Goal: Task Accomplishment & Management: Manage account settings

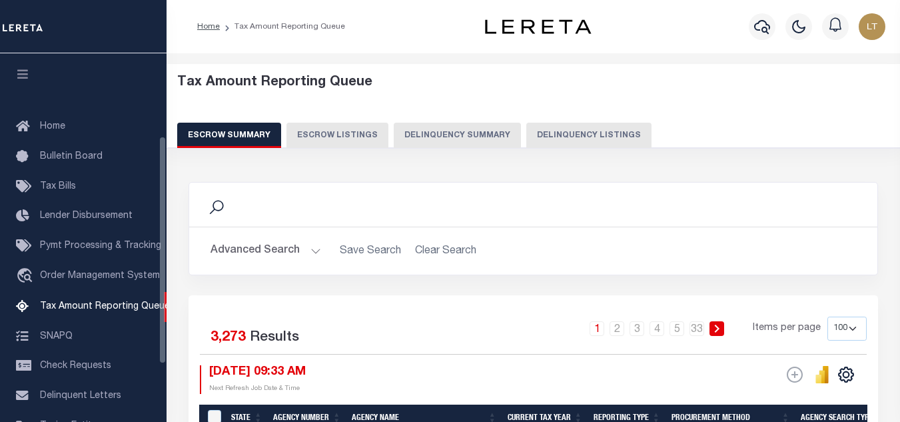
click at [570, 140] on button "Delinquency Listings" at bounding box center [588, 135] width 125 height 25
select select "100"
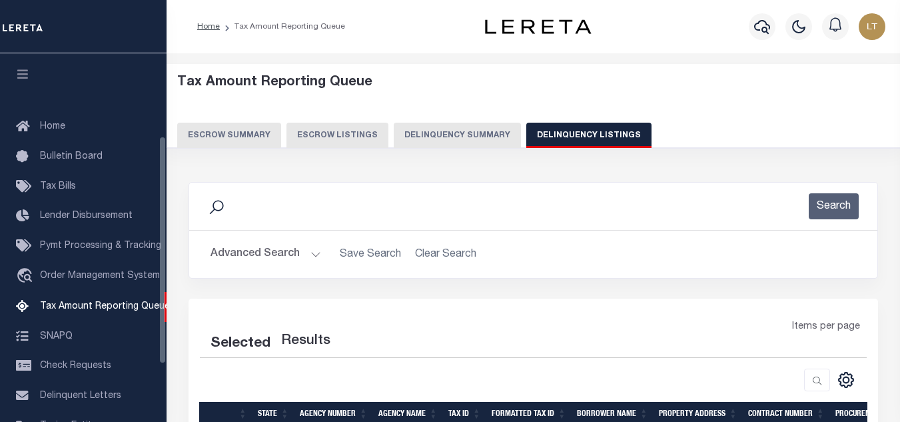
scroll to position [135, 0]
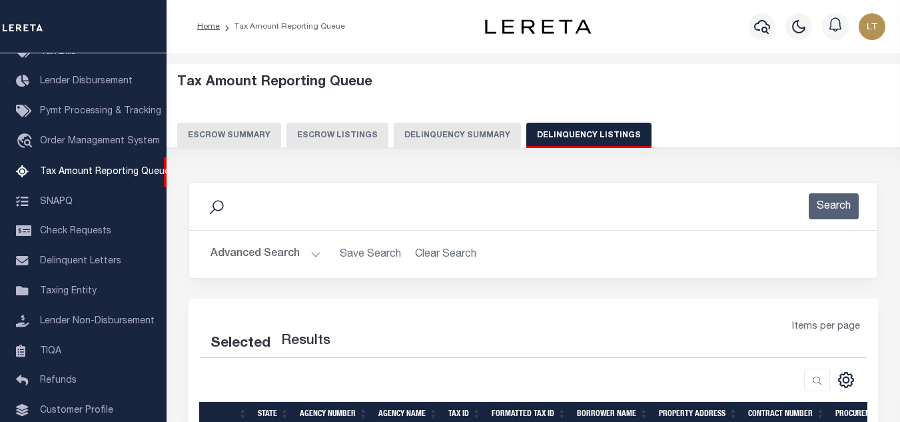
select select "100"
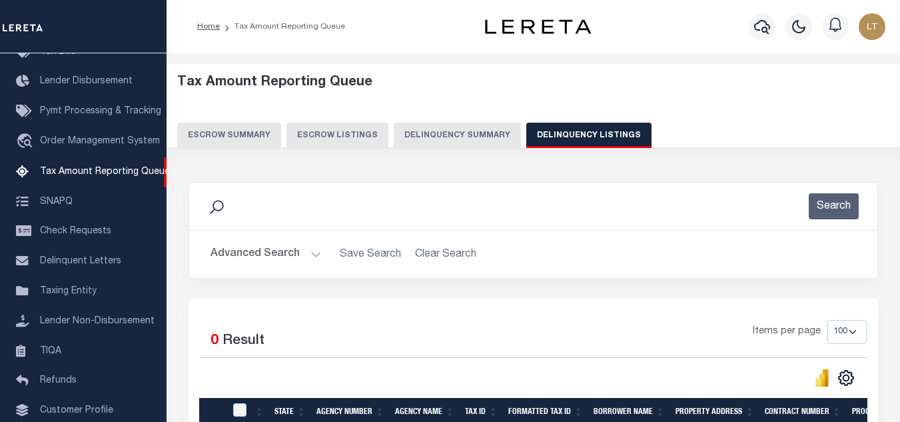
click at [280, 246] on button "Advanced Search" at bounding box center [265, 254] width 111 height 26
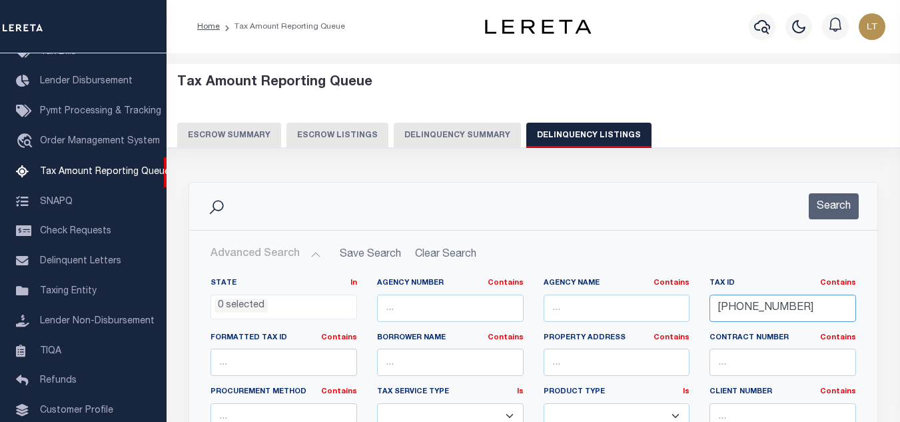
drag, startPoint x: 795, startPoint y: 308, endPoint x: 695, endPoint y: 306, distance: 99.3
click at [696, 308] on div "State In In AK AL AR AZ CA CO CT DC DE FL GA GU HI IA ID IL IN KS KY LA MA MD M…" at bounding box center [532, 414] width 665 height 272
paste input "[PHONE_NUMBER]"
type input "[PHONE_NUMBER]"
click at [822, 218] on button "Search" at bounding box center [834, 206] width 50 height 26
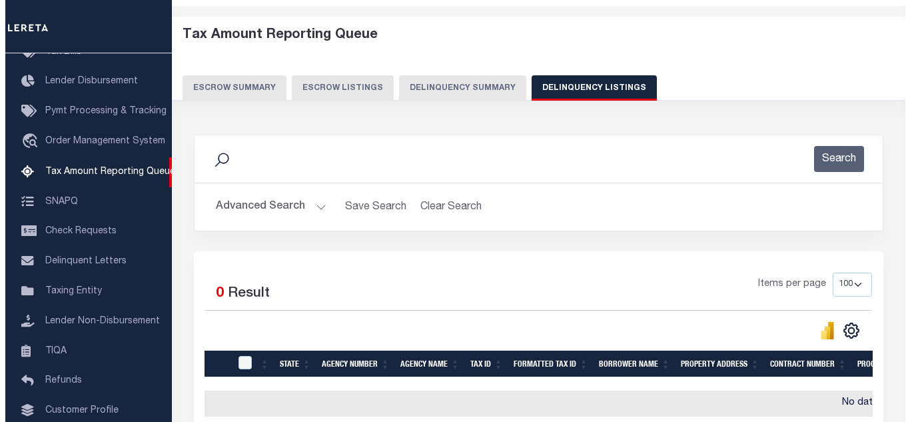
scroll to position [0, 0]
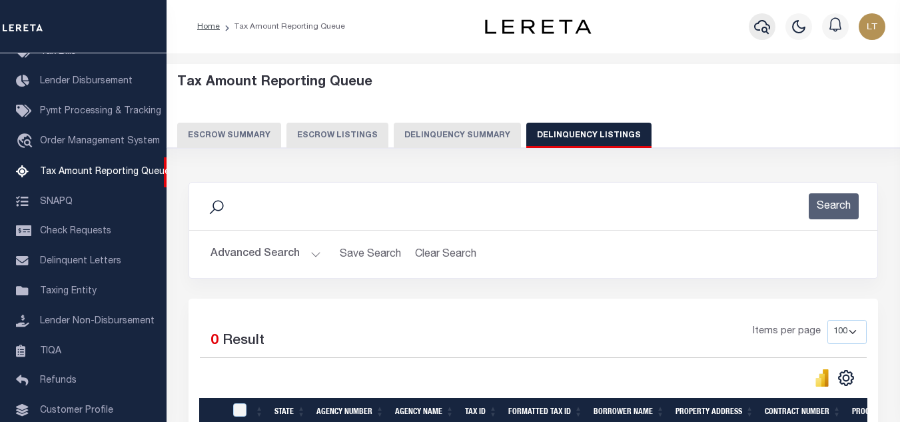
click at [763, 30] on icon "button" at bounding box center [762, 27] width 16 height 16
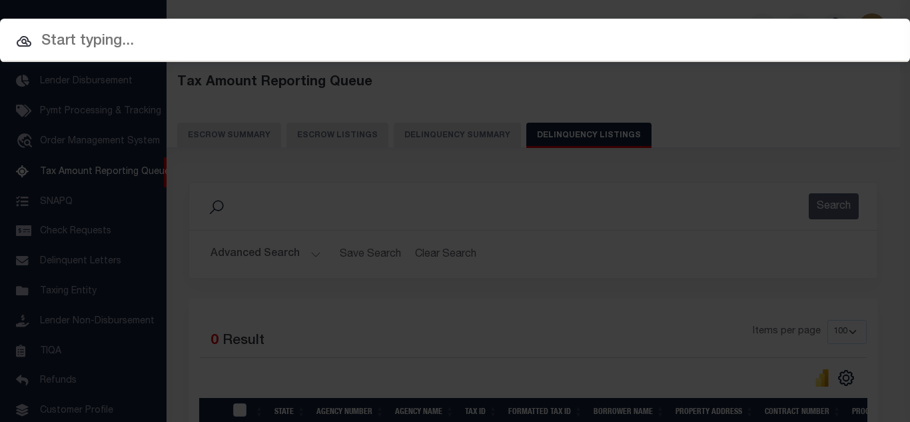
paste input "17-02039-002"
type input "17-02039-002"
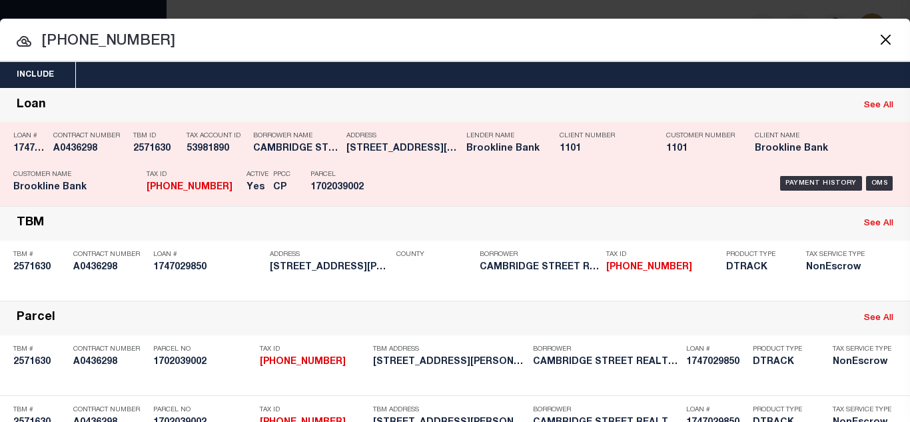
click at [802, 176] on div "Payment History OMS" at bounding box center [643, 183] width 506 height 39
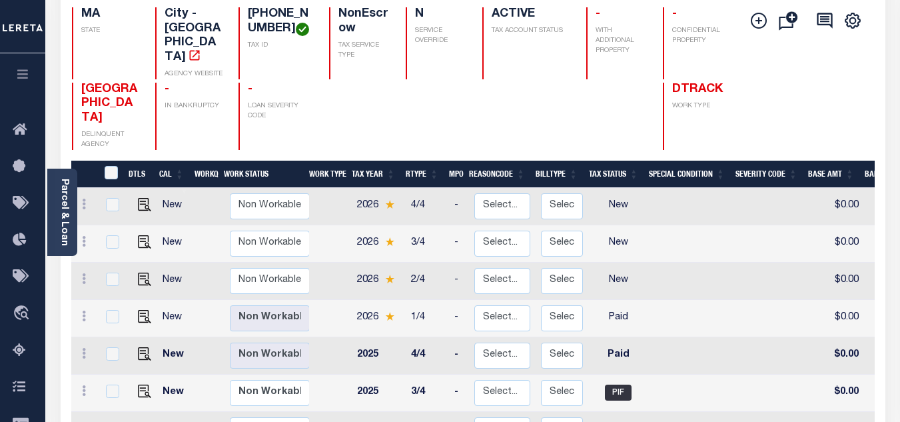
scroll to position [1, 0]
click at [82, 346] on icon at bounding box center [84, 351] width 4 height 11
click at [114, 368] on img at bounding box center [115, 374] width 13 height 13
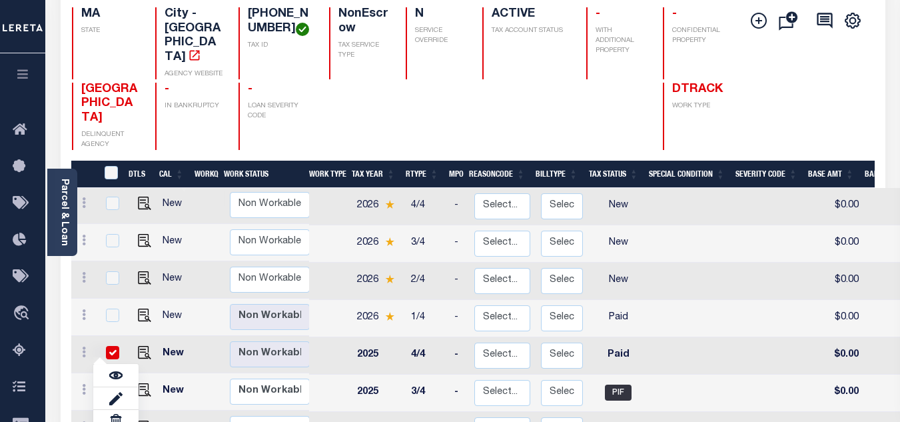
checkbox input "true"
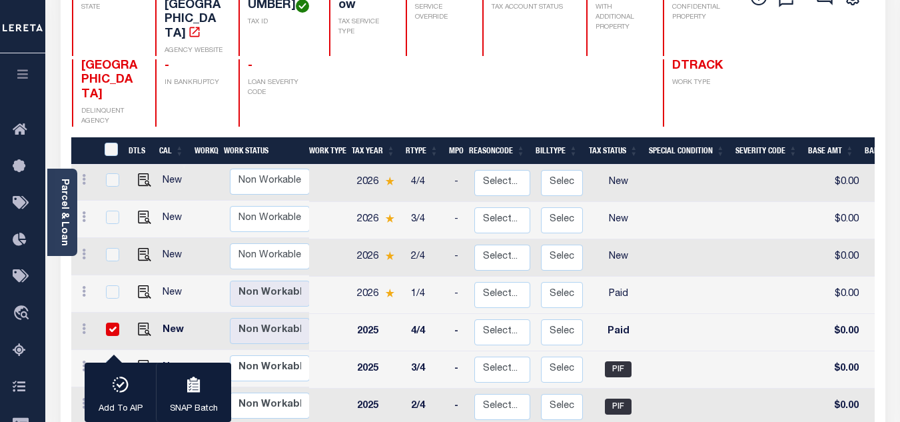
scroll to position [200, 0]
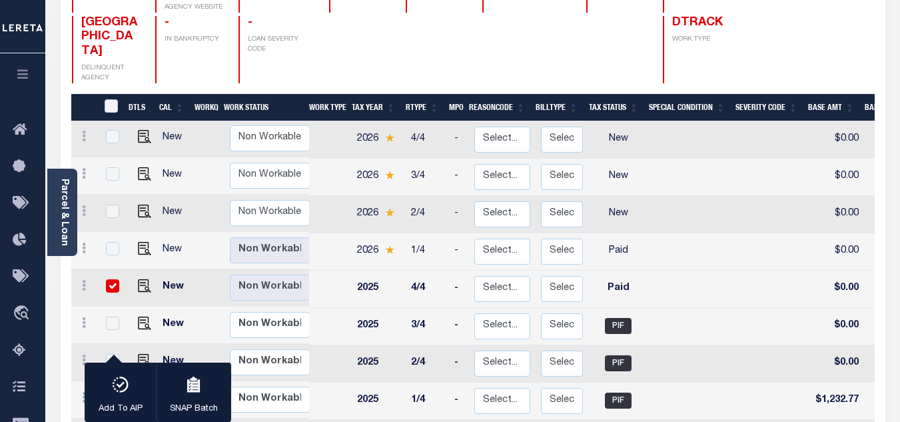
click at [111, 279] on input "checkbox" at bounding box center [112, 285] width 13 height 13
checkbox input "false"
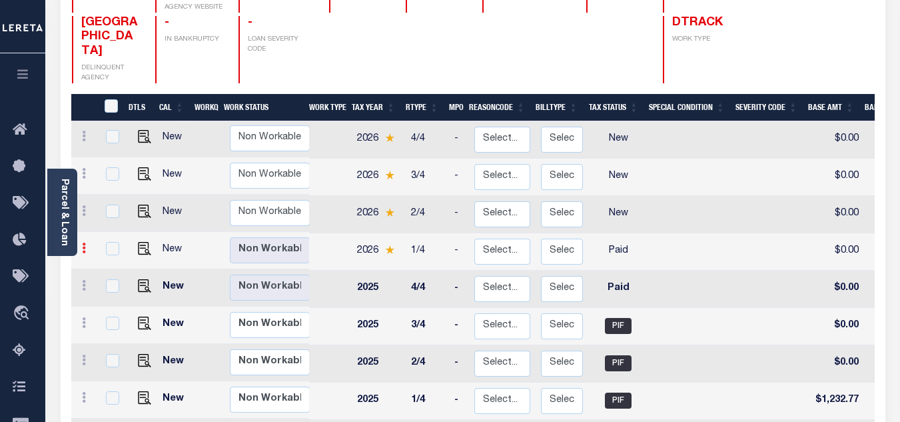
click at [82, 242] on icon at bounding box center [84, 247] width 4 height 11
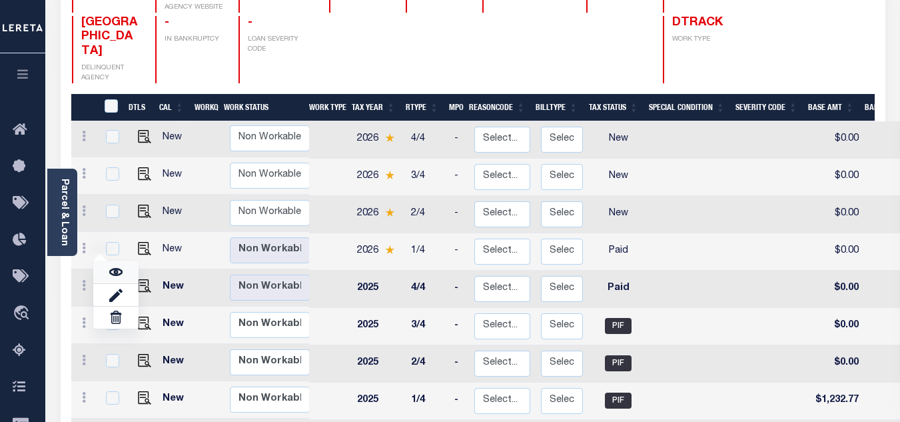
click at [122, 265] on img at bounding box center [115, 271] width 13 height 13
checkbox input "true"
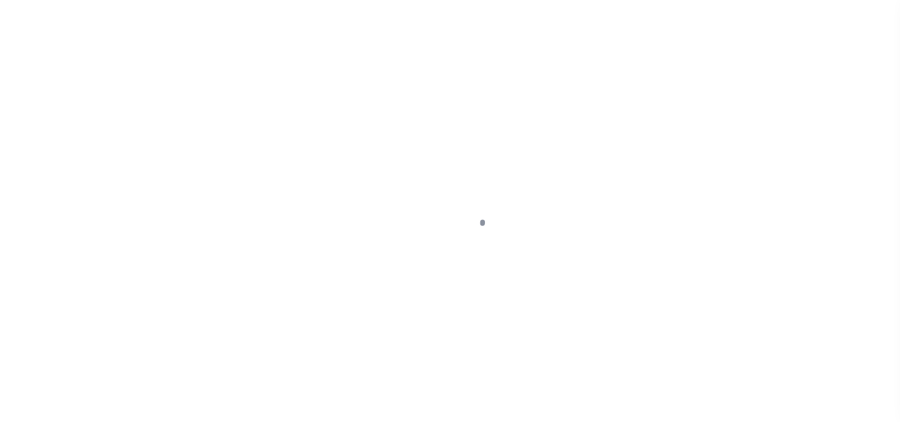
select select "PYD"
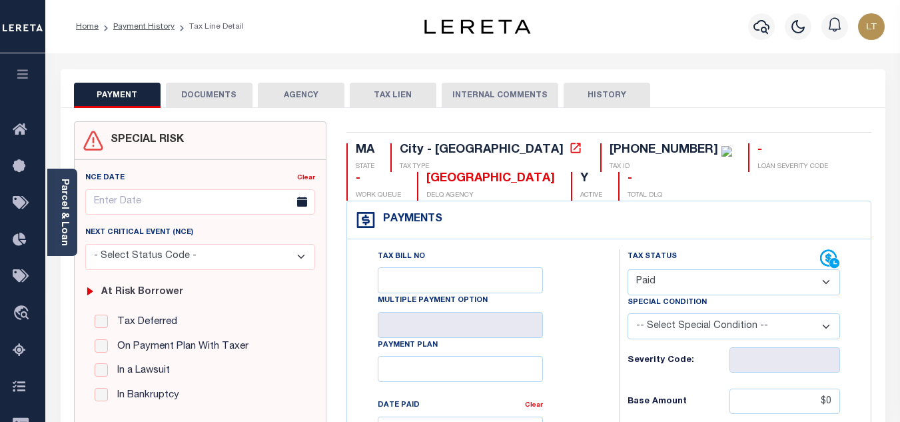
click at [212, 100] on button "DOCUMENTS" at bounding box center [209, 95] width 87 height 25
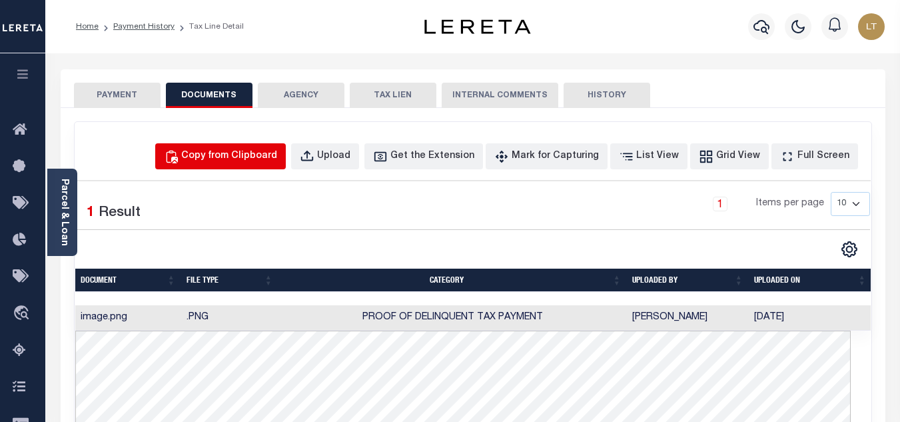
click at [250, 153] on div "Copy from Clipboard" at bounding box center [229, 156] width 96 height 15
select select "POP"
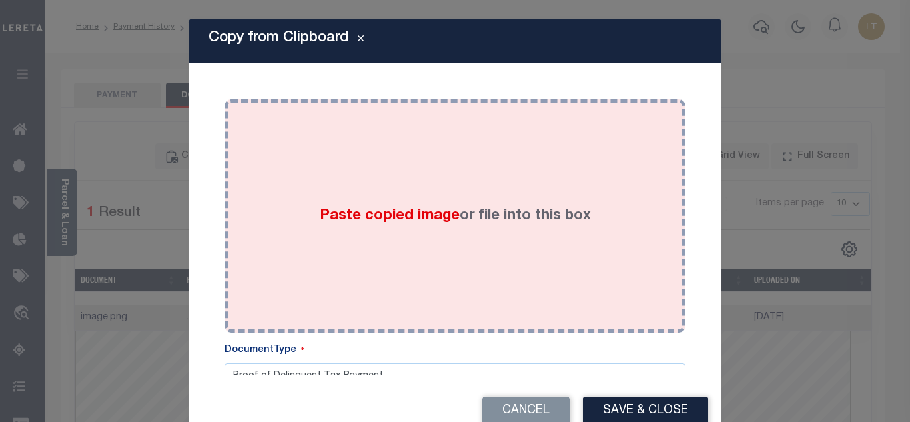
click at [296, 185] on div "Paste copied image or file into this box" at bounding box center [454, 215] width 441 height 213
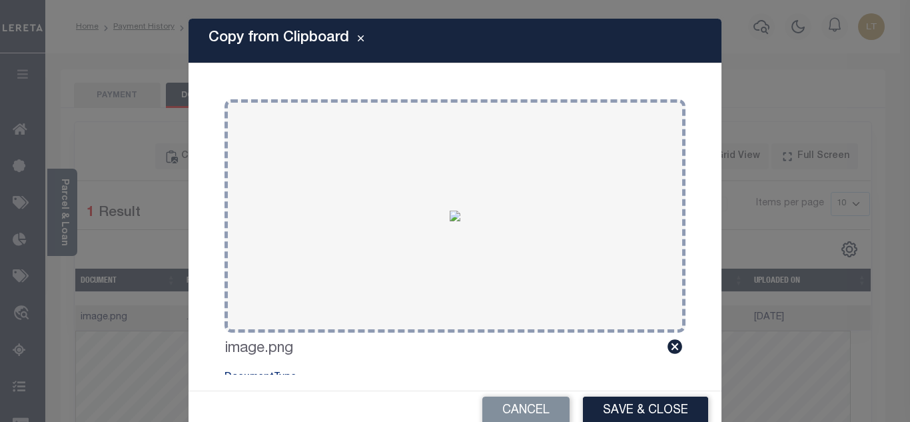
click at [621, 404] on button "Save & Close" at bounding box center [645, 410] width 125 height 29
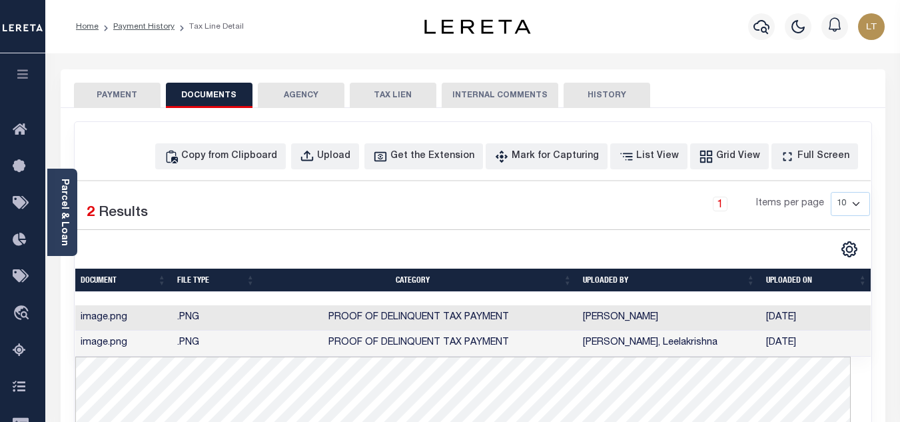
click at [121, 93] on button "PAYMENT" at bounding box center [117, 95] width 87 height 25
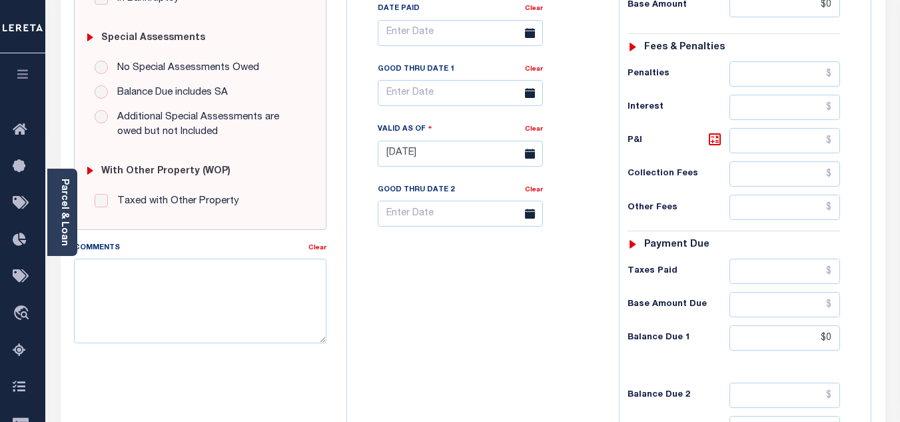
scroll to position [400, 0]
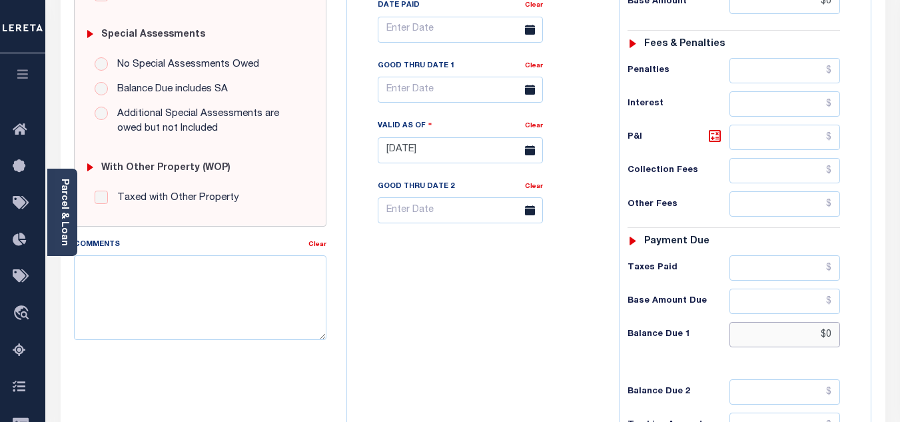
click at [833, 336] on input "$0" at bounding box center [784, 334] width 111 height 25
type input "$0.00"
type input "[DATE]"
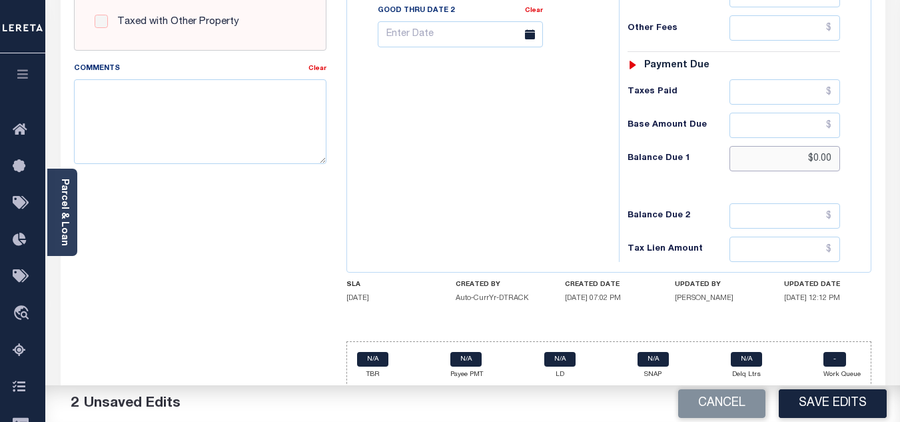
scroll to position [583, 0]
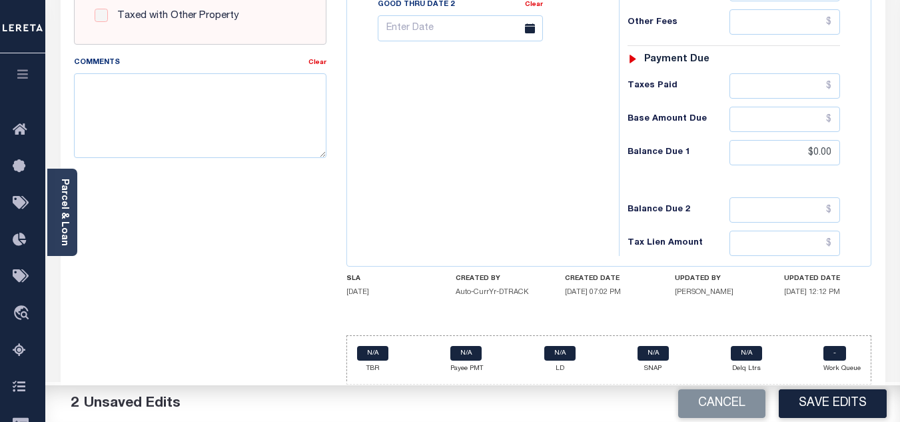
drag, startPoint x: 836, startPoint y: 405, endPoint x: 807, endPoint y: 406, distance: 28.6
click at [831, 406] on button "Save Edits" at bounding box center [833, 403] width 108 height 29
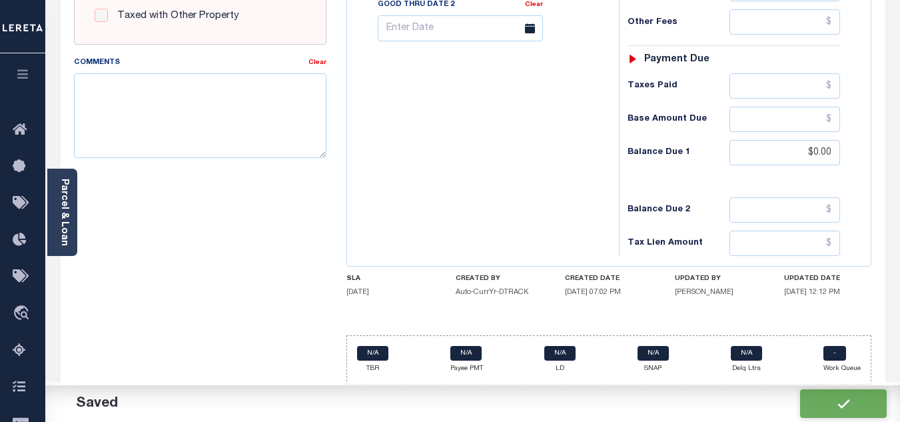
checkbox input "false"
type input "$0"
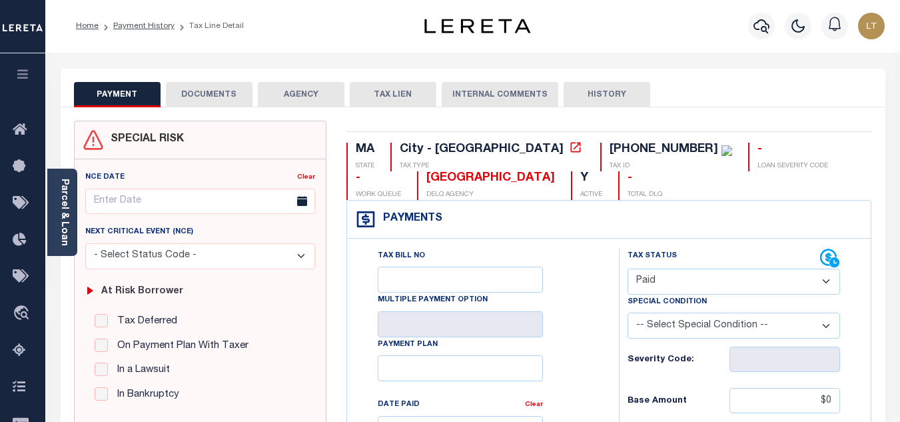
scroll to position [0, 0]
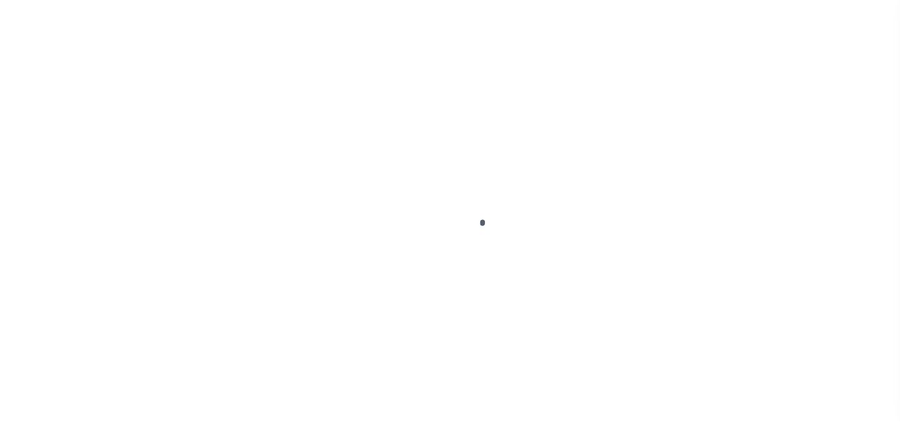
select select "PYD"
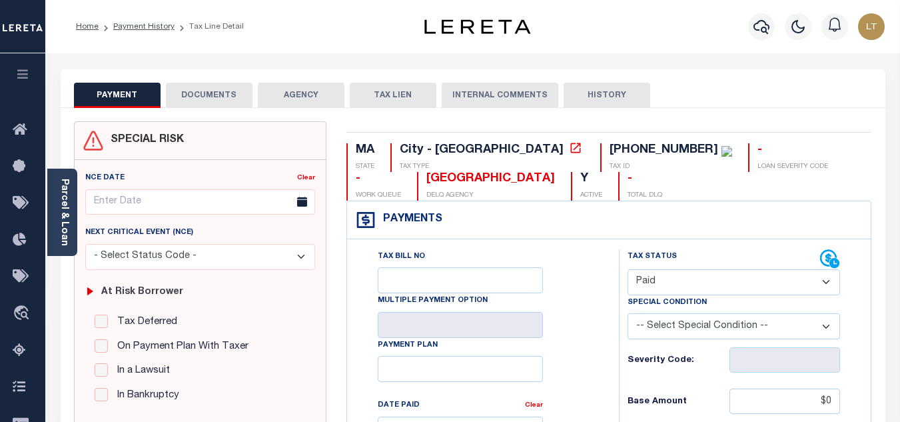
click at [222, 96] on button "DOCUMENTS" at bounding box center [209, 95] width 87 height 25
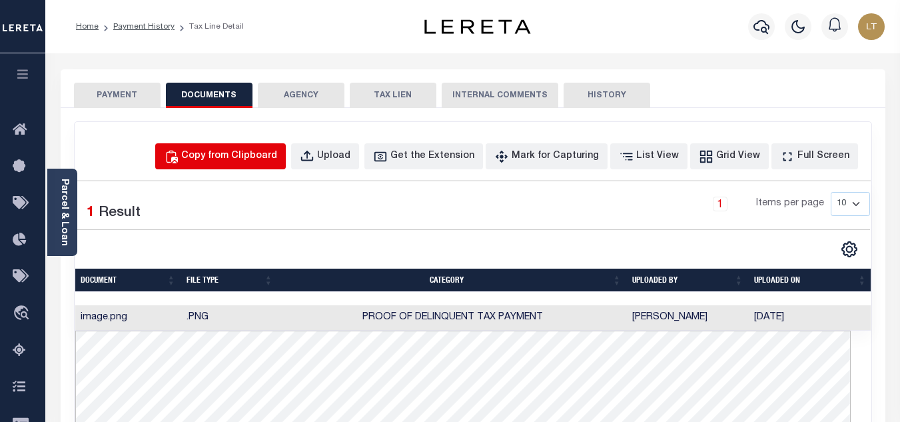
click at [233, 155] on div "Copy from Clipboard" at bounding box center [229, 156] width 96 height 15
select select "POP"
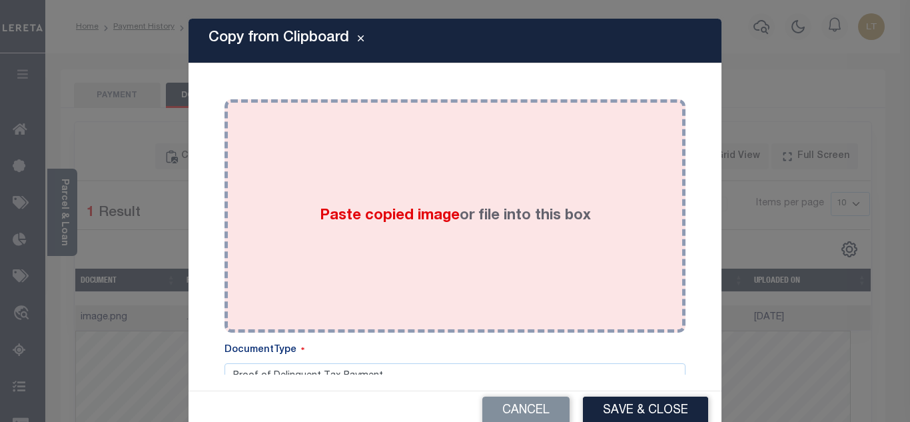
click at [285, 193] on div "Paste copied image or file into this box" at bounding box center [454, 215] width 441 height 213
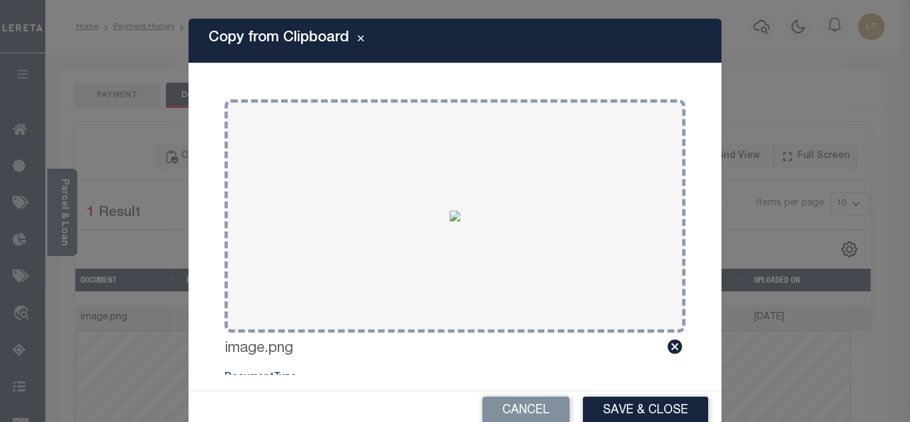
click at [664, 406] on button "Save & Close" at bounding box center [645, 410] width 125 height 29
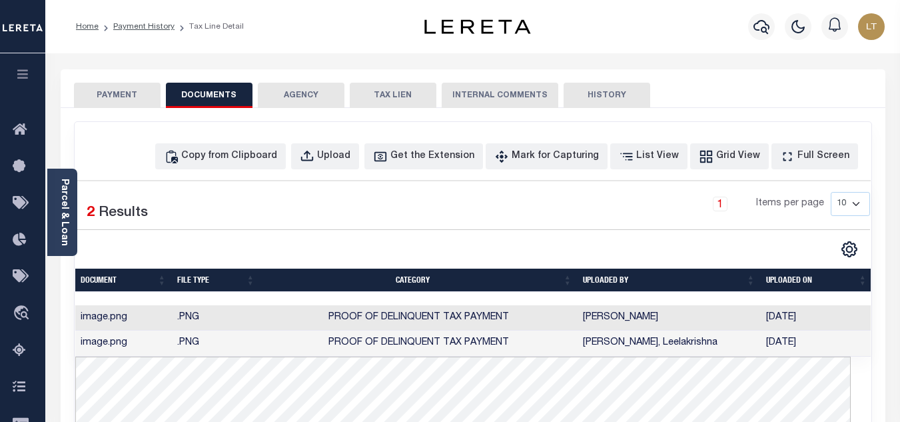
click at [128, 99] on button "PAYMENT" at bounding box center [117, 95] width 87 height 25
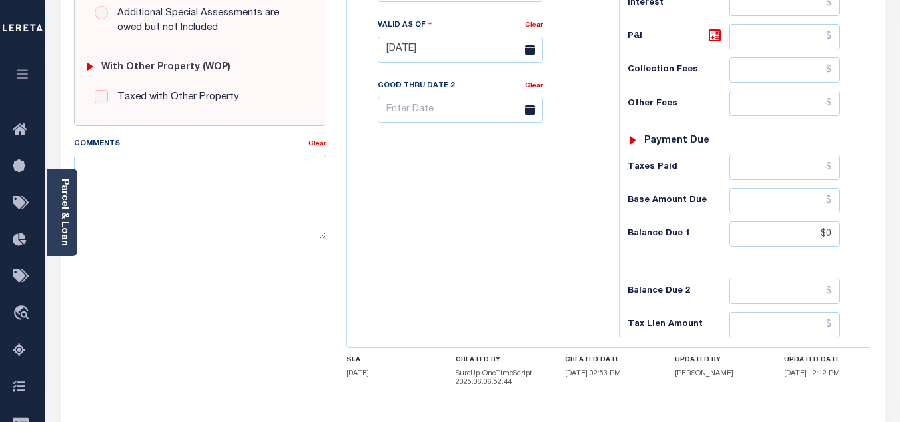
scroll to position [533, 0]
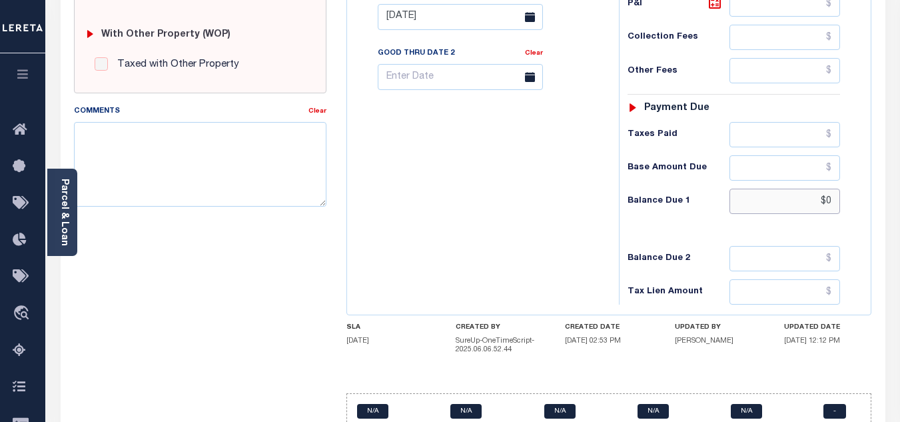
click at [831, 204] on input "$0" at bounding box center [784, 201] width 111 height 25
type input "$0.00"
type input "[DATE]"
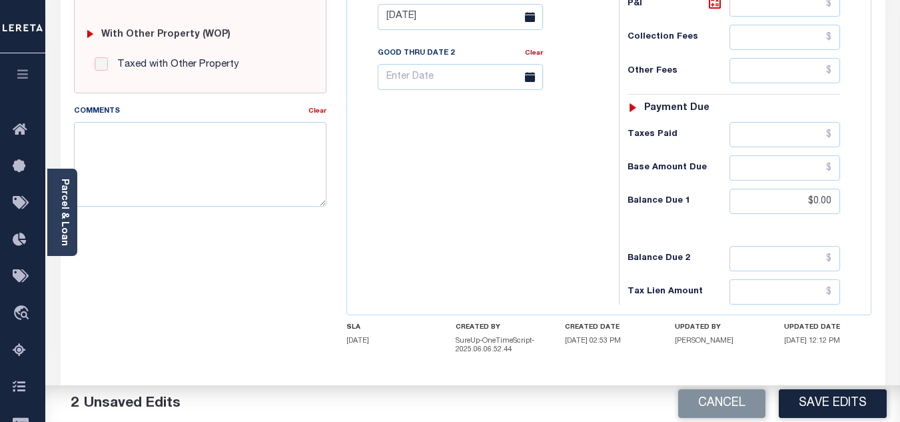
click at [829, 408] on button "Save Edits" at bounding box center [833, 403] width 108 height 29
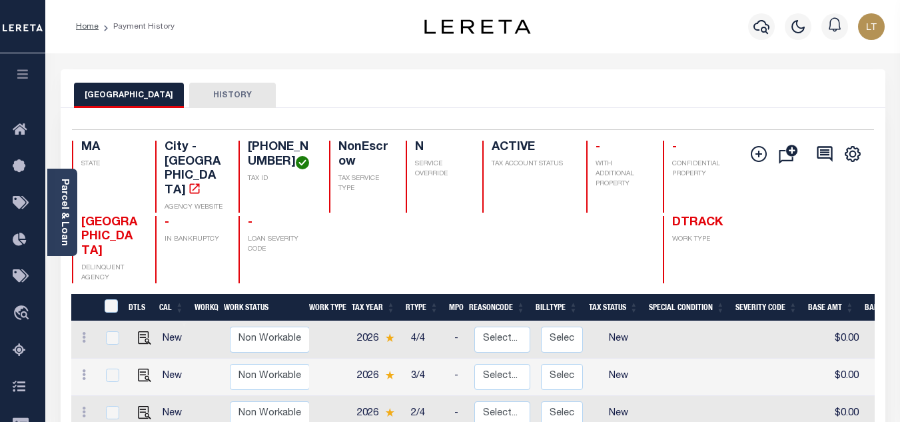
click at [79, 25] on link "Home" at bounding box center [87, 27] width 23 height 8
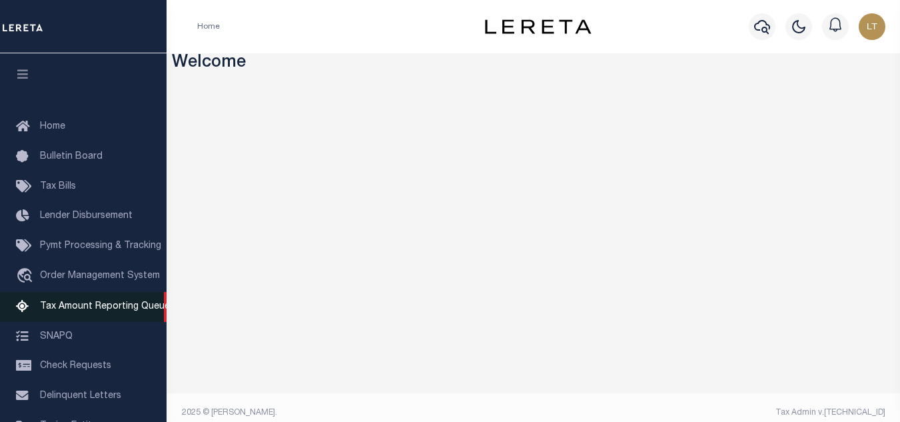
click at [93, 308] on span "Tax Amount Reporting Queue" at bounding box center [105, 306] width 130 height 9
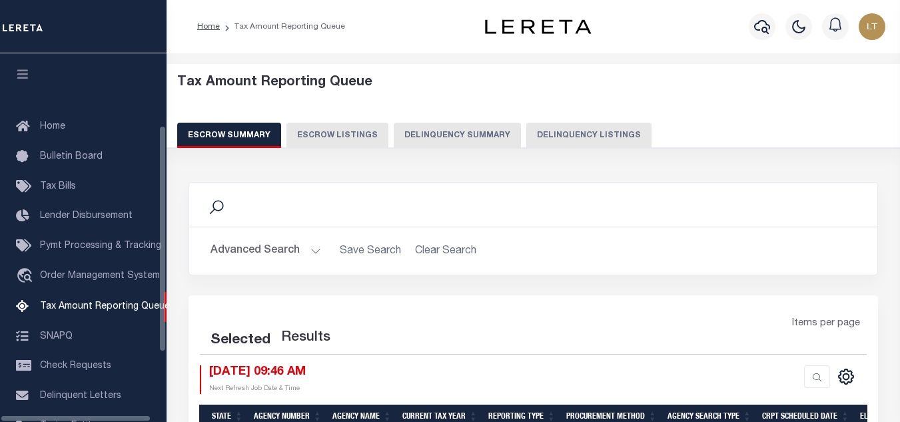
click at [581, 133] on button "Delinquency Listings" at bounding box center [588, 135] width 125 height 25
select select "100"
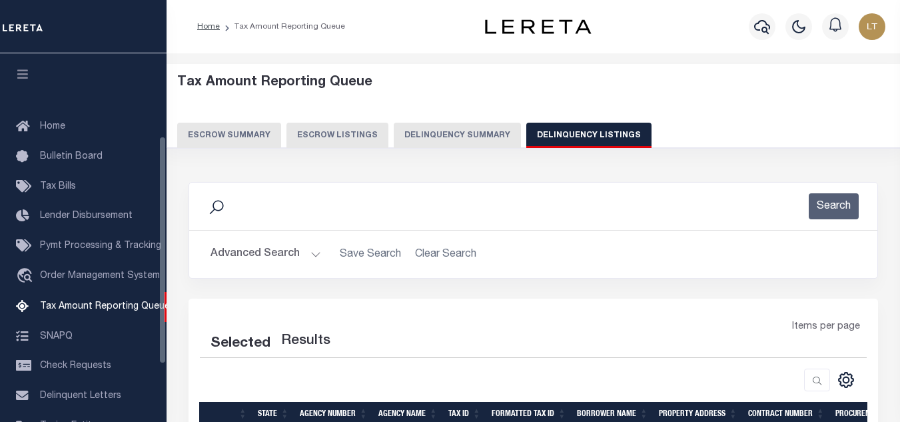
scroll to position [135, 0]
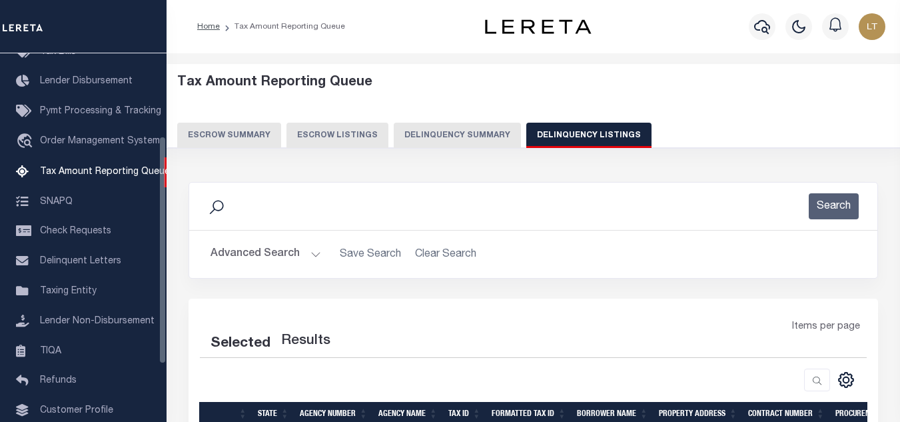
select select "100"
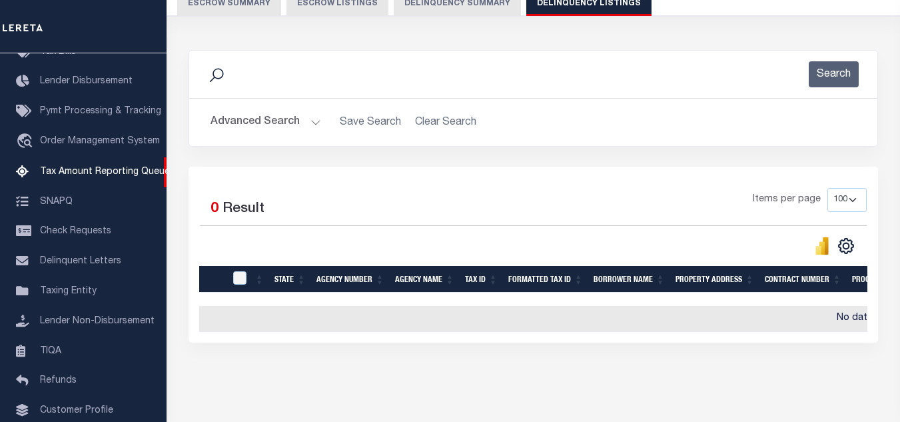
scroll to position [133, 0]
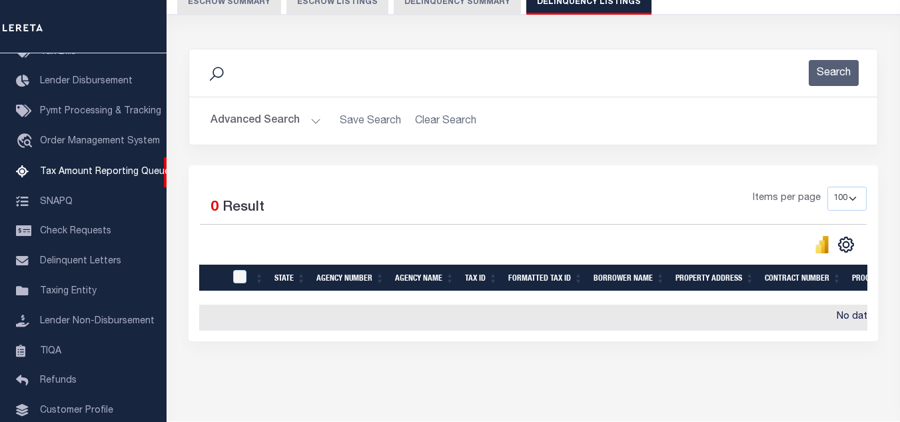
click at [262, 128] on button "Advanced Search" at bounding box center [265, 121] width 111 height 26
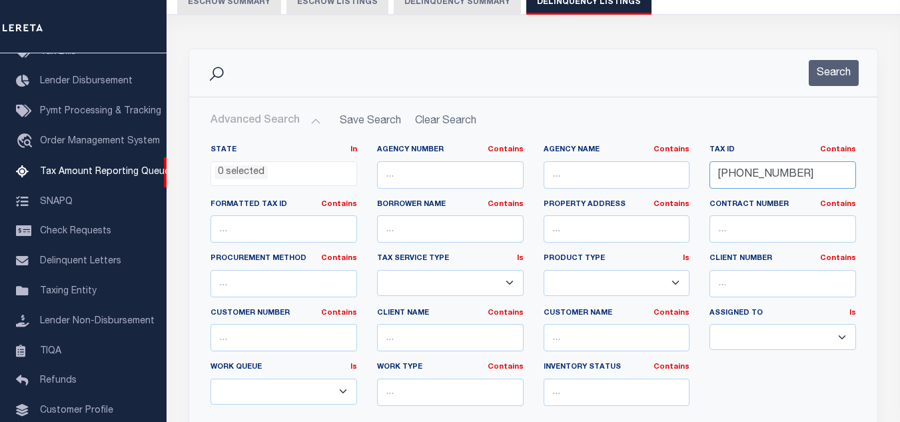
drag, startPoint x: 793, startPoint y: 177, endPoint x: 596, endPoint y: 178, distance: 197.2
click at [596, 178] on div "State In In AK AL AR AZ CA CO CT DC DE FL GA GU HI IA ID IL IN KS KY LA MA MD M…" at bounding box center [532, 281] width 665 height 272
paste input "17-04330-038"
type input "[PHONE_NUMBER]"
click at [839, 61] on button "Search" at bounding box center [834, 73] width 50 height 26
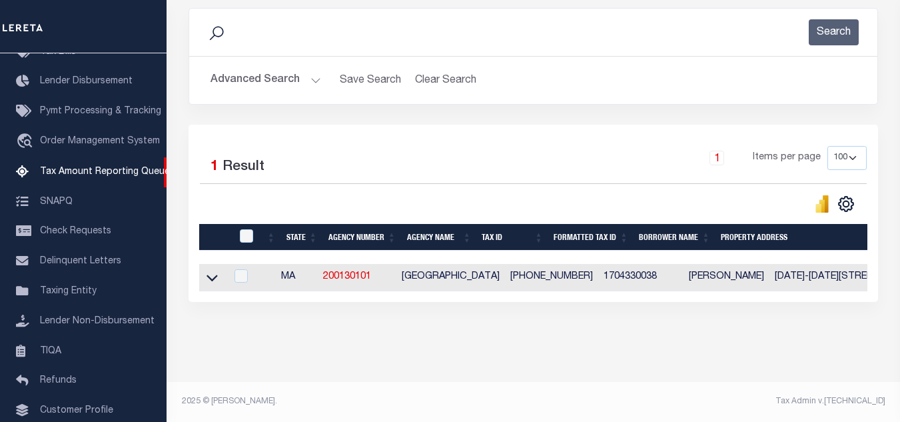
scroll to position [185, 0]
drag, startPoint x: 209, startPoint y: 266, endPoint x: 277, endPoint y: 265, distance: 68.0
click at [209, 270] on icon at bounding box center [211, 277] width 11 height 14
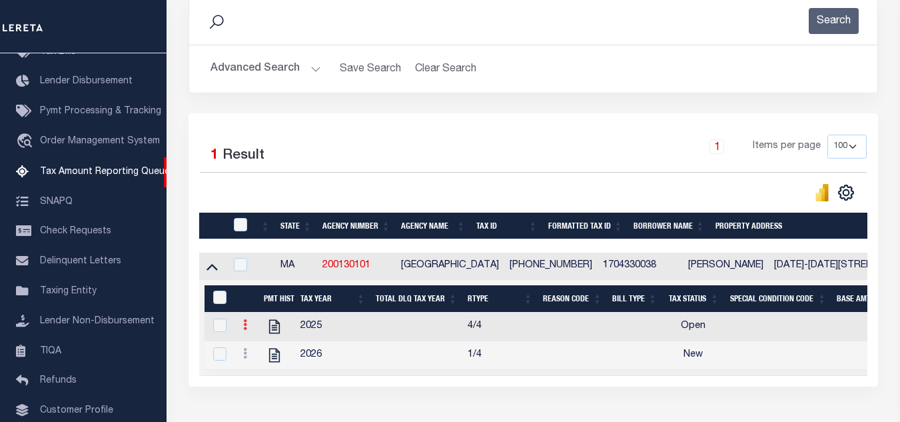
click at [247, 330] on link at bounding box center [245, 326] width 15 height 11
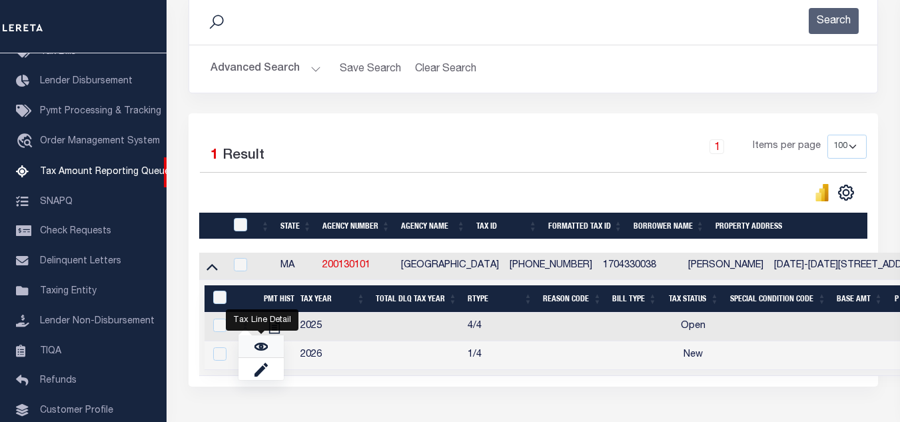
click at [262, 350] on img "" at bounding box center [260, 346] width 13 height 13
checkbox input "true"
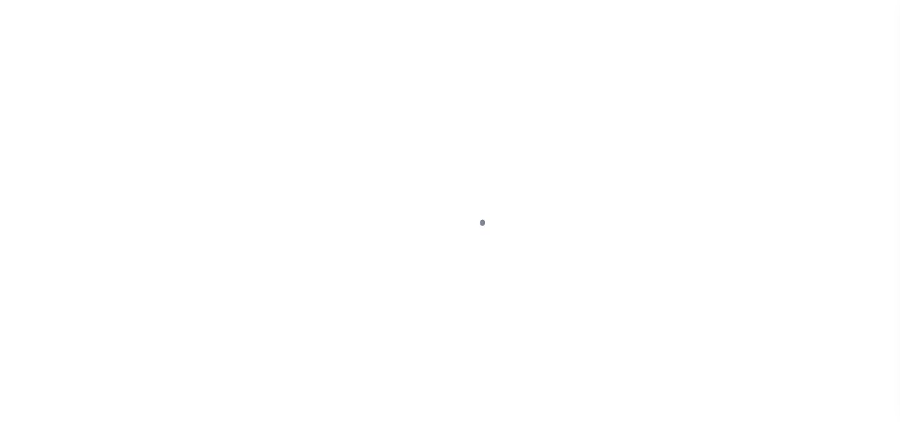
select select "OP2"
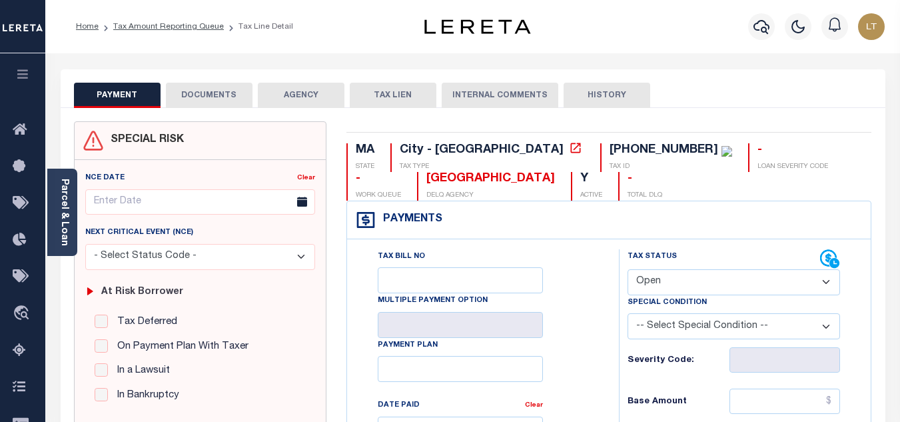
click at [198, 98] on button "DOCUMENTS" at bounding box center [209, 95] width 87 height 25
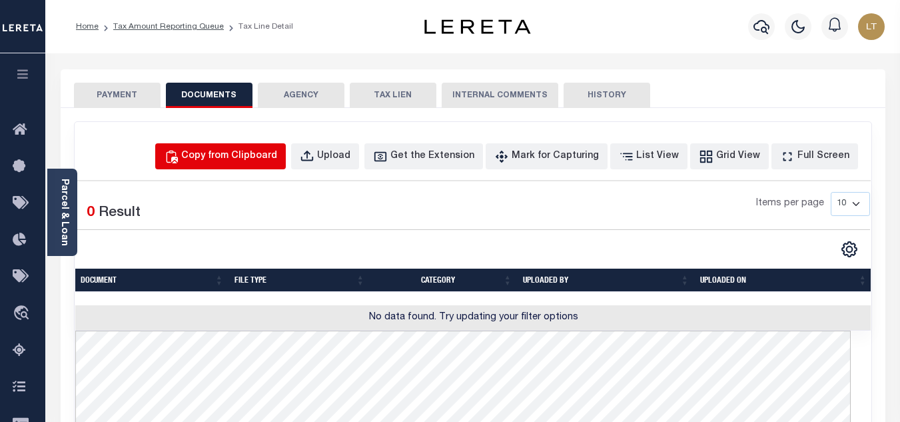
click at [228, 155] on div "Copy from Clipboard" at bounding box center [229, 156] width 96 height 15
select select "POP"
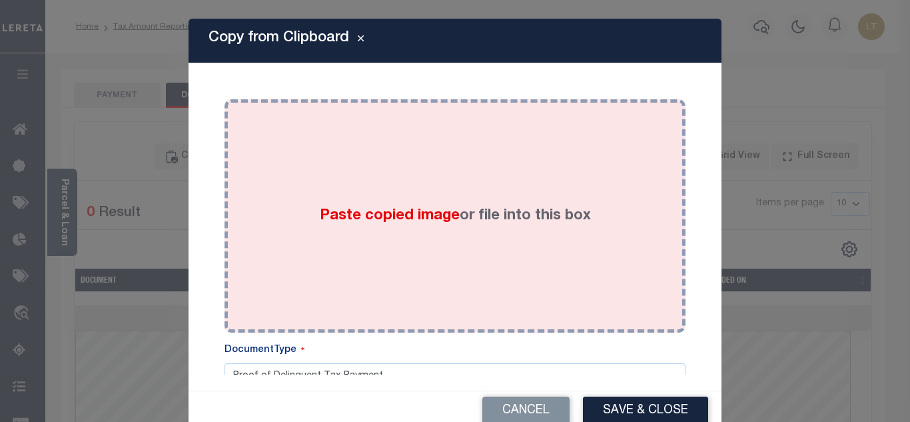
click at [307, 204] on div "Paste copied image or file into this box" at bounding box center [454, 215] width 441 height 213
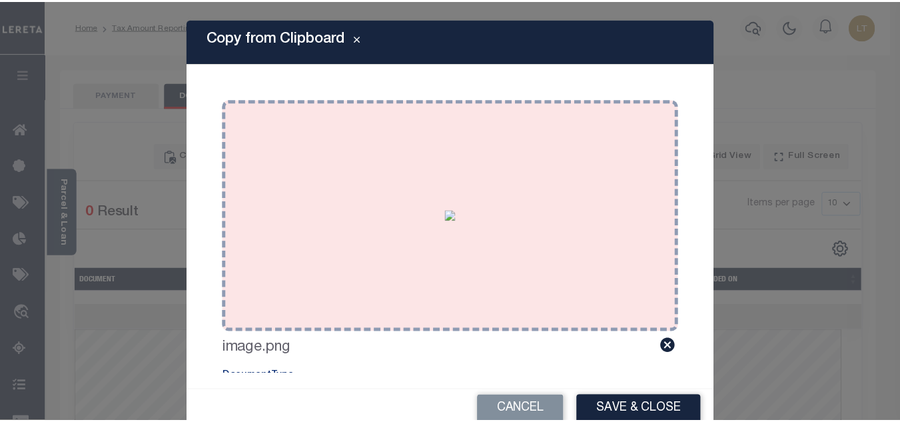
scroll to position [62, 0]
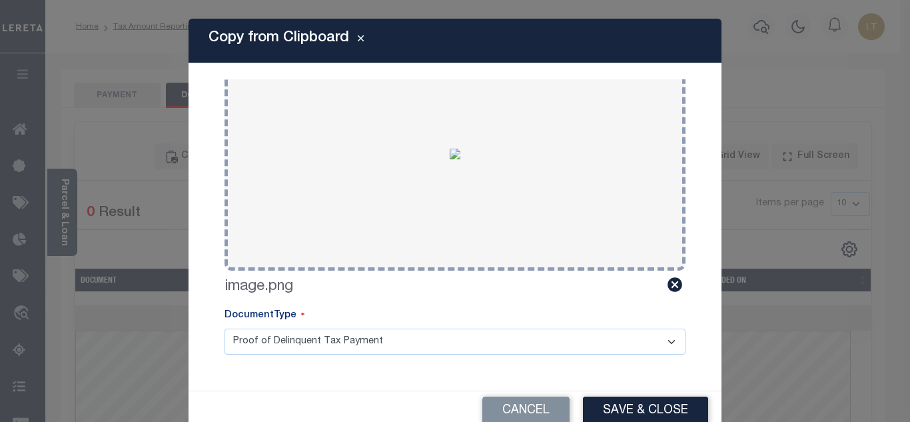
click at [641, 410] on button "Save & Close" at bounding box center [645, 410] width 125 height 29
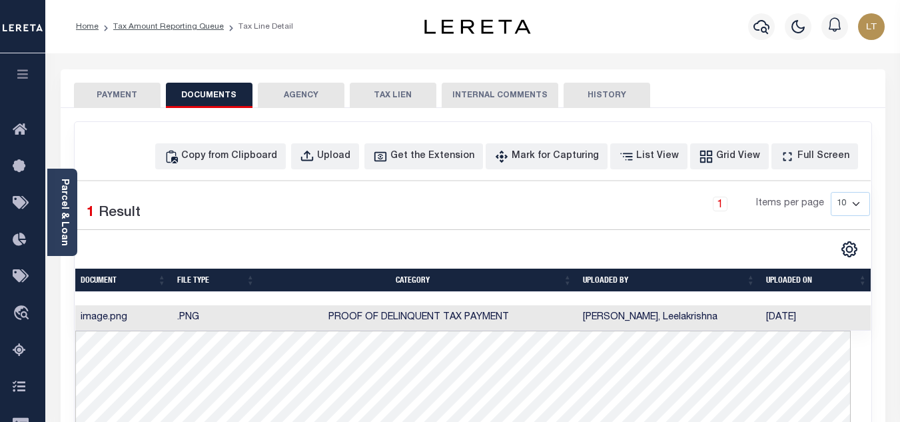
click at [129, 87] on button "PAYMENT" at bounding box center [117, 95] width 87 height 25
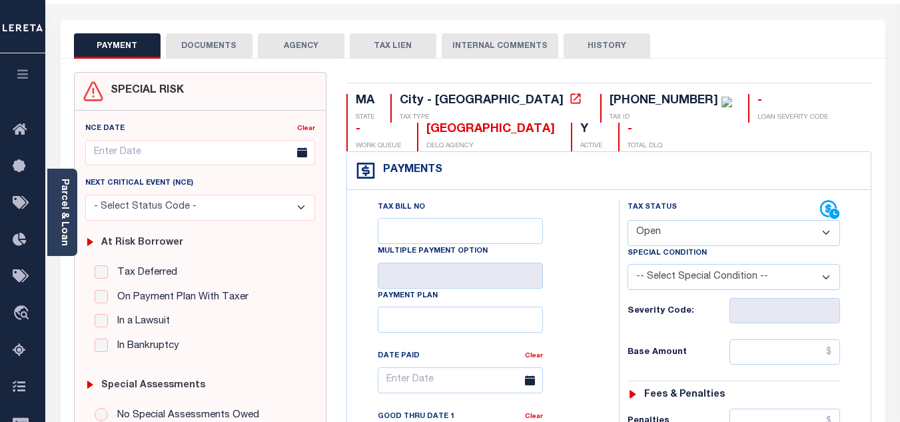
scroll to position [133, 0]
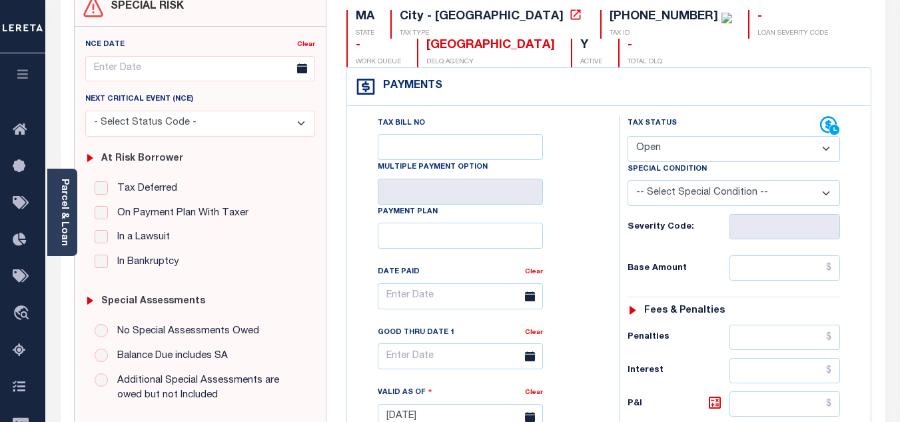
click at [653, 146] on select "- Select Status Code - Open Due/Unpaid Paid Incomplete No Tax Due Internal Refu…" at bounding box center [733, 149] width 212 height 26
select select "PYD"
click at [627, 137] on select "- Select Status Code - Open Due/Unpaid Paid Incomplete No Tax Due Internal Refu…" at bounding box center [733, 149] width 212 height 26
type input "[DATE]"
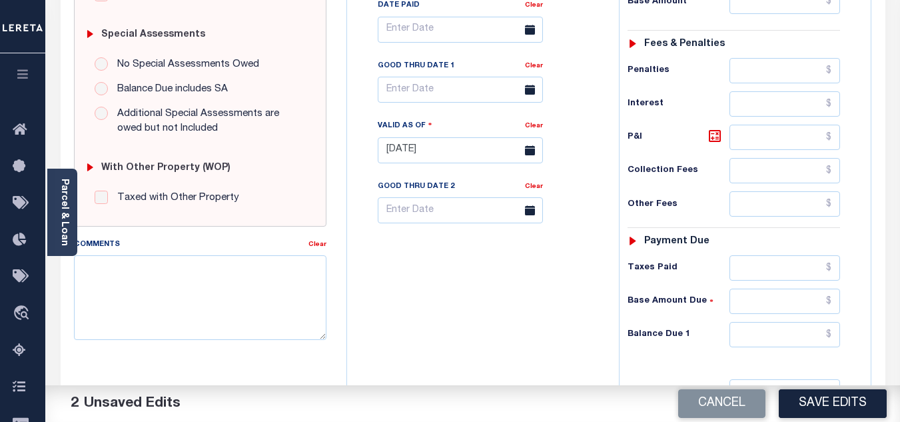
scroll to position [533, 0]
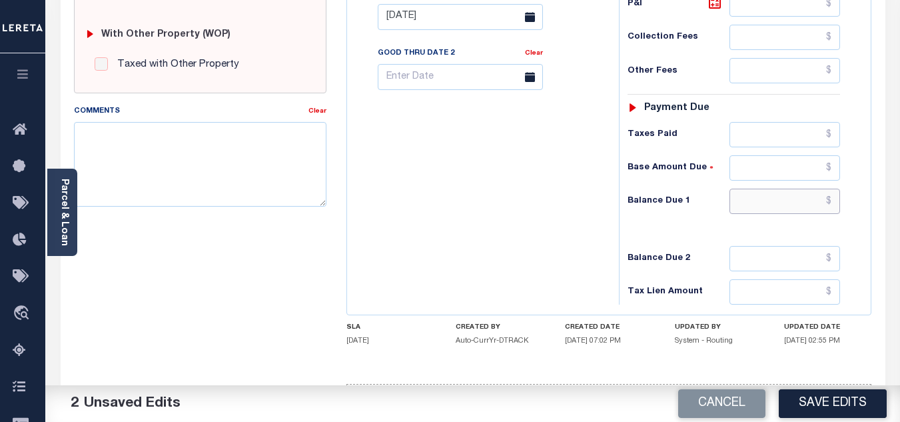
click at [831, 202] on input "text" at bounding box center [784, 201] width 111 height 25
type input "$0.00"
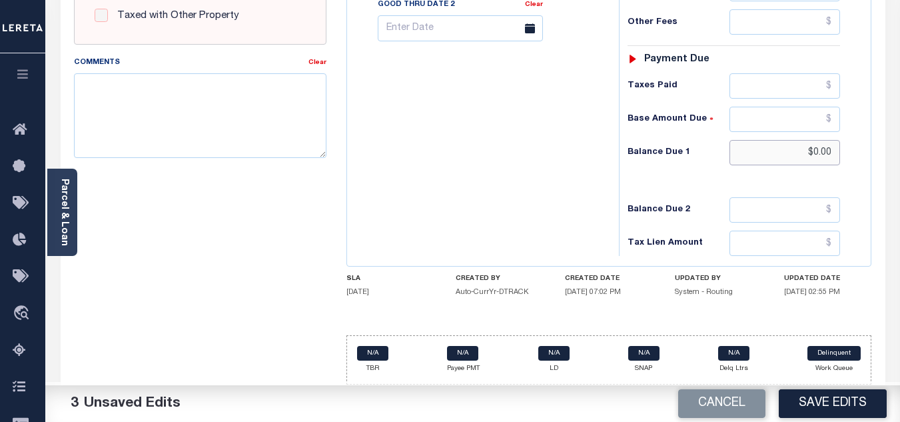
scroll to position [583, 0]
click at [829, 405] on button "Save Edits" at bounding box center [833, 403] width 108 height 29
checkbox input "false"
type input "$0"
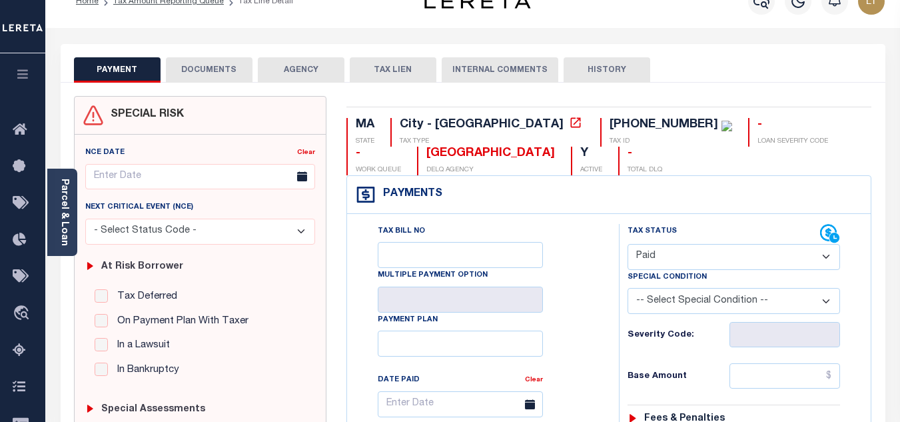
scroll to position [0, 0]
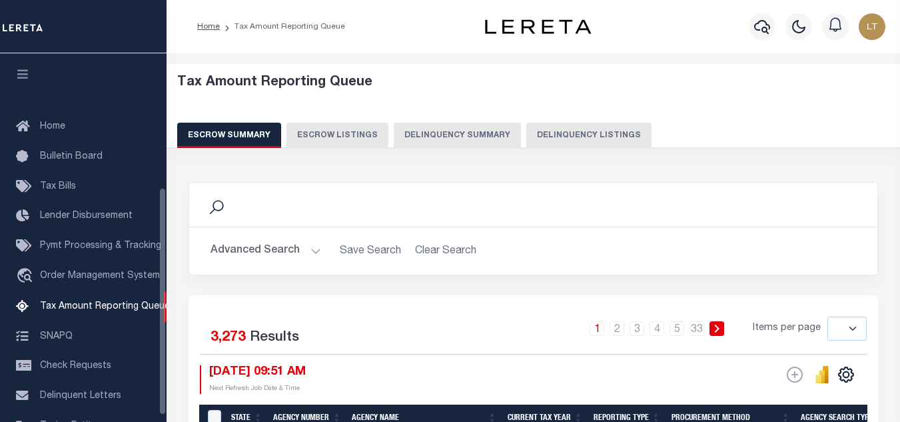
select select
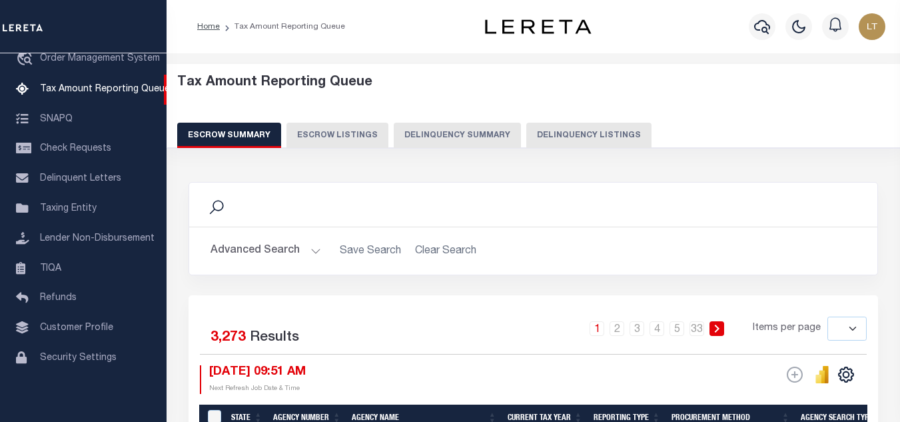
click at [566, 128] on button "Delinquency Listings" at bounding box center [588, 135] width 125 height 25
select select "100"
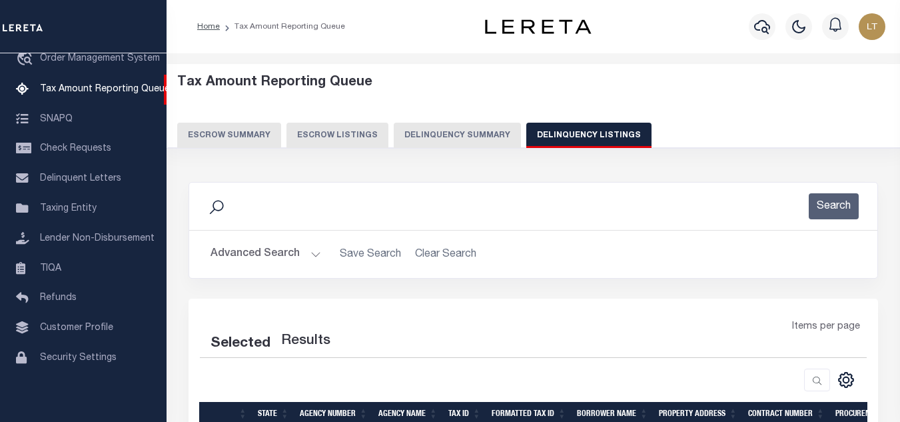
select select "100"
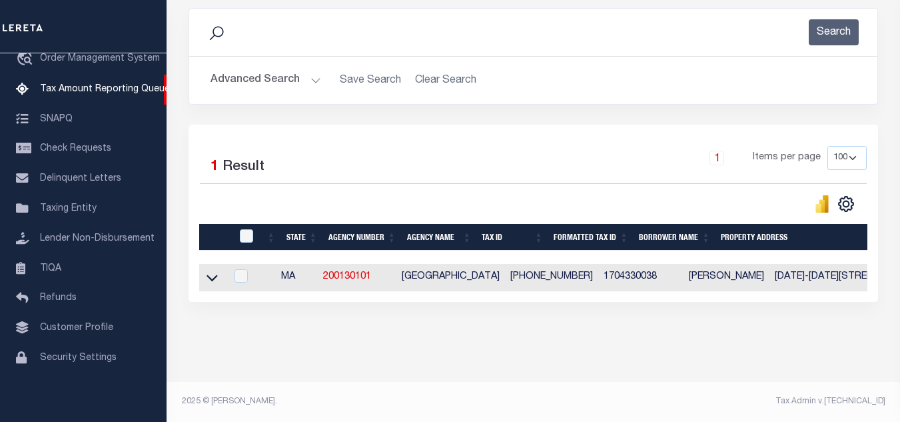
scroll to position [185, 0]
click at [211, 274] on icon at bounding box center [211, 277] width 11 height 14
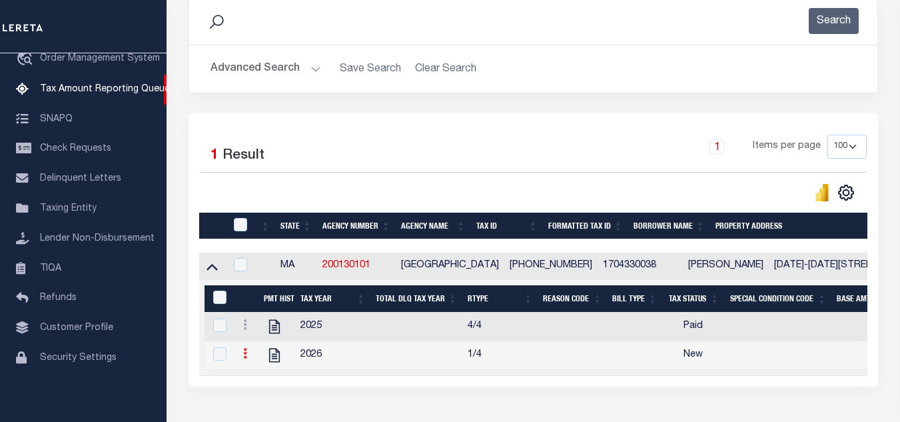
click at [247, 359] on link at bounding box center [245, 355] width 15 height 11
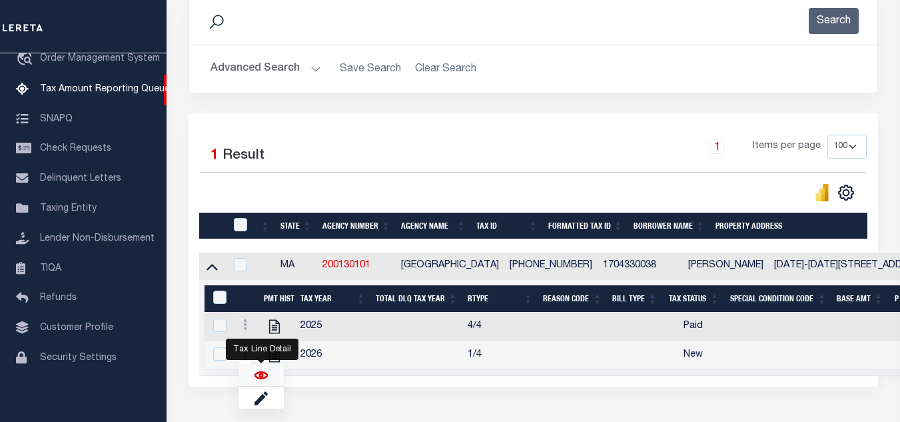
click at [257, 382] on img "" at bounding box center [260, 374] width 13 height 13
checkbox input "true"
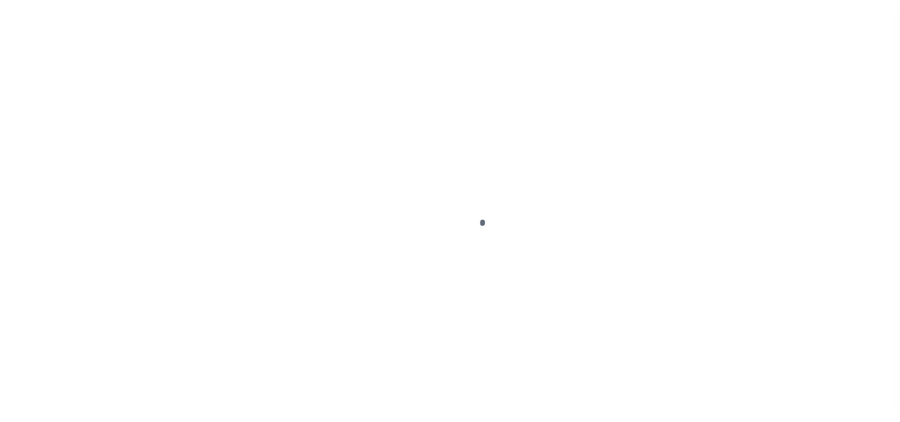
select select "NW2"
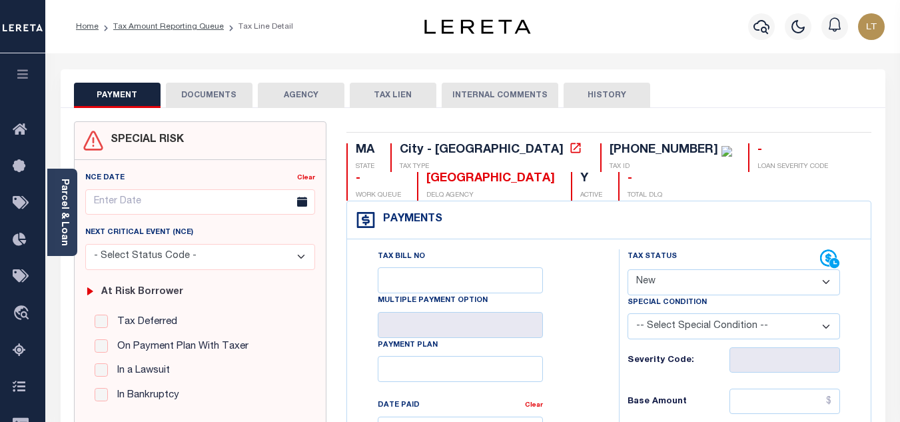
click at [199, 93] on button "DOCUMENTS" at bounding box center [209, 95] width 87 height 25
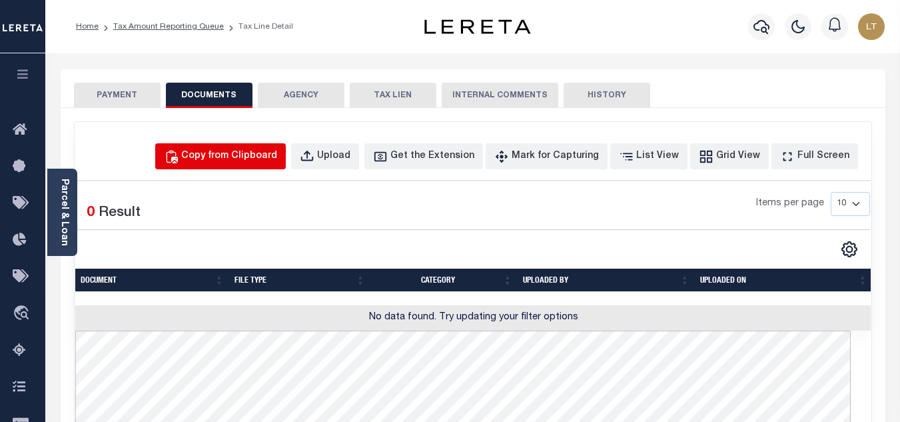
click at [252, 154] on div "Copy from Clipboard" at bounding box center [229, 156] width 96 height 15
select select "POP"
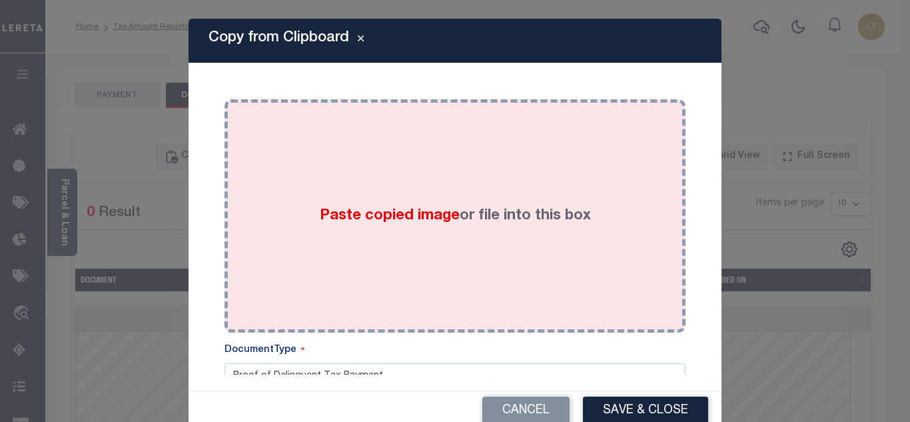
click at [294, 185] on div "Paste copied image or file into this box" at bounding box center [454, 215] width 441 height 213
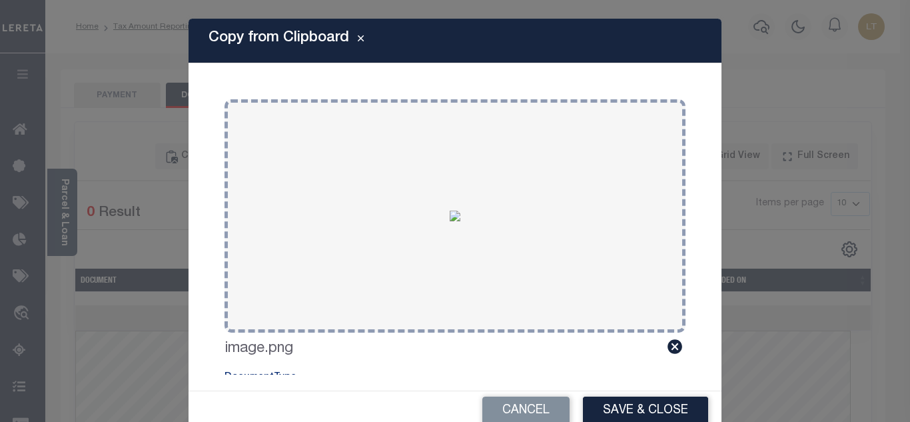
click at [636, 408] on button "Save & Close" at bounding box center [645, 410] width 125 height 29
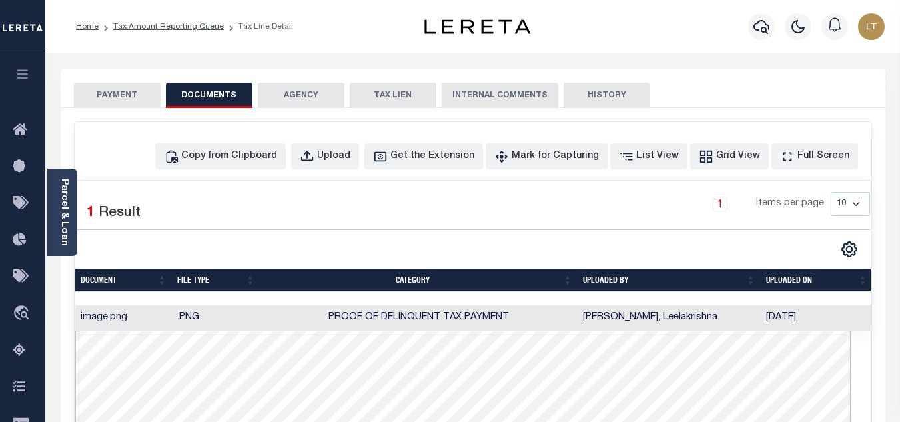
click at [128, 93] on button "PAYMENT" at bounding box center [117, 95] width 87 height 25
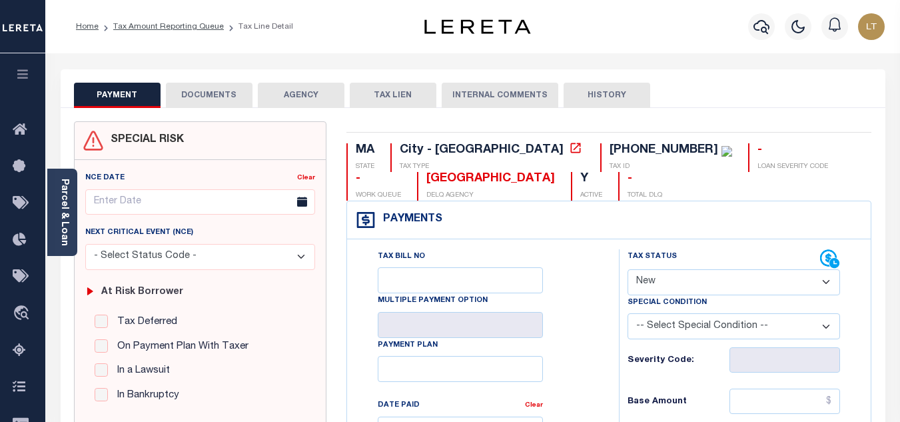
click at [655, 281] on select "- Select Status Code - Open Due/Unpaid Paid Incomplete No Tax Due Internal Refu…" at bounding box center [733, 282] width 212 height 26
select select "PYD"
click at [627, 270] on select "- Select Status Code - Open Due/Unpaid Paid Incomplete No Tax Due Internal Refu…" at bounding box center [733, 282] width 212 height 26
type input "[DATE]"
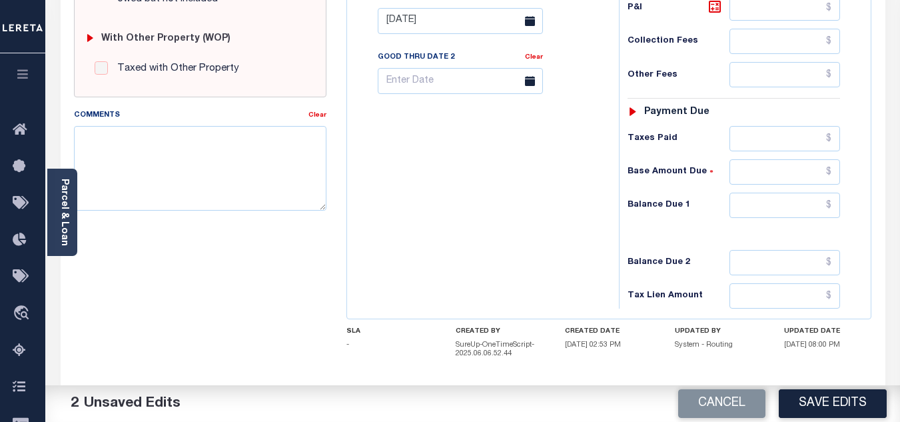
scroll to position [533, 0]
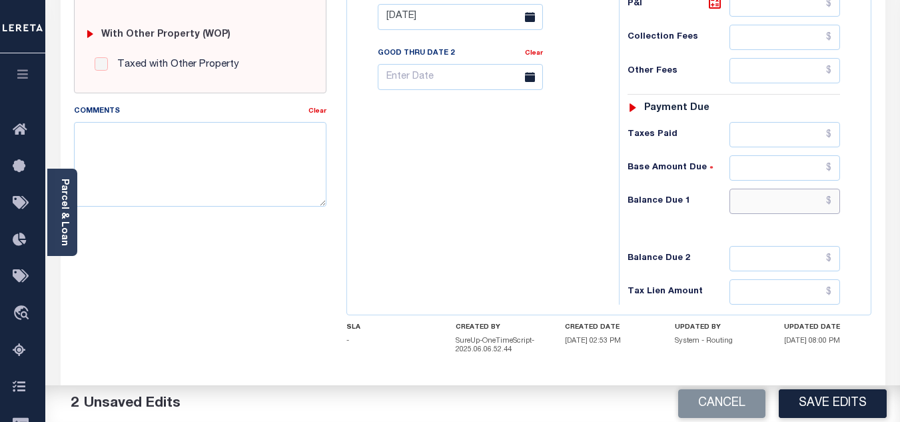
click at [832, 204] on input "text" at bounding box center [784, 201] width 111 height 25
type input "$0.00"
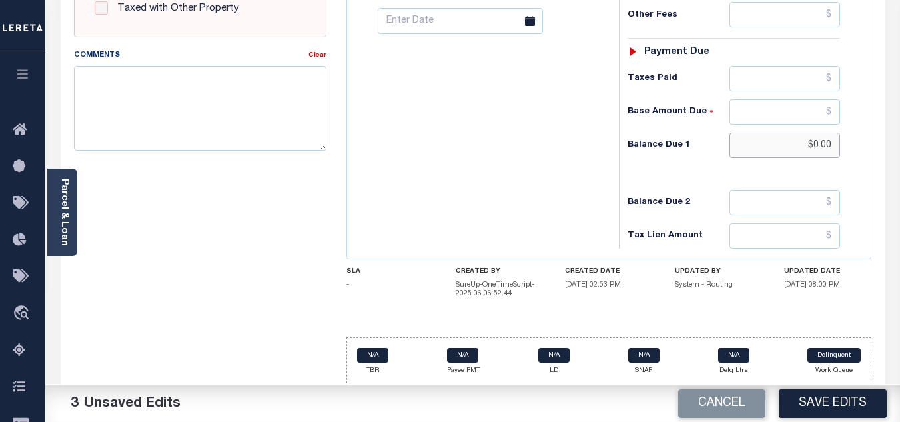
scroll to position [592, 0]
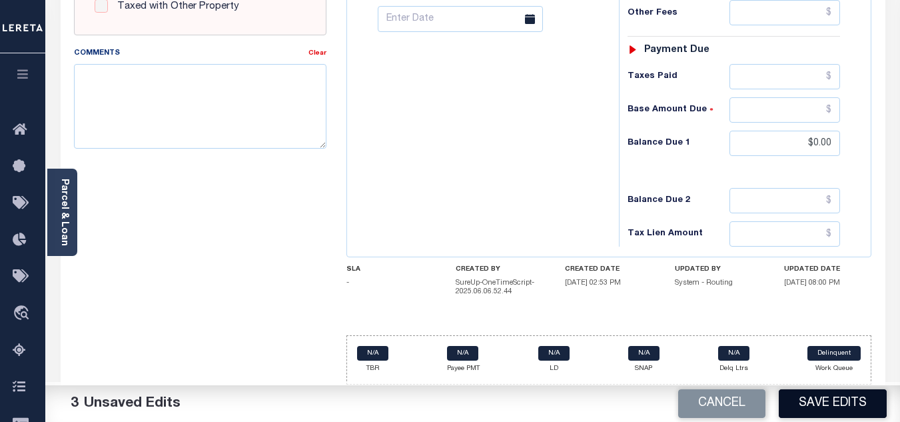
click at [825, 406] on button "Save Edits" at bounding box center [833, 403] width 108 height 29
checkbox input "false"
type input "$0"
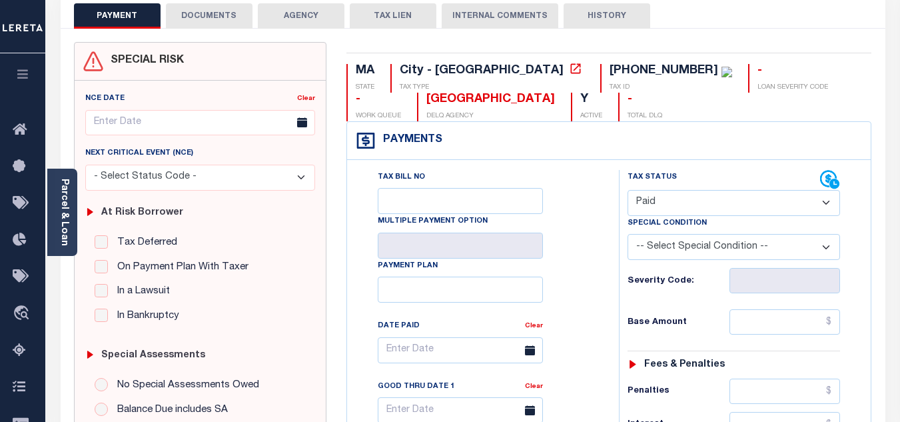
scroll to position [0, 0]
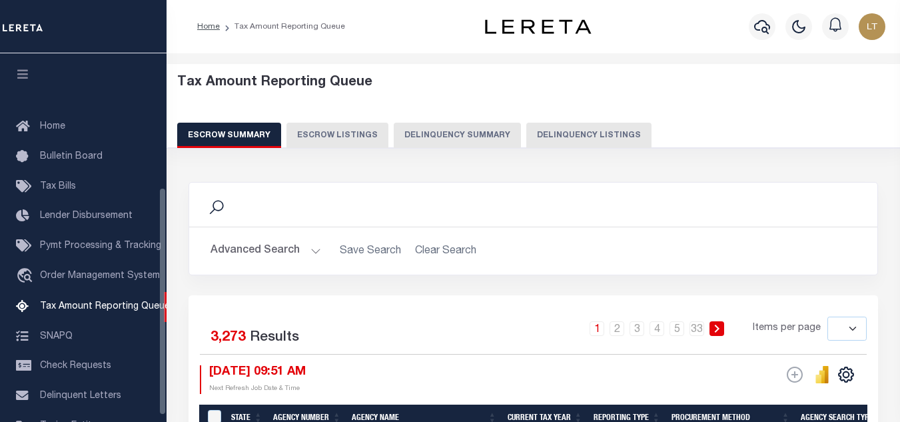
select select
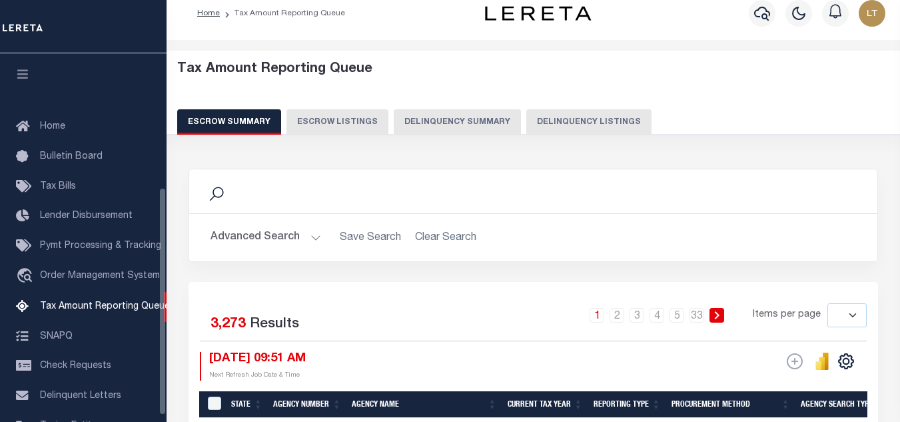
scroll to position [217, 0]
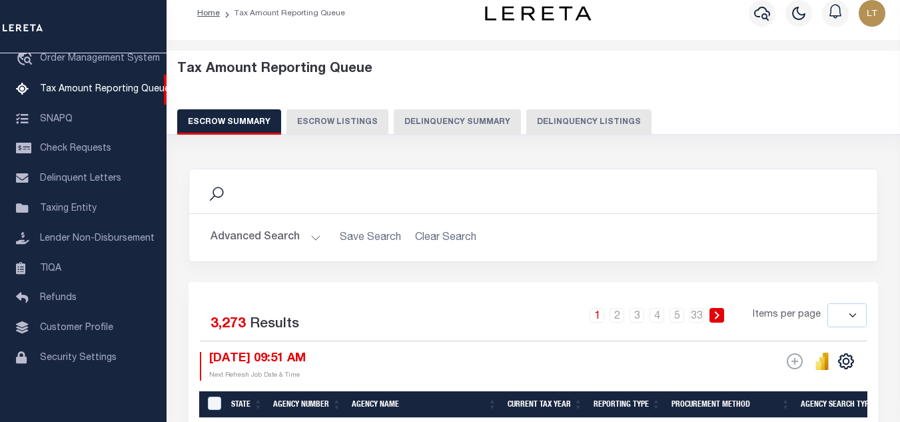
click at [574, 105] on div "Tax Amount Reporting Queue Escrow Summary Escrow Listings Delinquency Summary" at bounding box center [533, 97] width 713 height 73
click at [576, 113] on button "Delinquency Listings" at bounding box center [588, 121] width 125 height 25
select select "100"
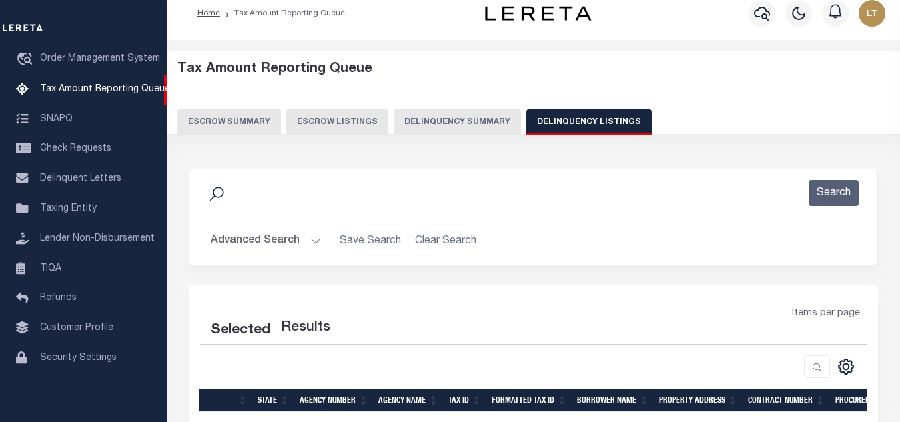
select select "100"
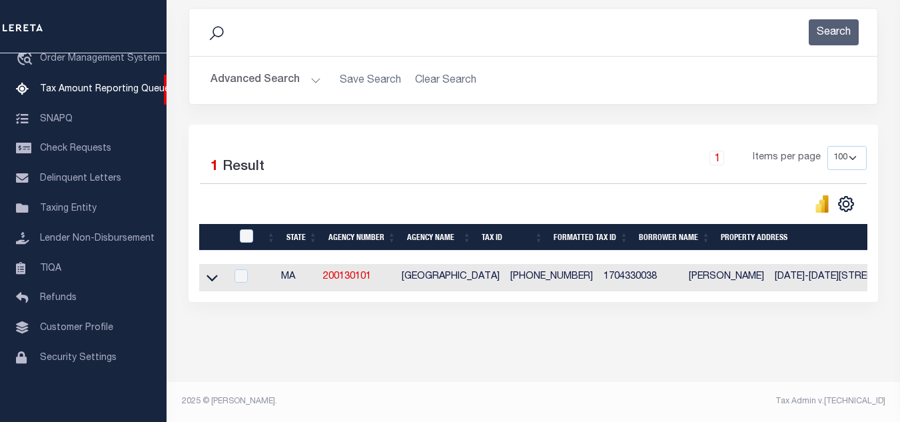
scroll to position [185, 0]
click at [210, 270] on icon at bounding box center [211, 277] width 11 height 14
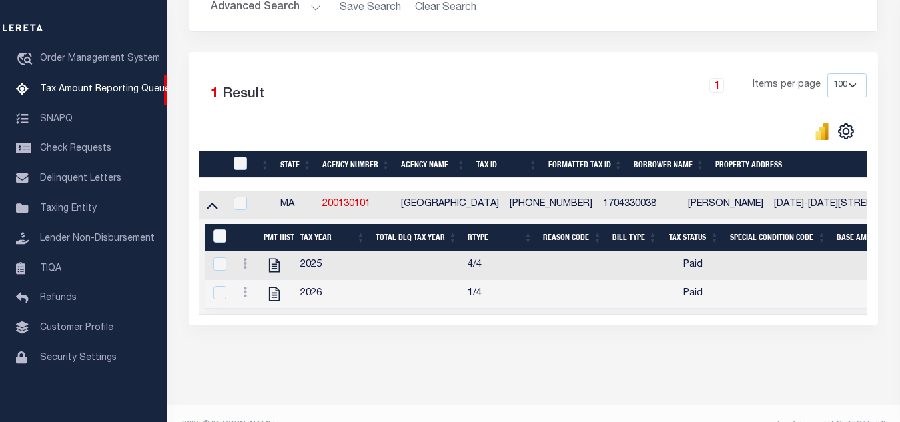
scroll to position [282, 0]
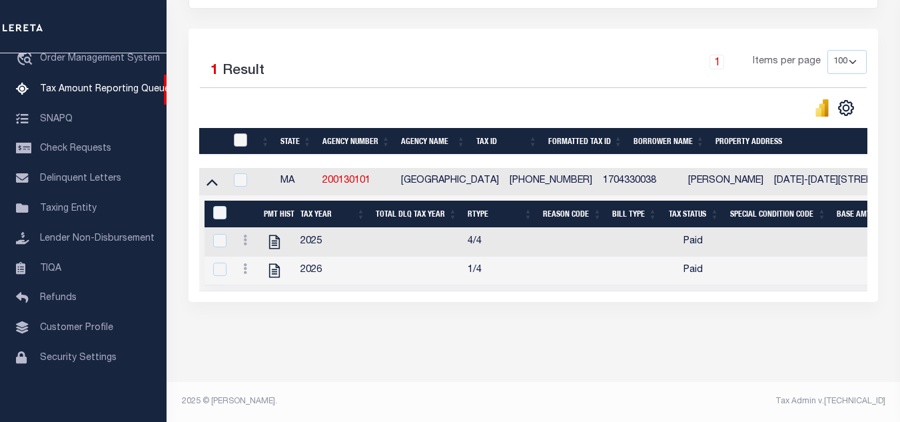
click at [242, 133] on input "checkbox" at bounding box center [240, 139] width 13 height 13
checkbox input "true"
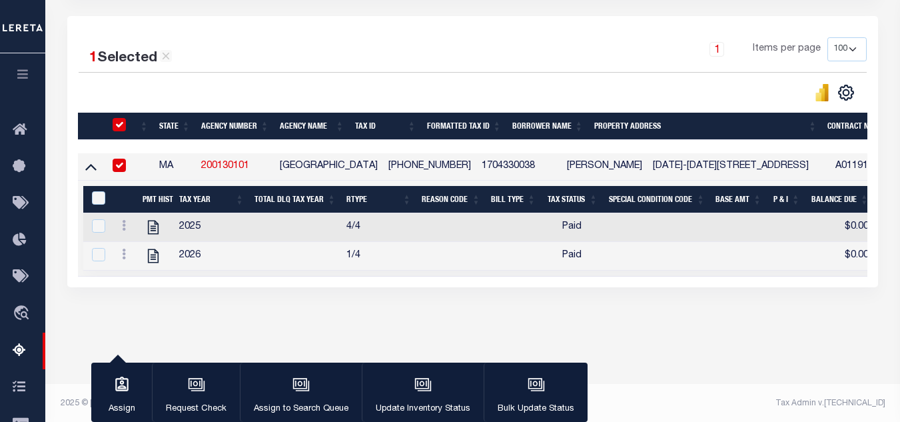
scroll to position [280, 0]
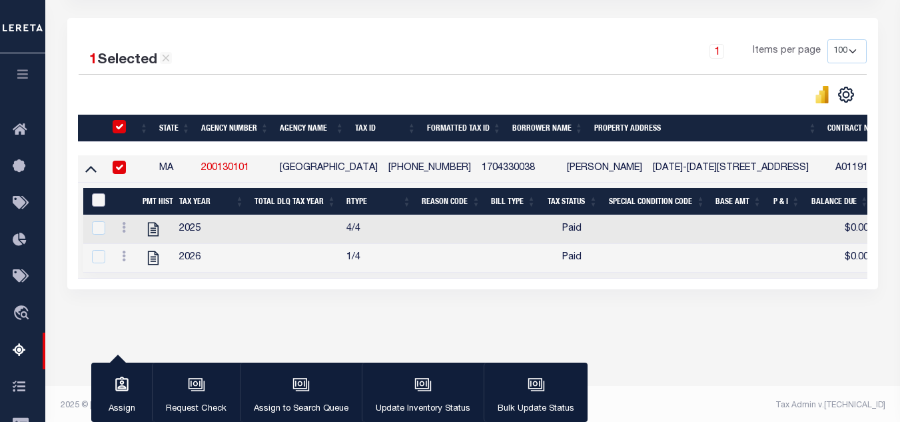
click at [92, 202] on input "&nbsp;" at bounding box center [98, 199] width 13 height 13
checkbox input "true"
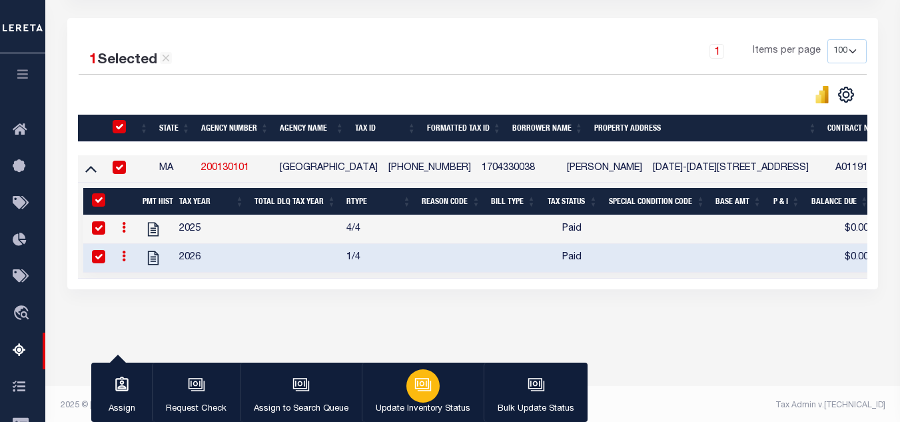
click at [424, 380] on icon "button" at bounding box center [422, 383] width 14 height 11
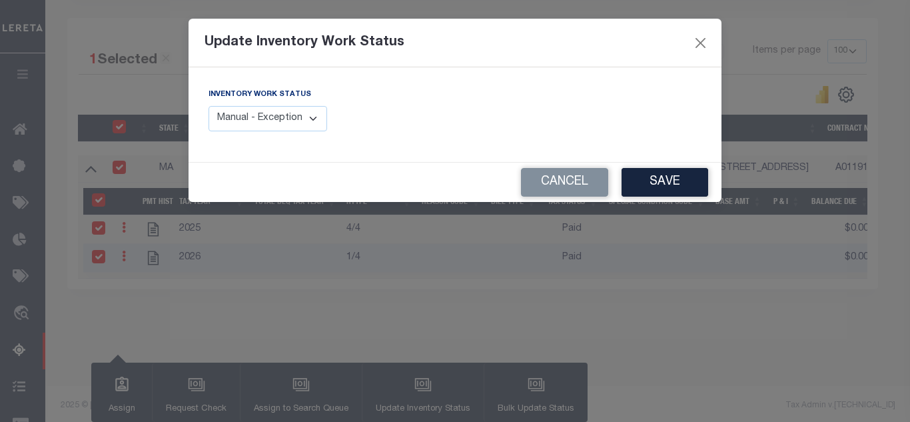
click at [263, 118] on select "Manual - Exception Pended - Awaiting Search Late Add Exception Completed" at bounding box center [267, 119] width 119 height 26
select select "4"
click at [208, 106] on select "Manual - Exception Pended - Awaiting Search Late Add Exception Completed" at bounding box center [267, 119] width 119 height 26
click at [658, 186] on button "Save" at bounding box center [664, 182] width 87 height 29
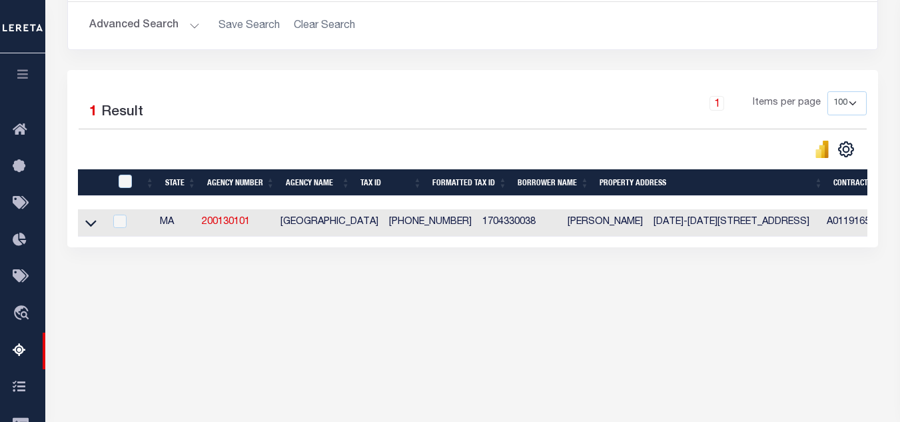
scroll to position [284, 0]
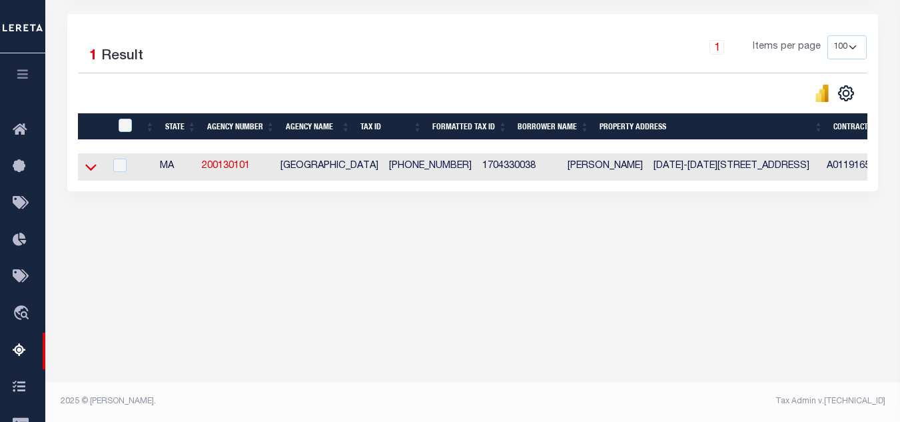
click at [86, 171] on icon at bounding box center [90, 167] width 11 height 14
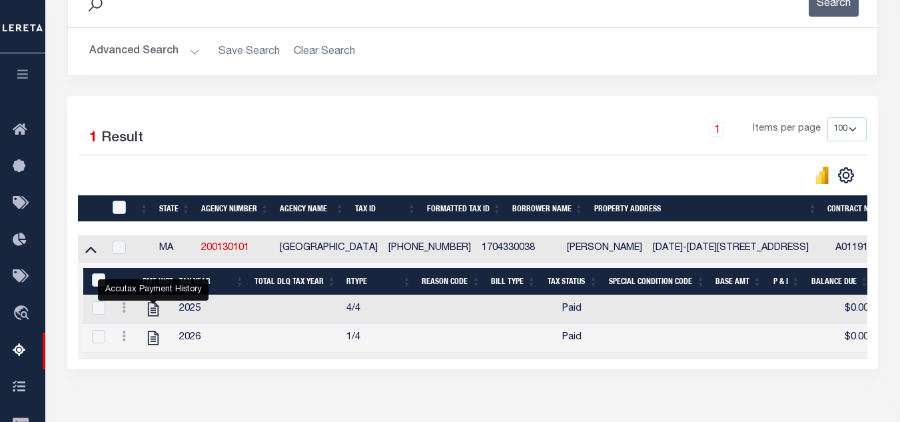
scroll to position [218, 0]
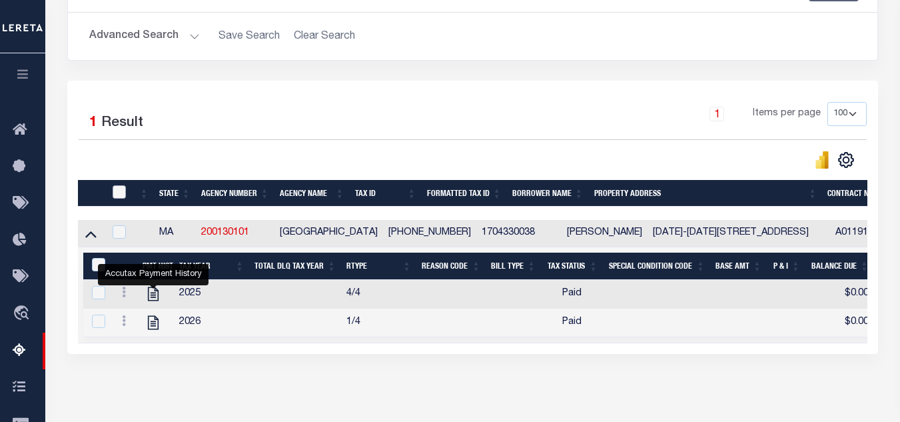
click at [122, 190] on input "checkbox" at bounding box center [119, 191] width 13 height 13
checkbox input "true"
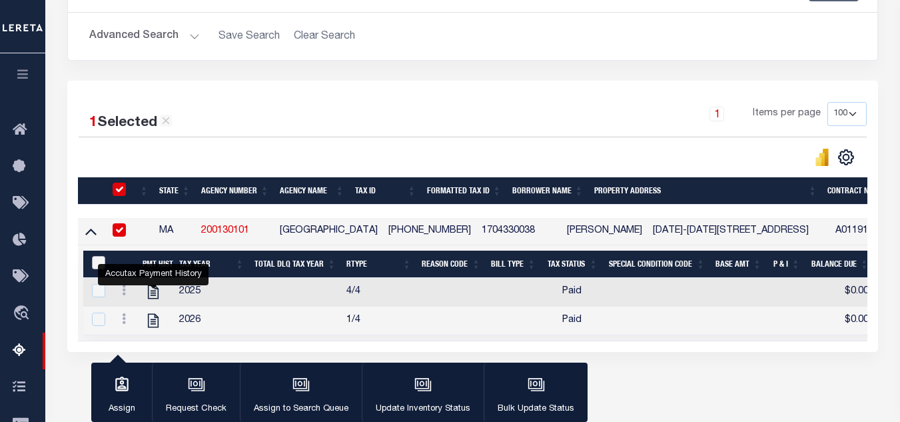
click at [96, 265] on input "&nbsp;" at bounding box center [98, 262] width 13 height 13
checkbox input "true"
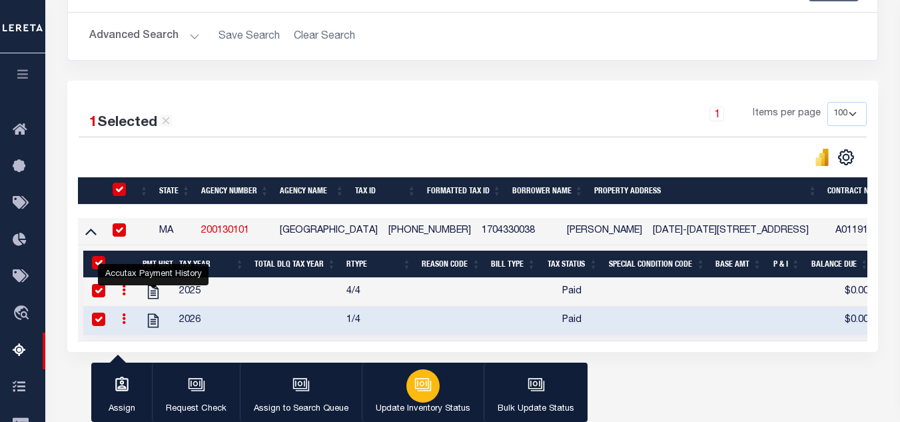
click at [406, 385] on div "button" at bounding box center [422, 385] width 33 height 33
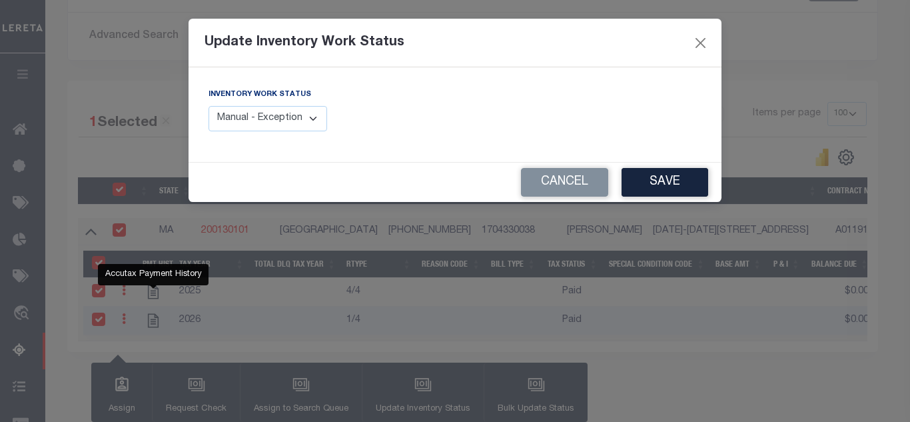
click at [250, 107] on select "Manual - Exception Pended - Awaiting Search Late Add Exception Completed" at bounding box center [267, 119] width 119 height 26
select select "4"
click at [208, 106] on select "Manual - Exception Pended - Awaiting Search Late Add Exception Completed" at bounding box center [267, 119] width 119 height 26
click at [665, 177] on button "Save" at bounding box center [664, 182] width 87 height 29
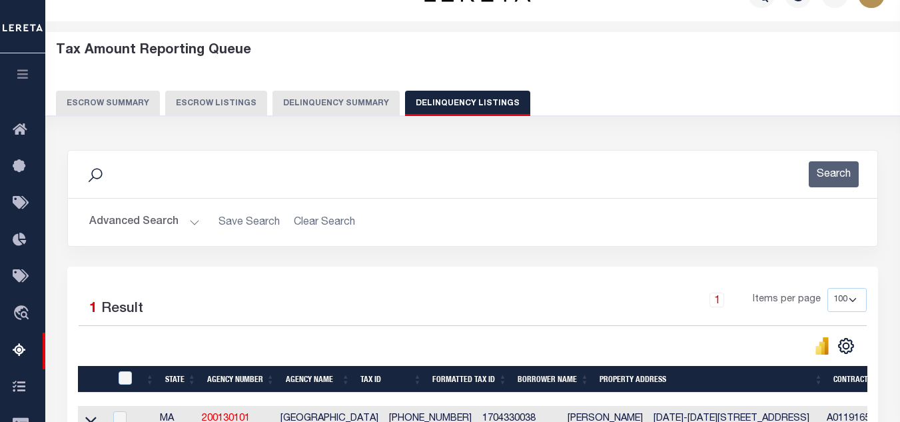
scroll to position [0, 0]
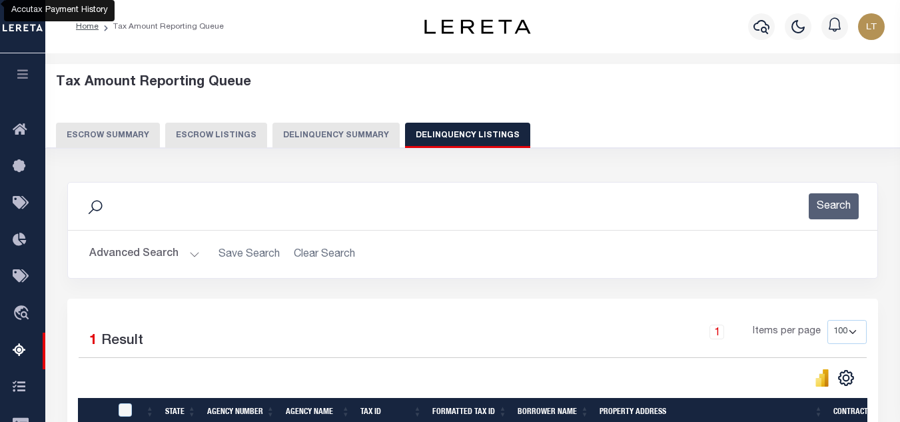
click at [115, 252] on button "Advanced Search" at bounding box center [144, 254] width 111 height 26
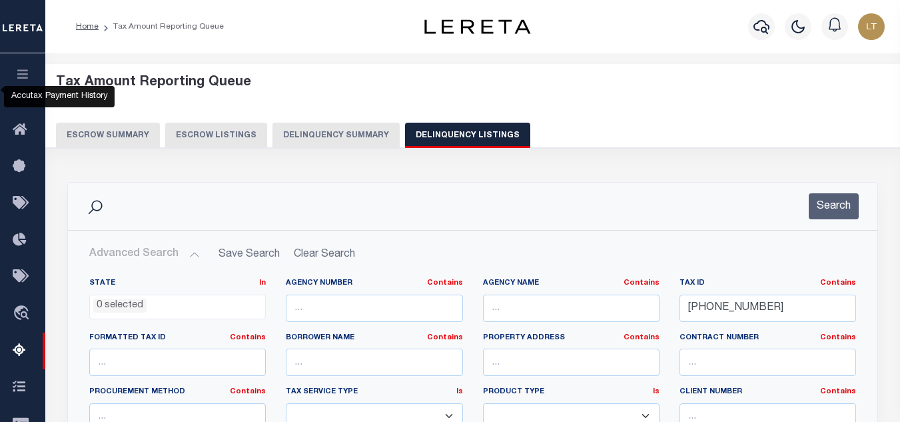
scroll to position [200, 0]
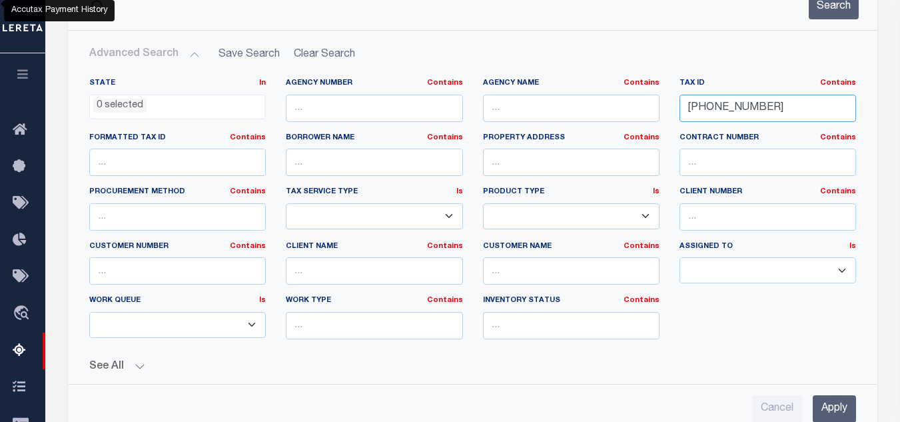
drag, startPoint x: 765, startPoint y: 111, endPoint x: 687, endPoint y: 107, distance: 78.7
click at [687, 107] on input "17-04330-038" at bounding box center [767, 108] width 177 height 27
paste input "17-04577-000"
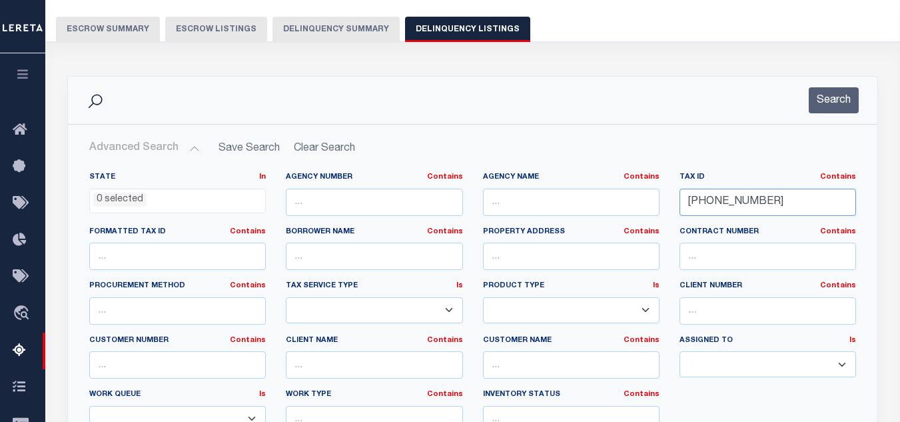
scroll to position [67, 0]
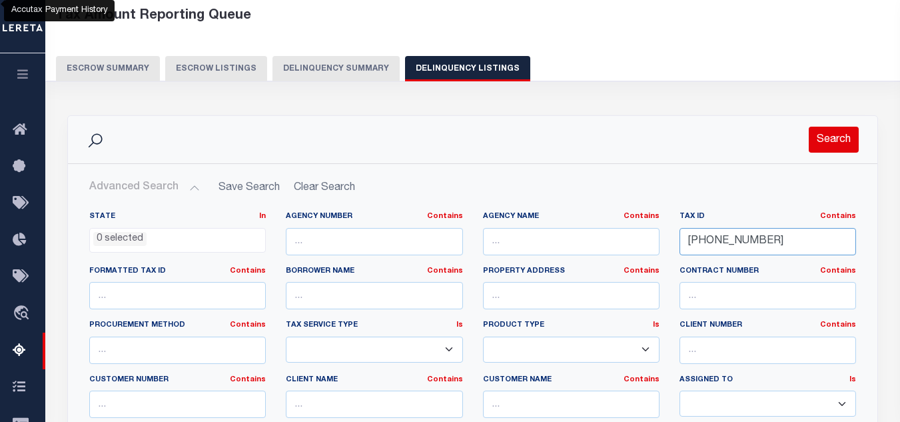
type input "17-04577-000"
click at [846, 144] on button "Search" at bounding box center [834, 140] width 50 height 26
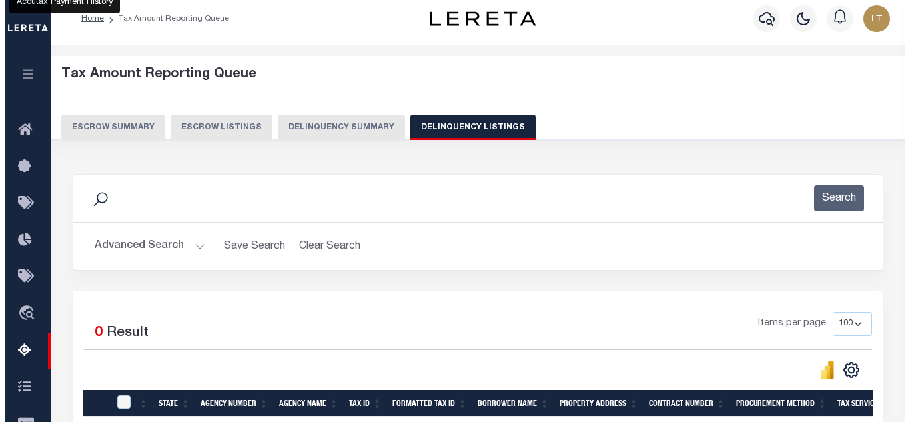
scroll to position [0, 0]
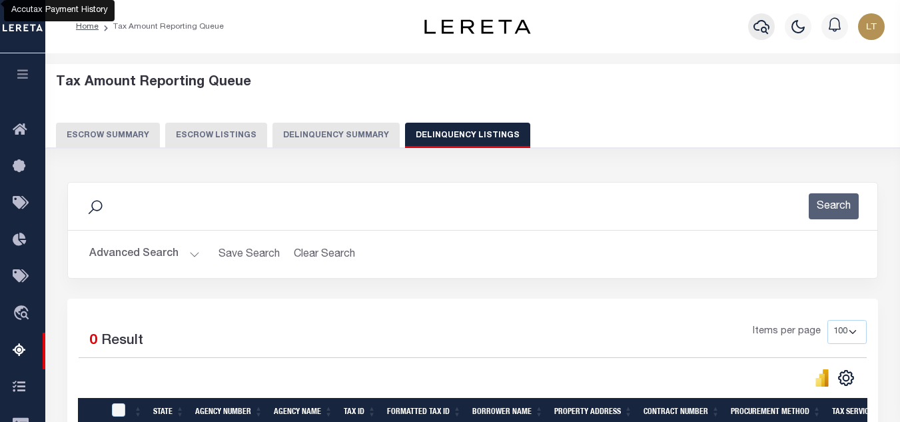
click at [771, 27] on button "button" at bounding box center [761, 26] width 27 height 27
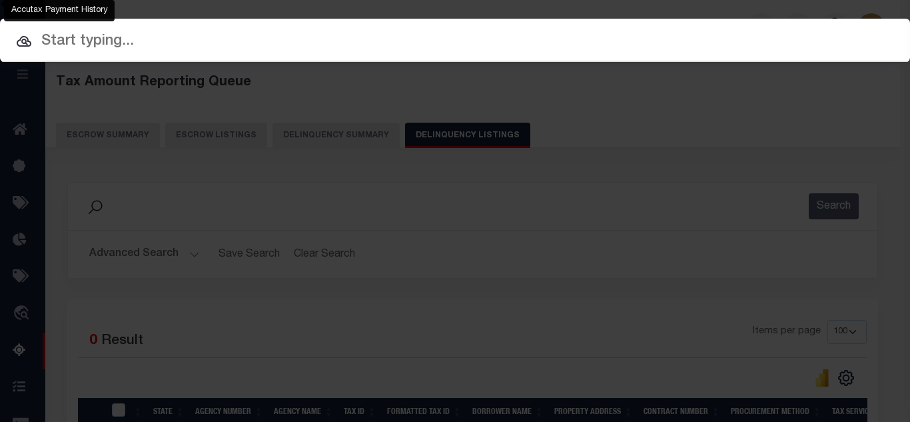
paste input "17-04577-000"
type input "17-04577-000"
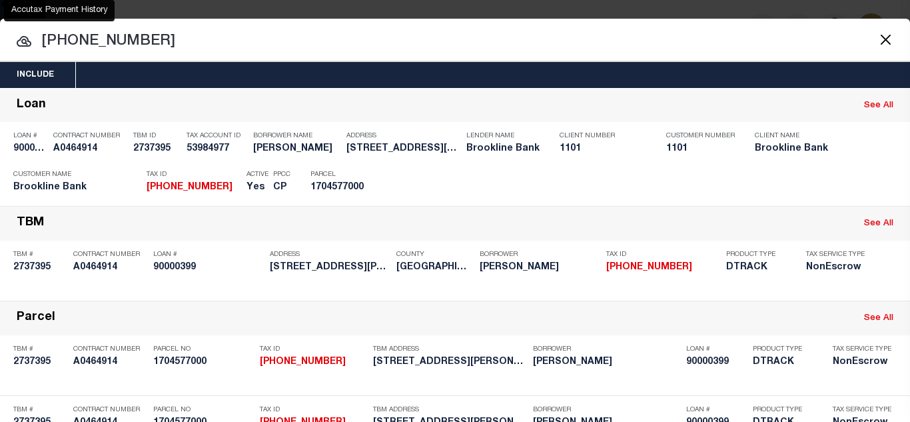
click at [800, 187] on div "Payment History" at bounding box center [821, 183] width 82 height 15
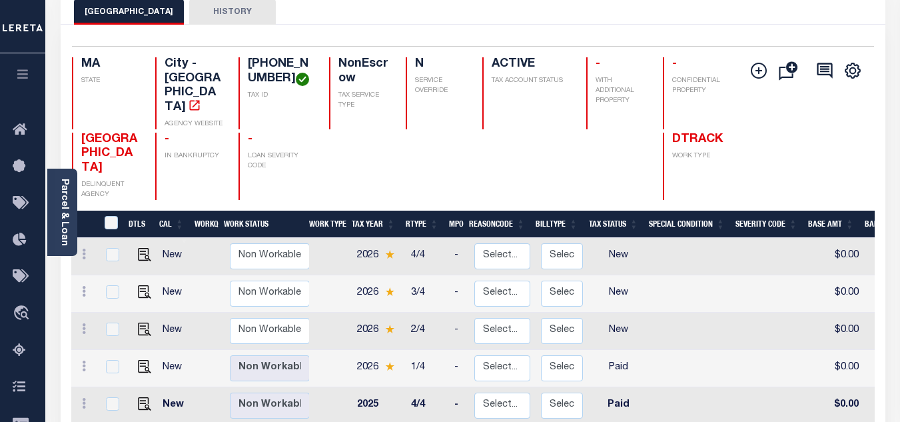
scroll to position [133, 0]
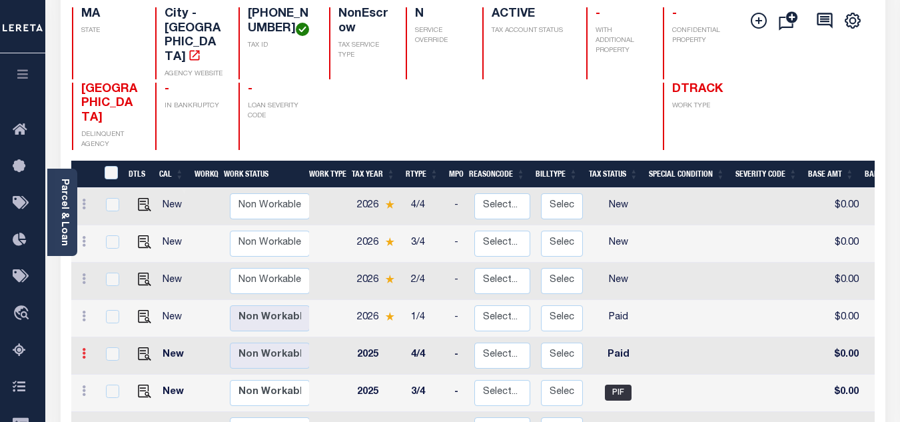
click at [83, 348] on icon at bounding box center [84, 353] width 4 height 11
click at [113, 370] on img at bounding box center [115, 376] width 13 height 13
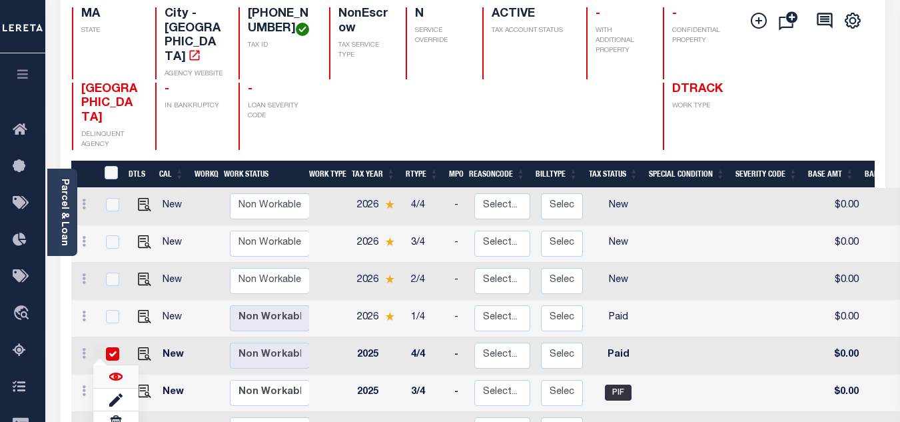
checkbox input "true"
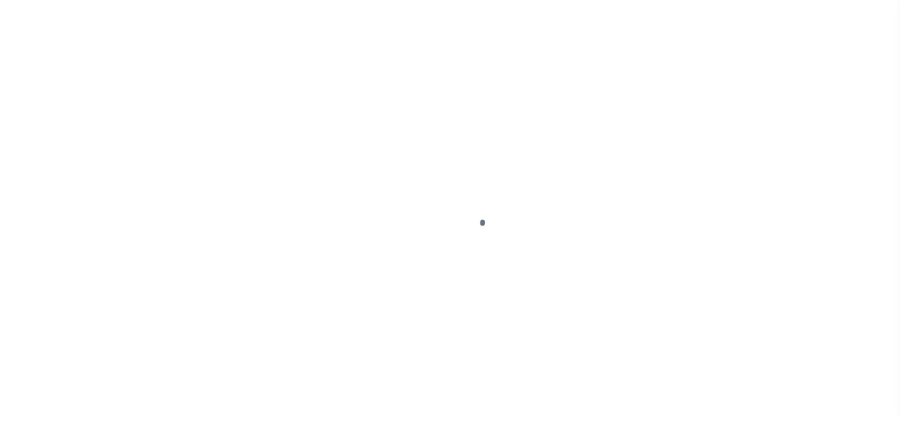
select select "PYD"
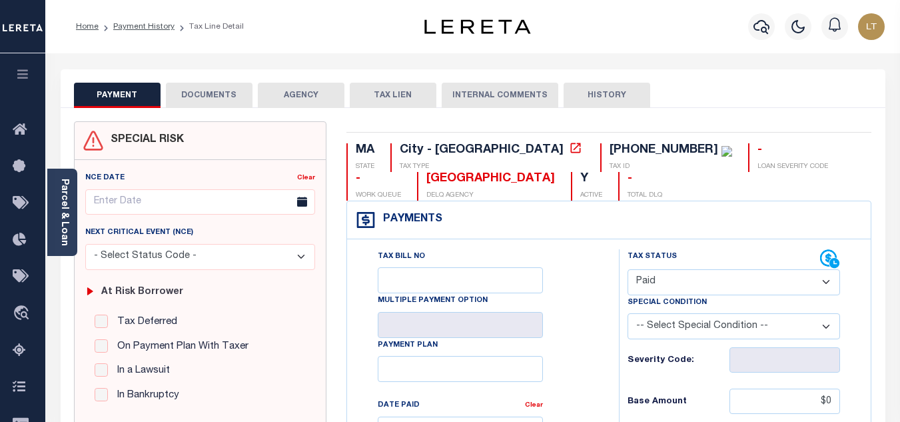
click at [210, 96] on button "DOCUMENTS" at bounding box center [209, 95] width 87 height 25
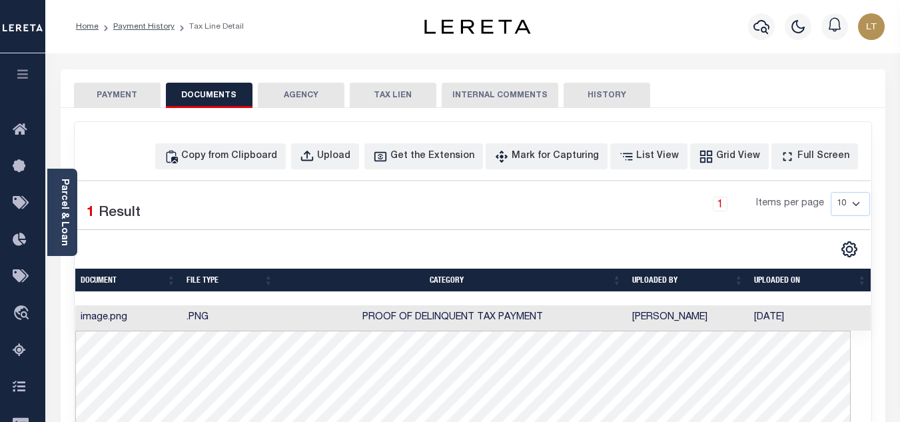
click at [135, 97] on button "PAYMENT" at bounding box center [117, 95] width 87 height 25
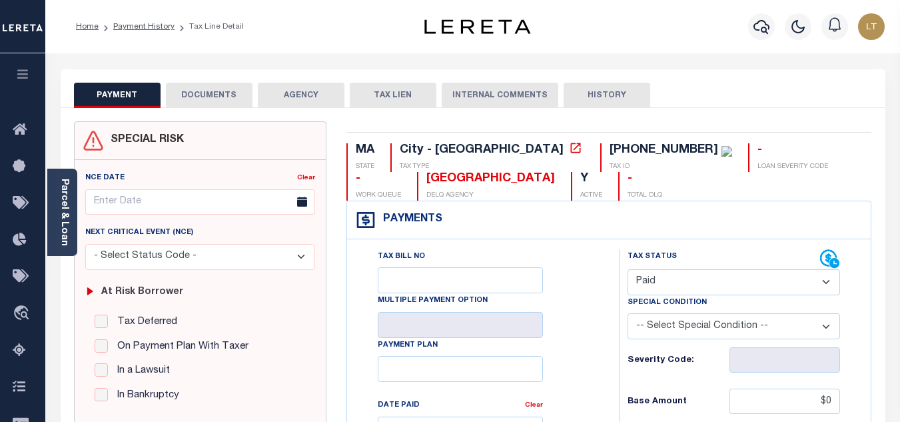
click at [210, 102] on button "DOCUMENTS" at bounding box center [209, 95] width 87 height 25
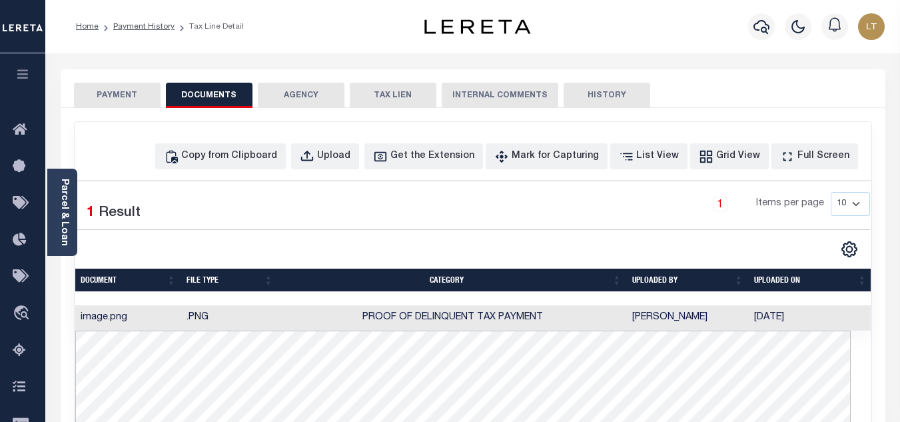
click at [101, 92] on button "PAYMENT" at bounding box center [117, 95] width 87 height 25
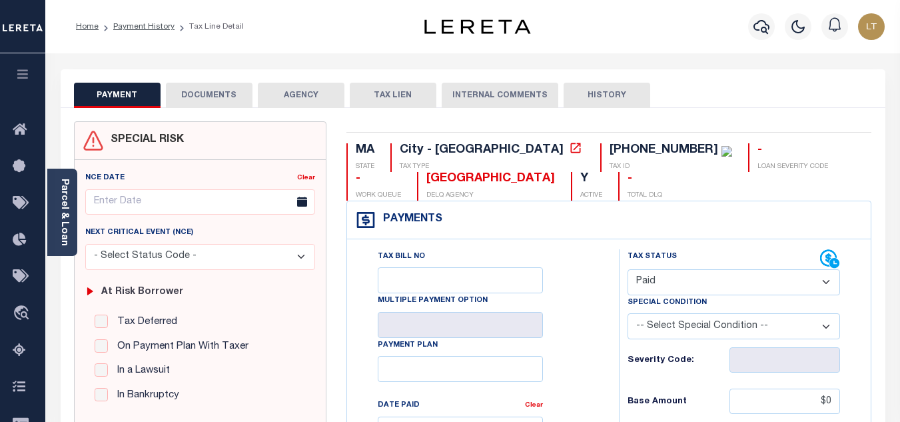
click at [218, 95] on button "DOCUMENTS" at bounding box center [209, 95] width 87 height 25
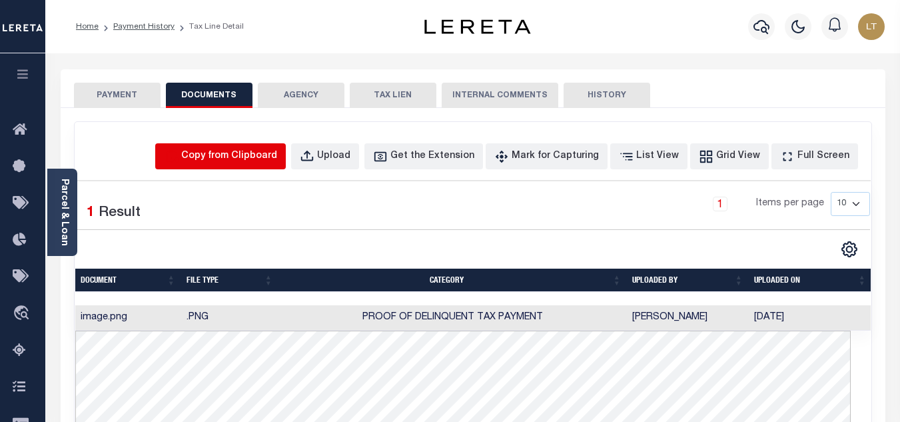
click at [179, 156] on icon "button" at bounding box center [171, 156] width 15 height 15
select select "POP"
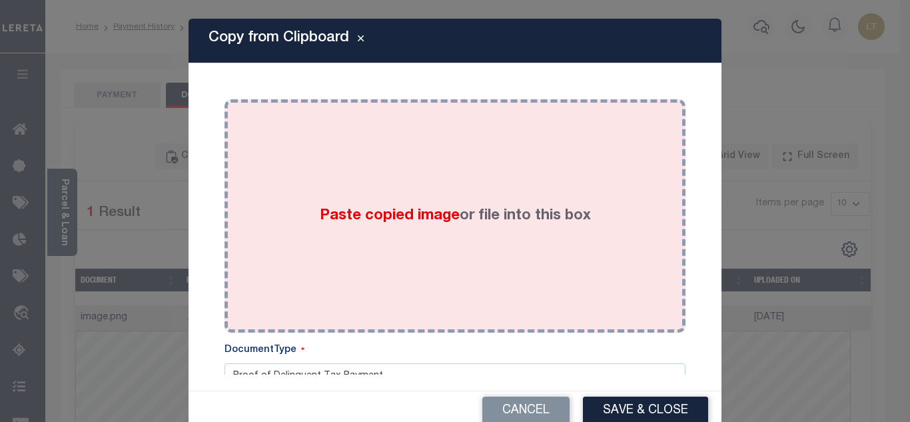
click at [316, 182] on div "Paste copied image or file into this box" at bounding box center [454, 215] width 441 height 213
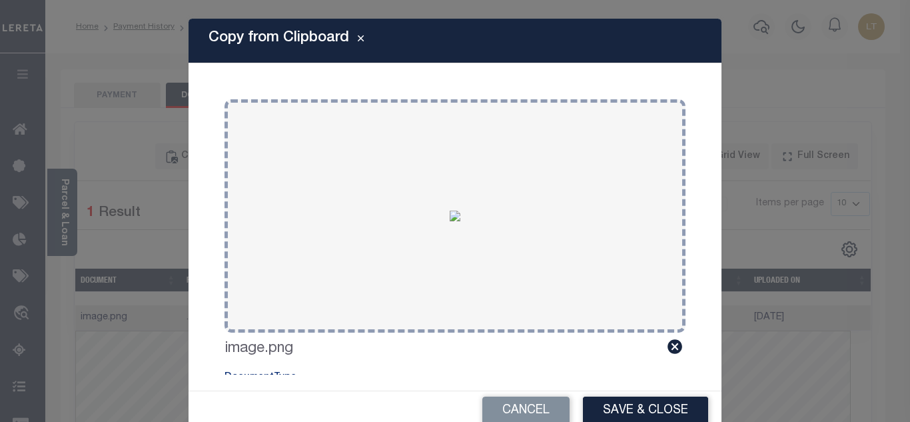
click at [621, 413] on button "Save & Close" at bounding box center [645, 410] width 125 height 29
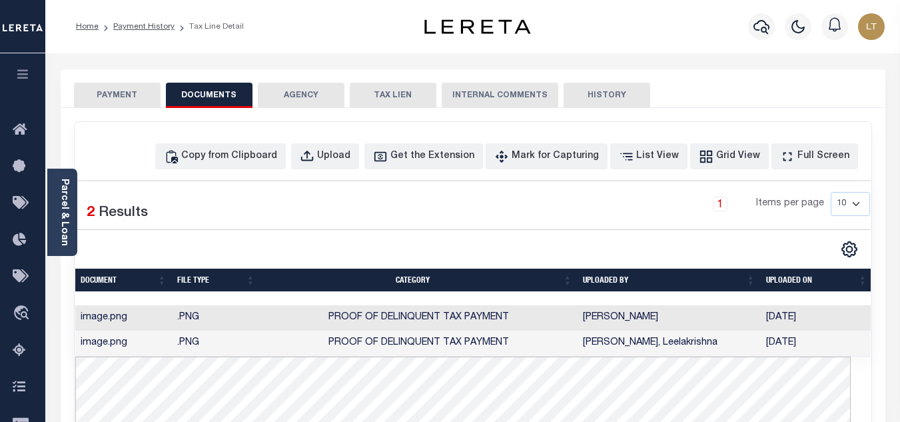
click at [121, 101] on button "PAYMENT" at bounding box center [117, 95] width 87 height 25
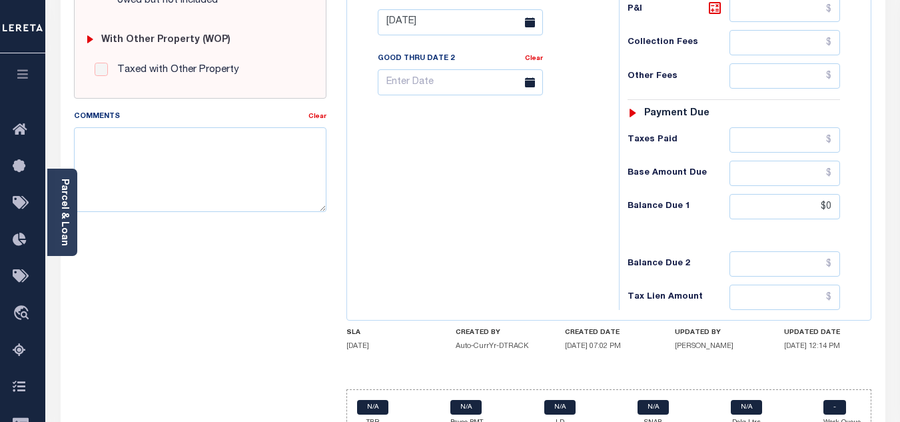
scroll to position [533, 0]
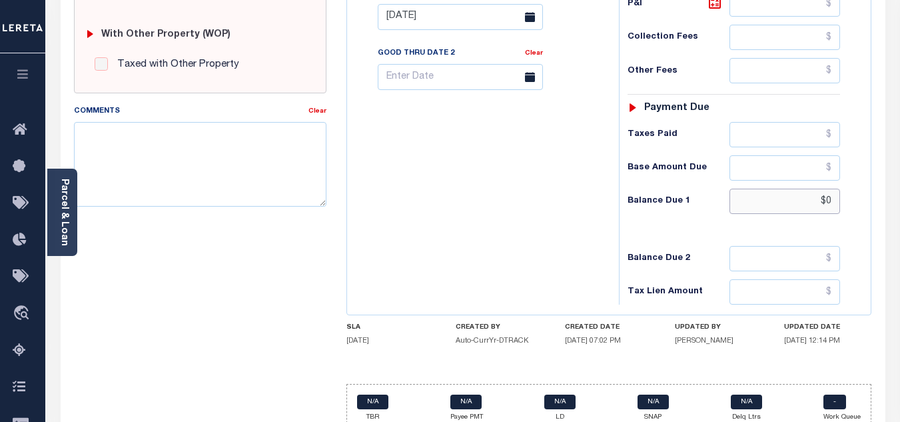
click at [831, 203] on input "$0" at bounding box center [784, 201] width 111 height 25
type input "$0.00"
type input "[DATE]"
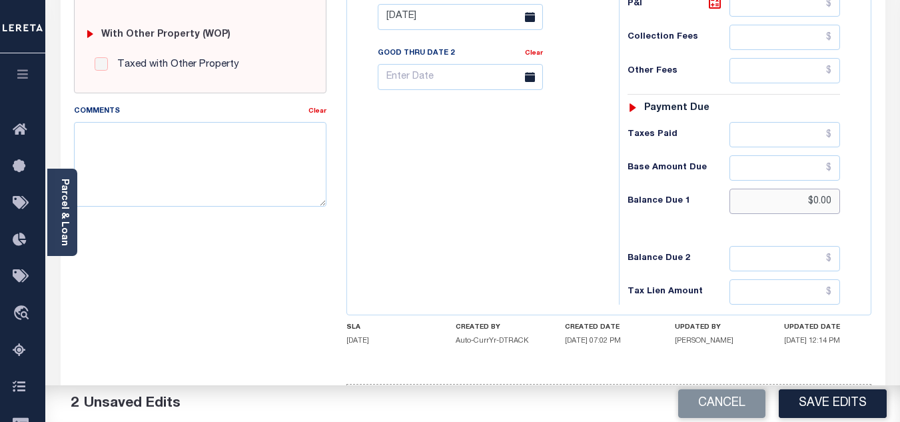
scroll to position [583, 0]
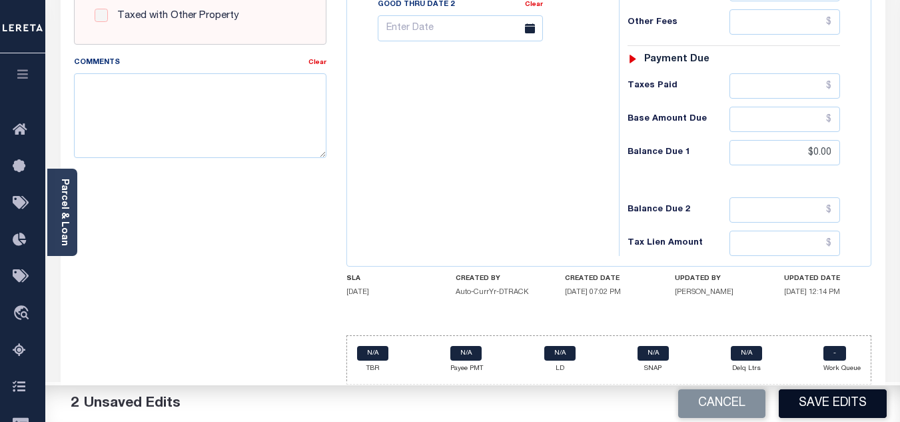
click at [829, 411] on button "Save Edits" at bounding box center [833, 403] width 108 height 29
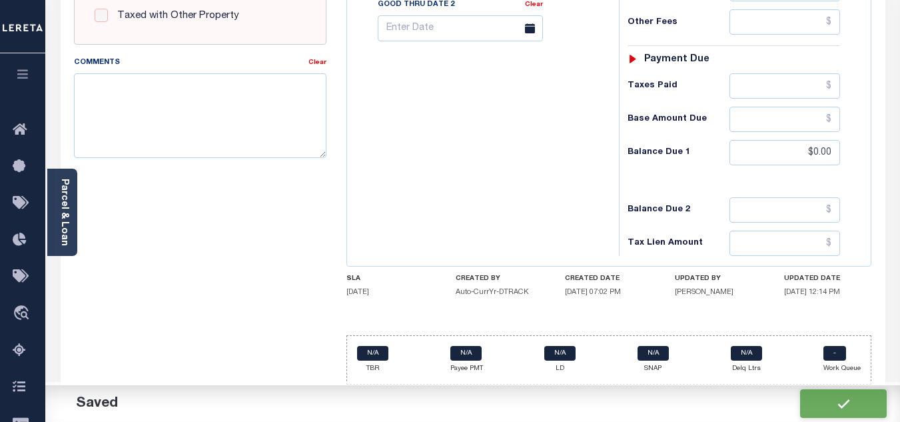
checkbox input "false"
type input "$0"
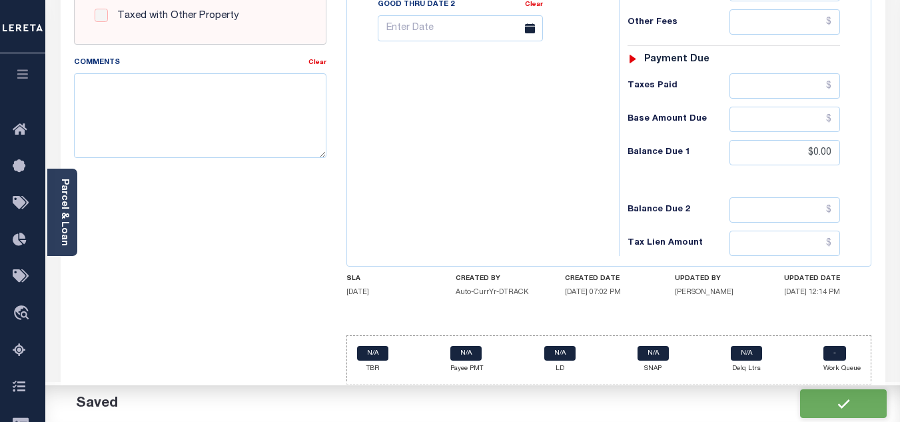
type input "$0"
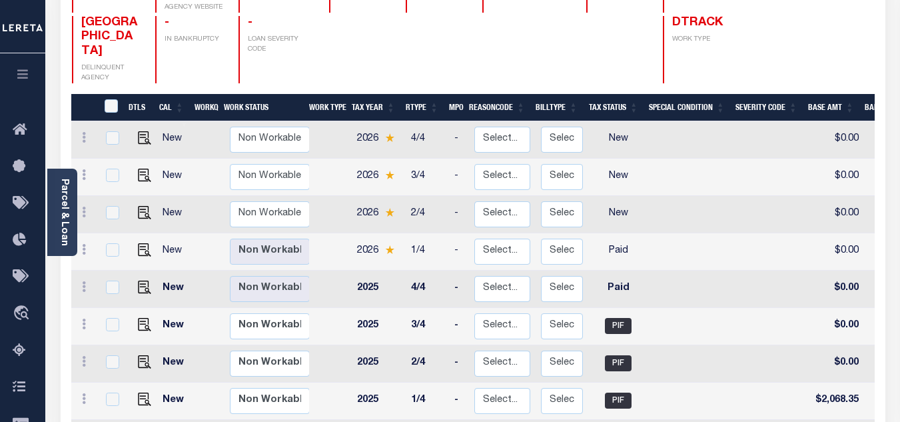
scroll to position [1, 0]
click at [84, 242] on icon at bounding box center [84, 247] width 4 height 11
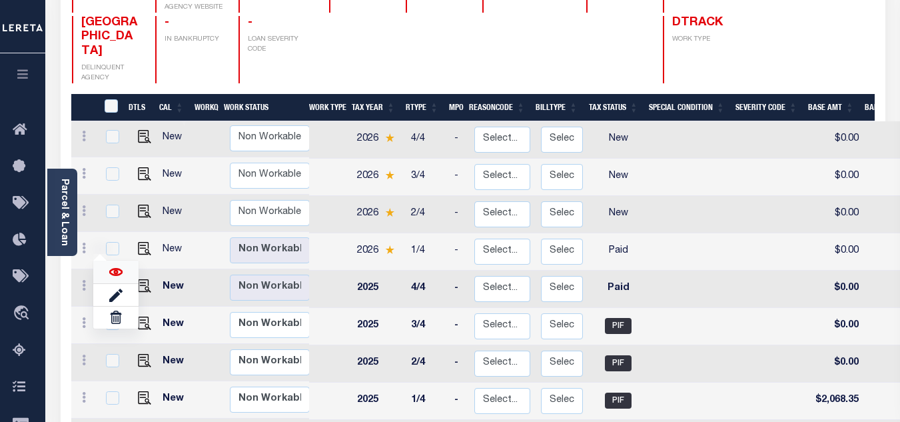
click at [115, 265] on img at bounding box center [115, 271] width 13 height 13
checkbox input "true"
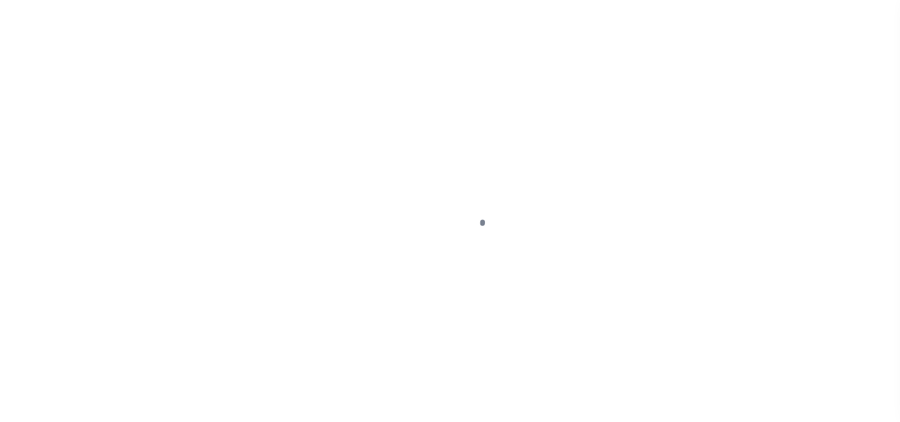
select select "PYD"
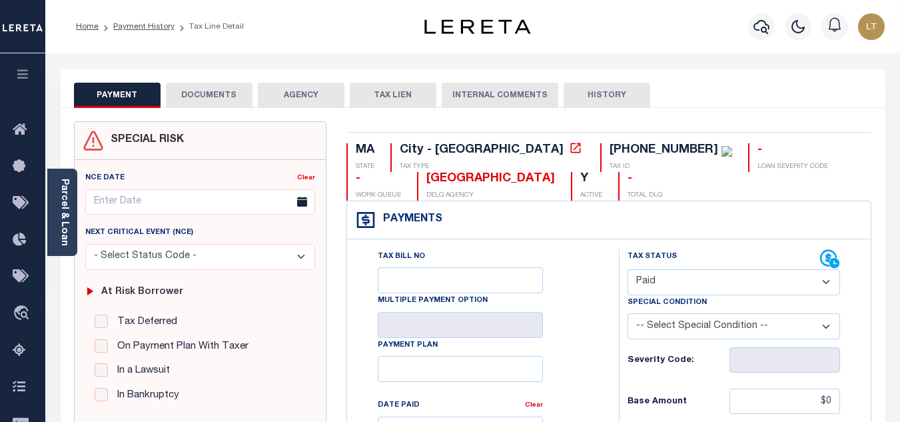
click at [204, 91] on button "DOCUMENTS" at bounding box center [209, 95] width 87 height 25
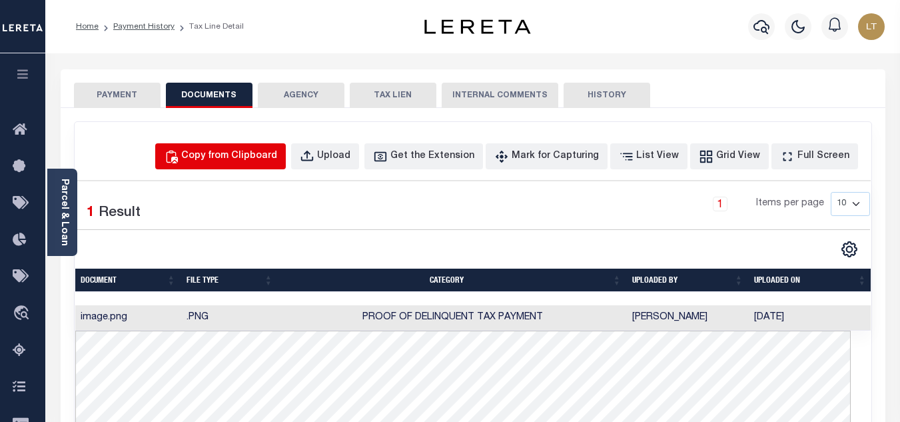
click at [236, 158] on div "Copy from Clipboard" at bounding box center [229, 156] width 96 height 15
select select "POP"
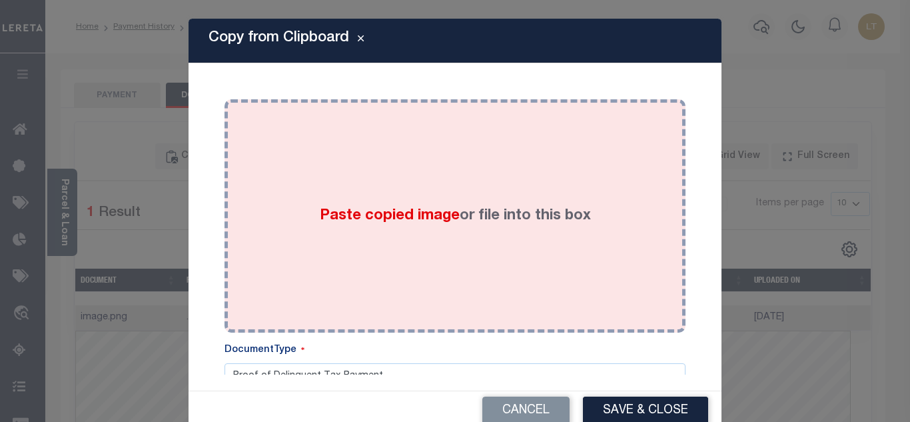
click at [341, 185] on div "Paste copied image or file into this box" at bounding box center [454, 215] width 441 height 213
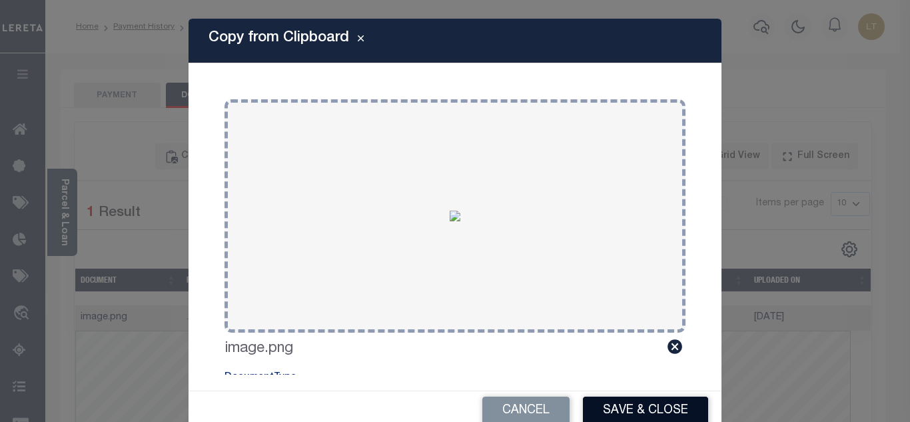
click at [640, 403] on button "Save & Close" at bounding box center [645, 410] width 125 height 29
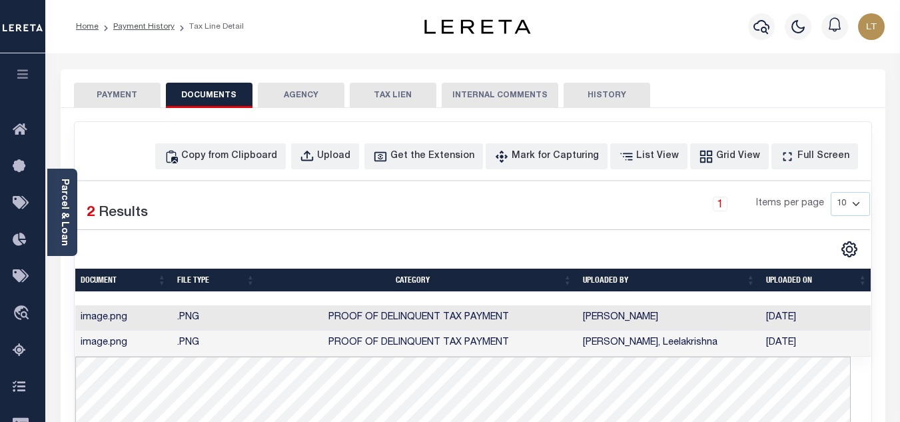
click at [128, 95] on button "PAYMENT" at bounding box center [117, 95] width 87 height 25
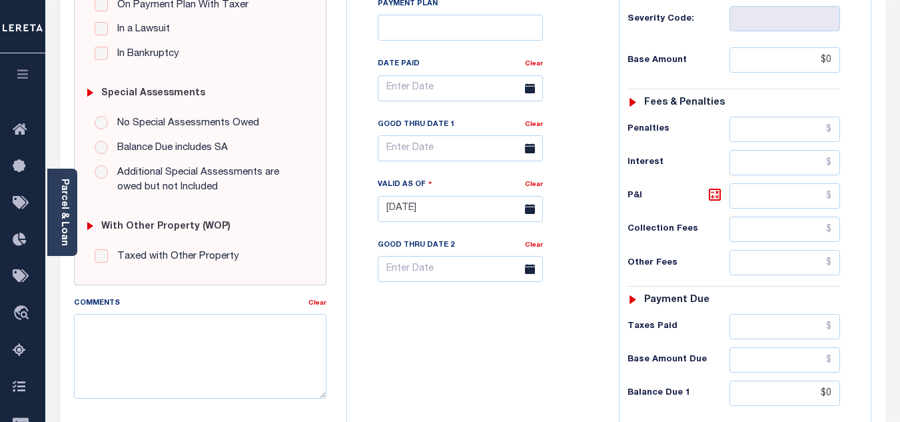
scroll to position [400, 0]
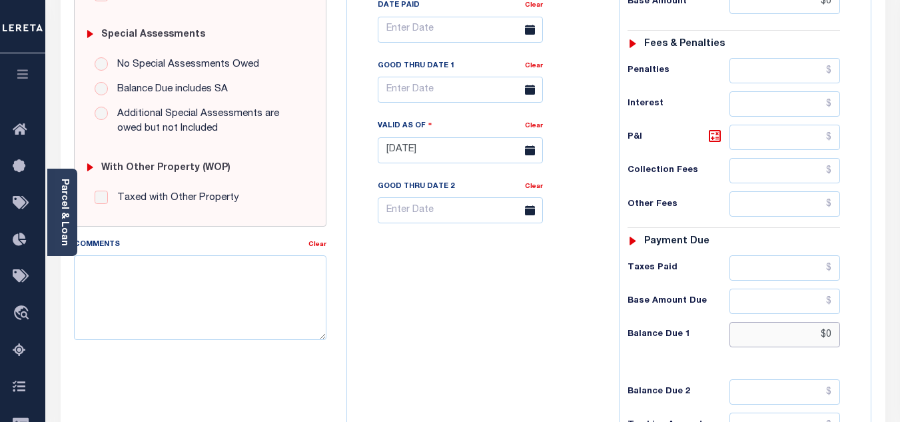
click at [830, 334] on input "$0" at bounding box center [784, 334] width 111 height 25
type input "$0.00"
type input "[DATE]"
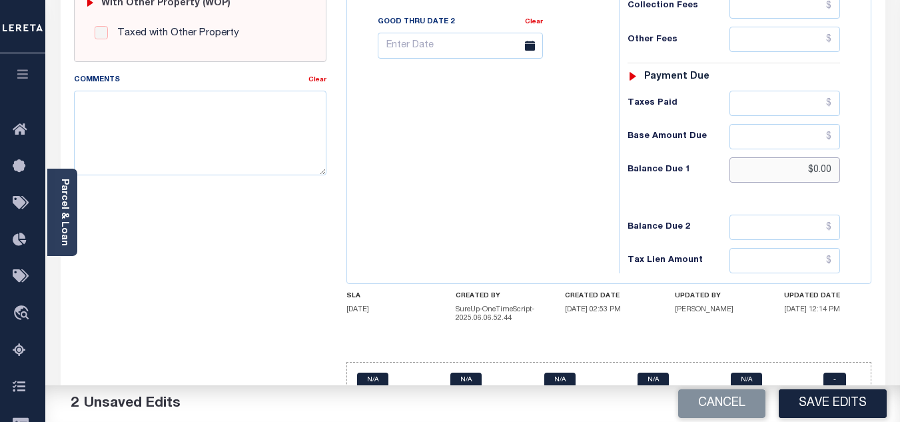
scroll to position [592, 0]
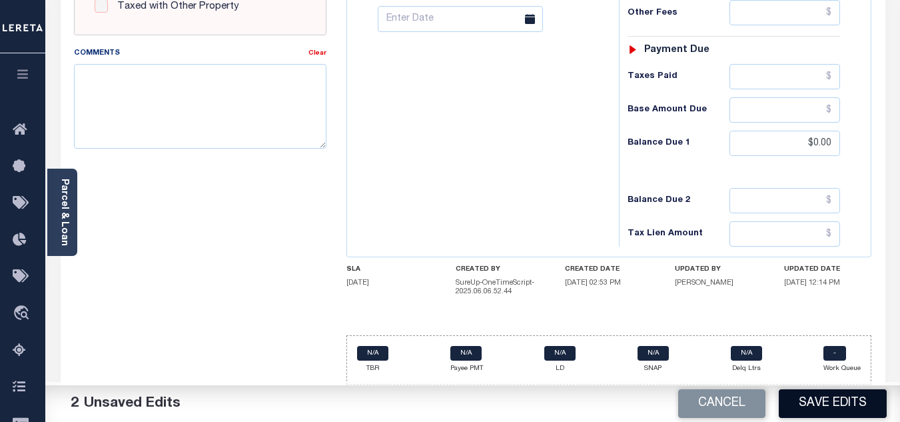
click at [843, 401] on button "Save Edits" at bounding box center [833, 403] width 108 height 29
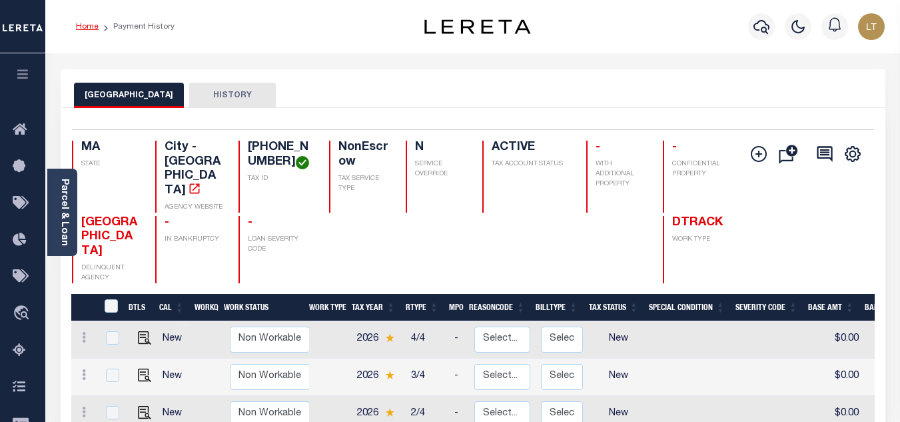
click at [95, 25] on link "Home" at bounding box center [87, 27] width 23 height 8
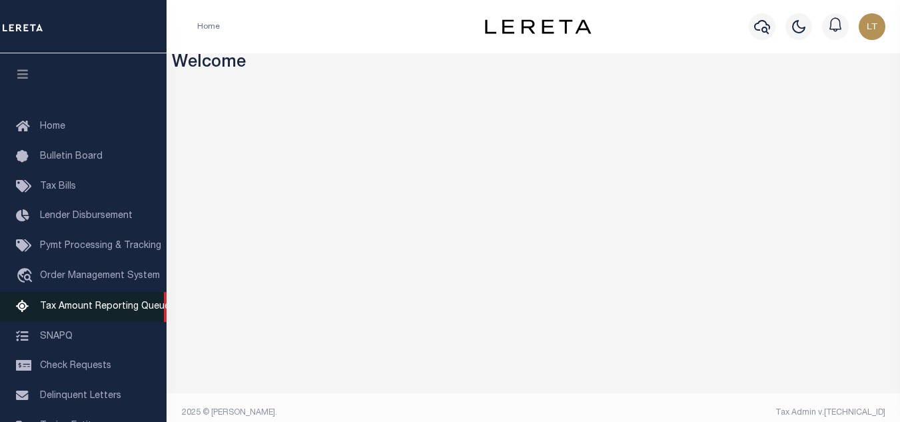
click at [93, 308] on span "Tax Amount Reporting Queue" at bounding box center [105, 306] width 130 height 9
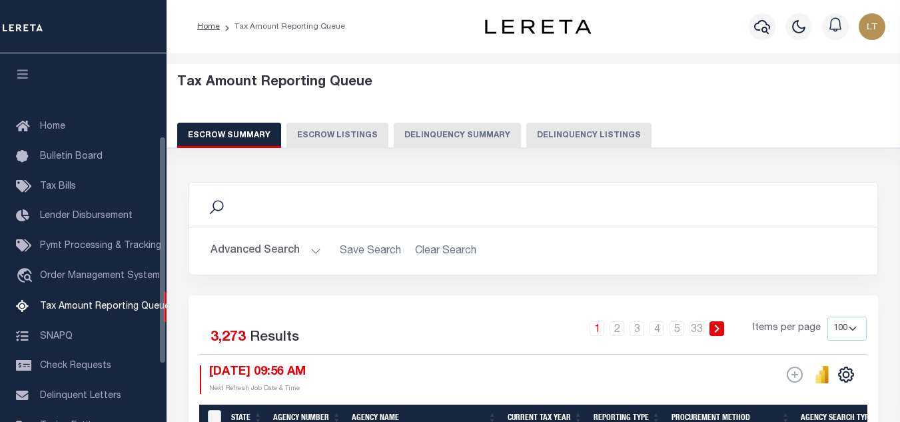
click at [583, 135] on button "Delinquency Listings" at bounding box center [588, 135] width 125 height 25
select select
select select "100"
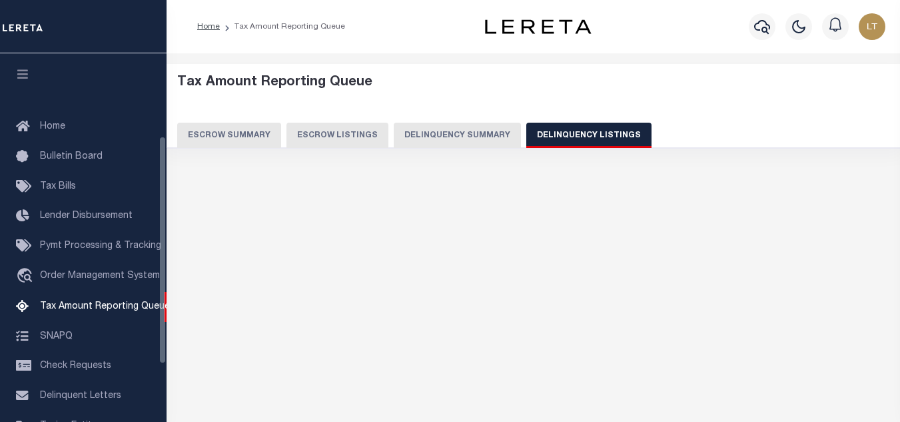
scroll to position [135, 0]
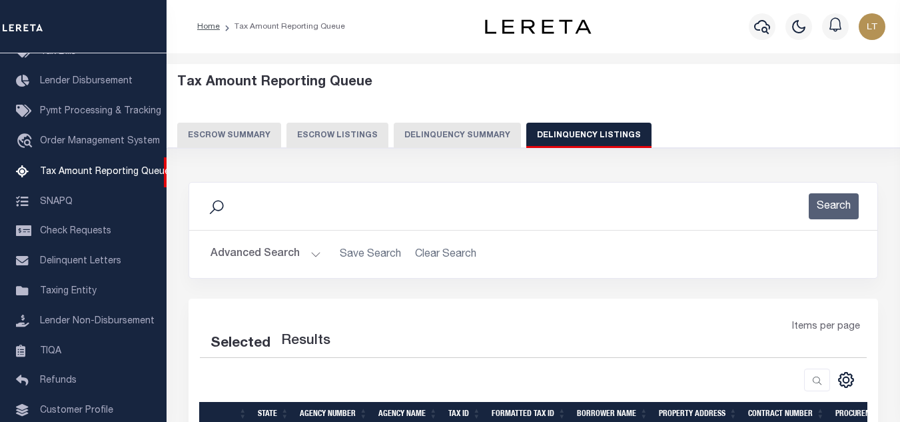
select select "100"
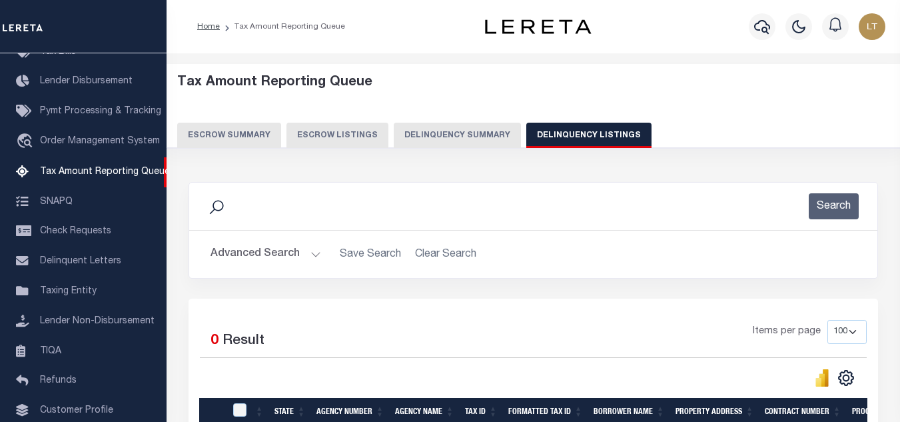
click at [262, 251] on button "Advanced Search" at bounding box center [265, 254] width 111 height 26
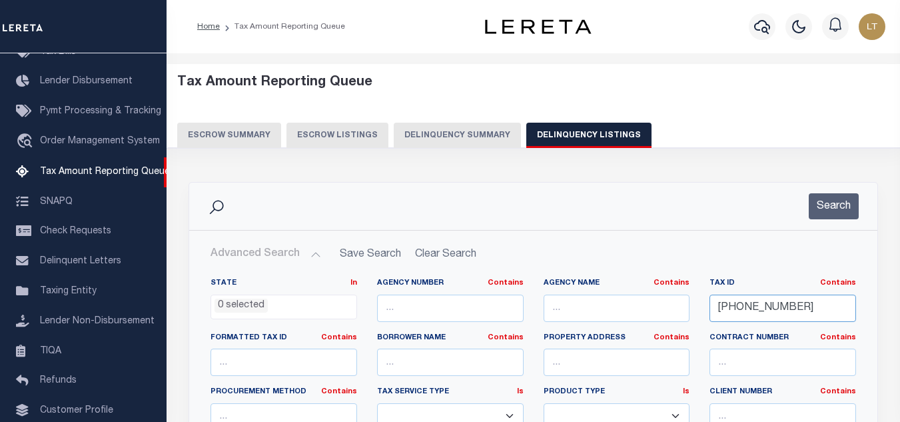
click at [705, 300] on div "Tax ID Contains Contains Is 17-04577-000" at bounding box center [782, 305] width 167 height 55
paste input "[PHONE_NUMBER]"
type input "[PHONE_NUMBER]"
click at [829, 211] on button "Search" at bounding box center [834, 206] width 50 height 26
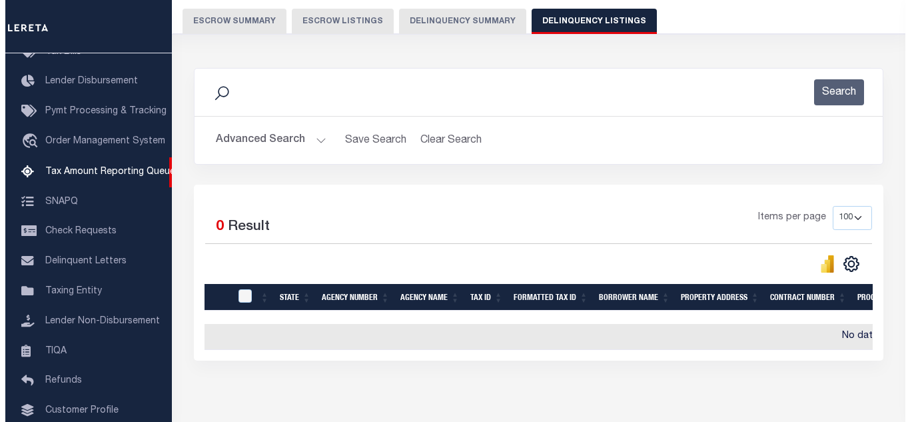
scroll to position [0, 0]
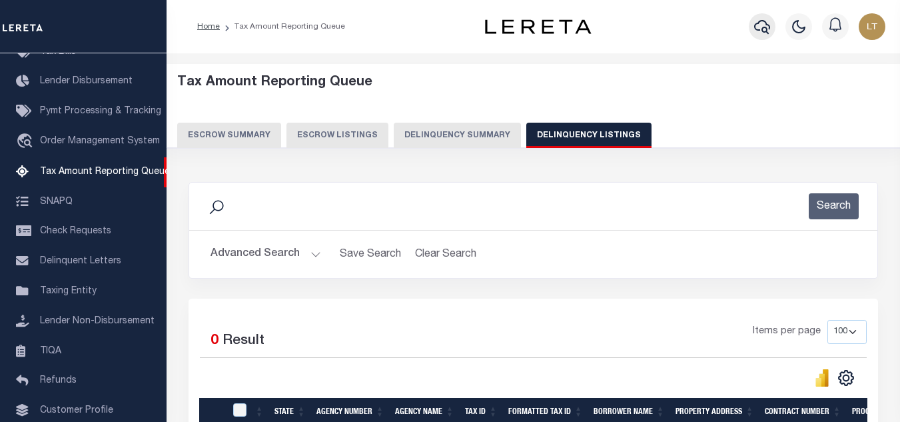
click at [763, 25] on icon "button" at bounding box center [762, 27] width 16 height 16
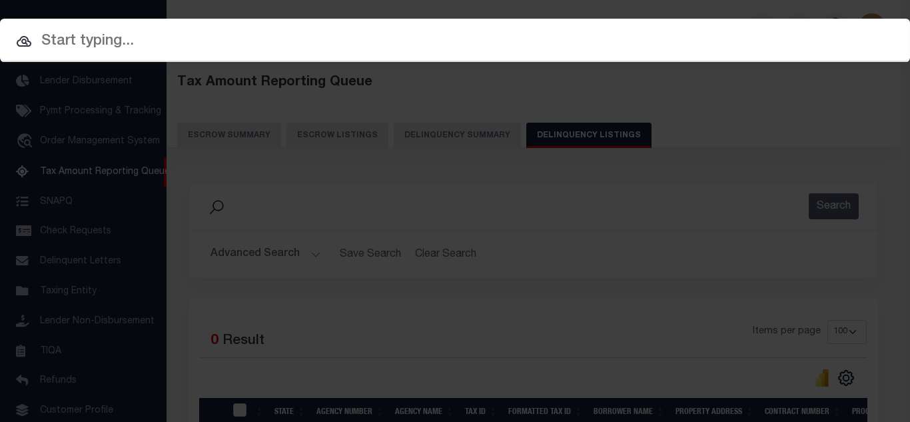
paste input "[PHONE_NUMBER]"
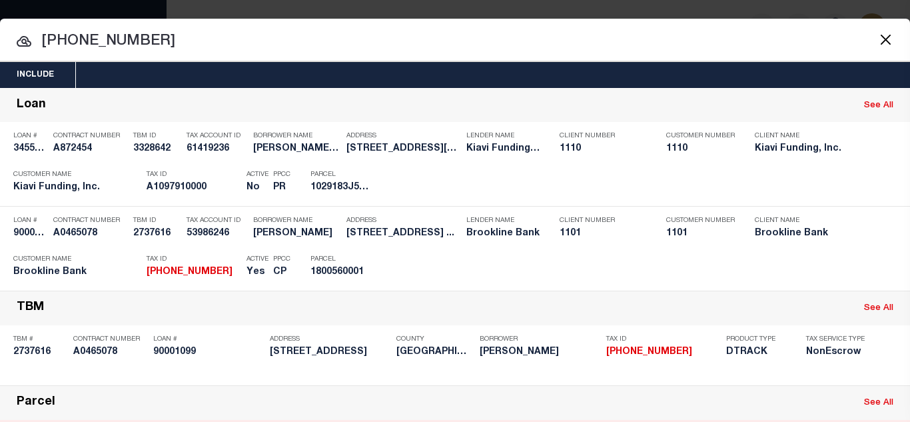
type input "[PHONE_NUMBER]"
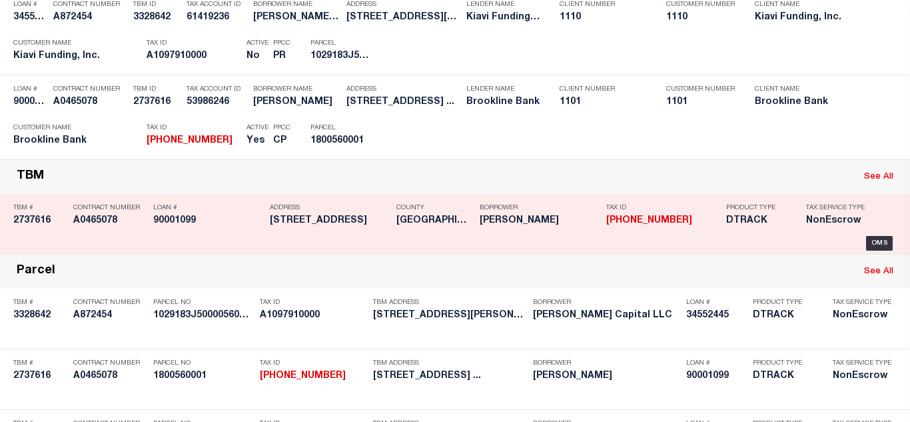
scroll to position [133, 0]
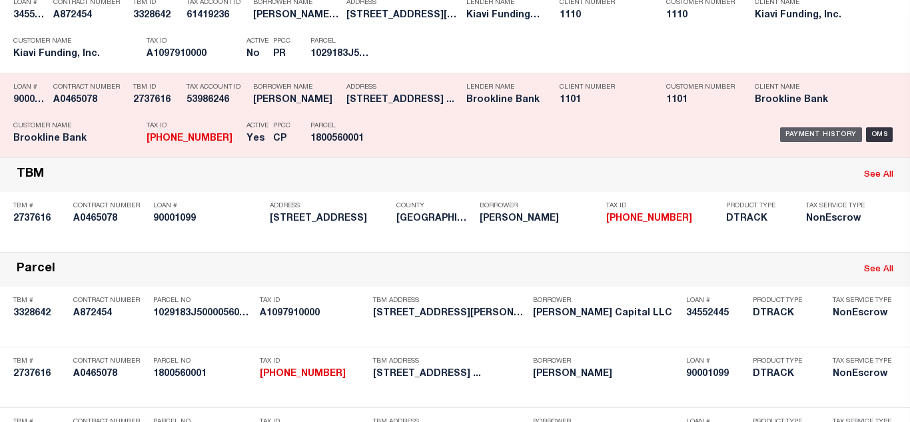
click at [818, 136] on div "Payment History" at bounding box center [821, 134] width 82 height 15
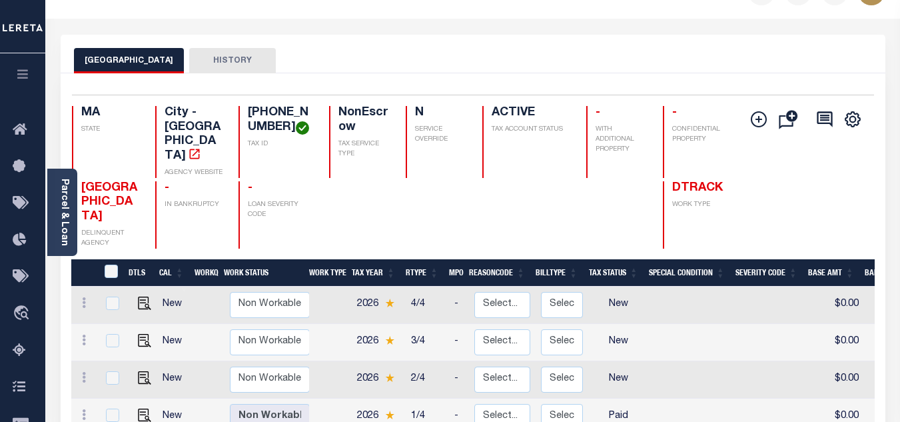
scroll to position [133, 0]
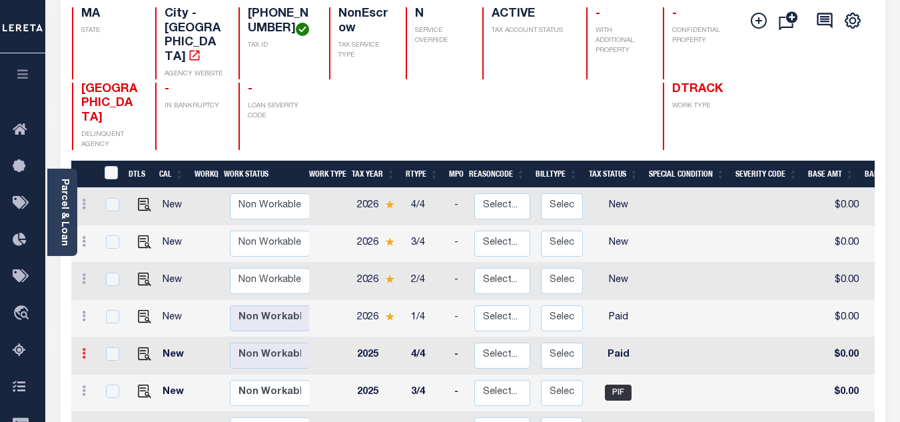
click at [82, 348] on icon at bounding box center [84, 353] width 4 height 11
click at [115, 370] on img at bounding box center [115, 376] width 13 height 13
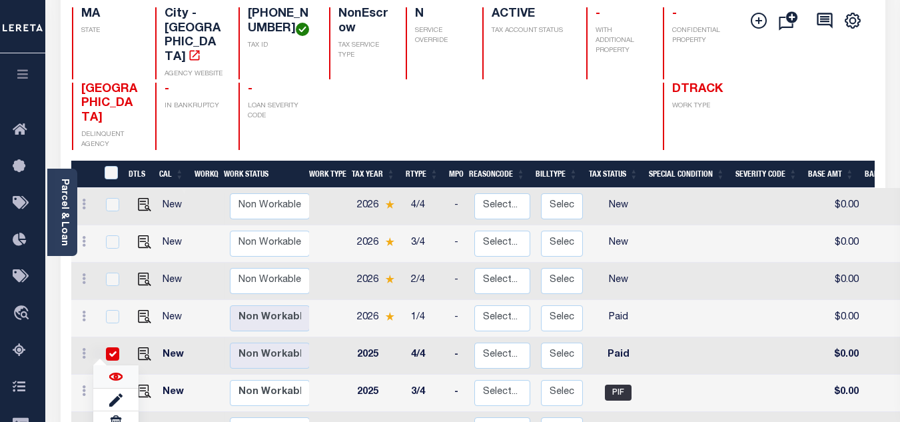
checkbox input "true"
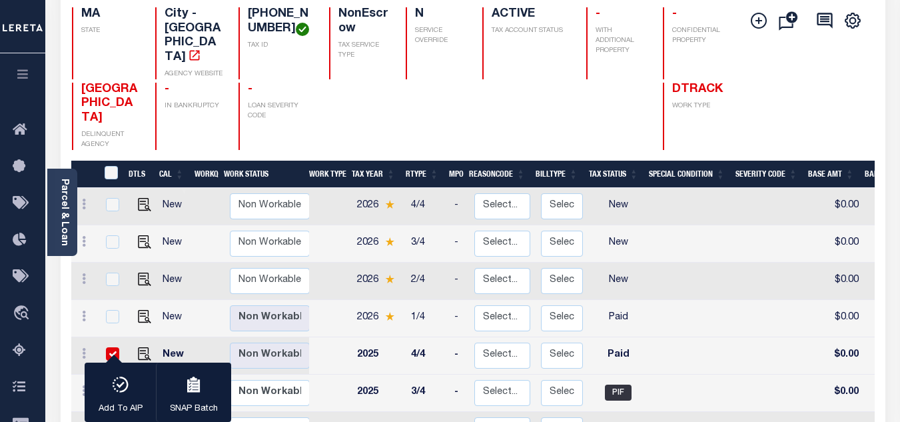
click at [113, 347] on input "checkbox" at bounding box center [112, 353] width 13 height 13
checkbox input "false"
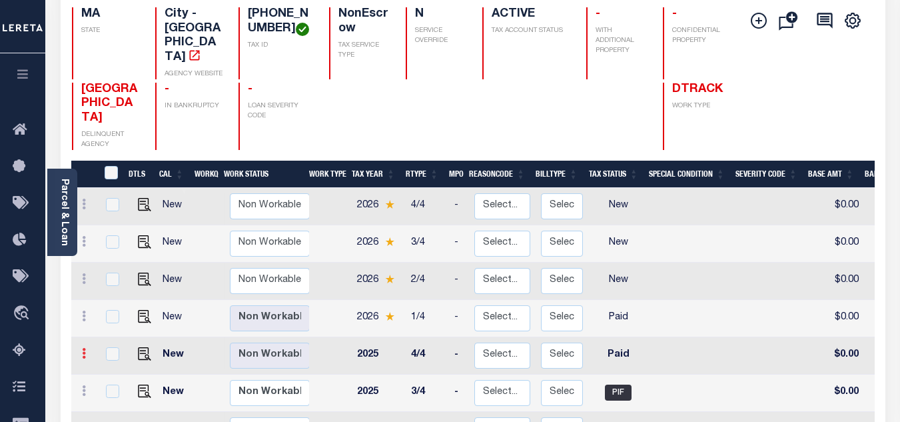
click at [82, 348] on icon at bounding box center [84, 353] width 4 height 11
click at [115, 370] on img at bounding box center [115, 376] width 13 height 13
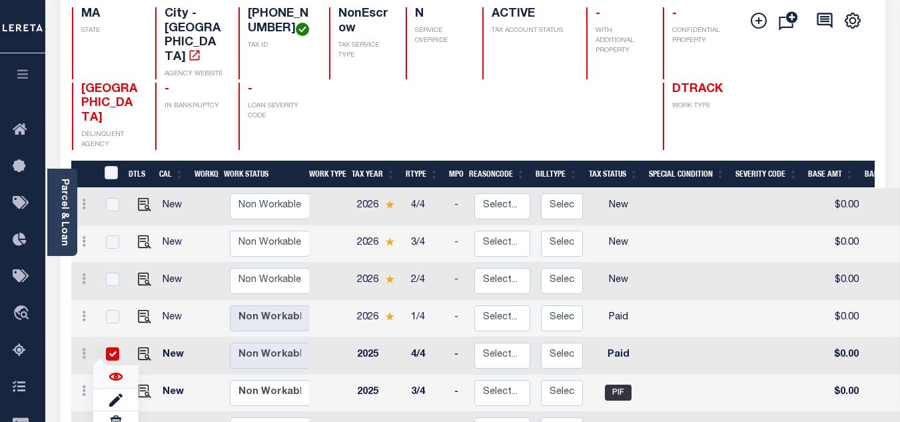
checkbox input "true"
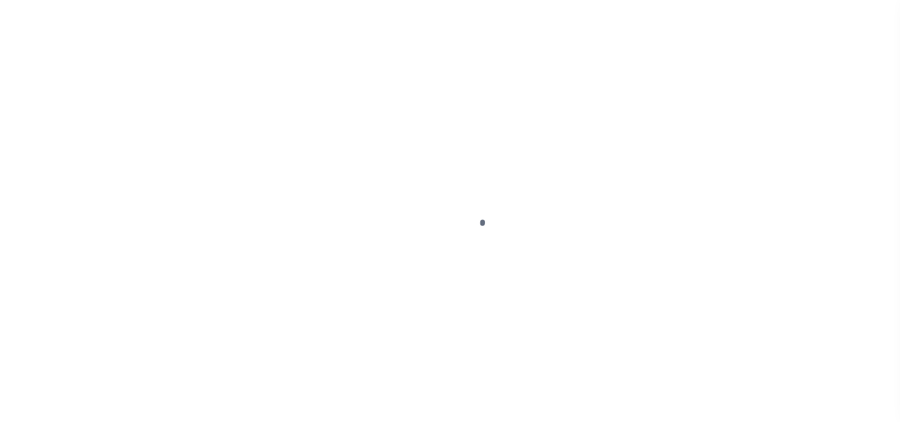
select select "PYD"
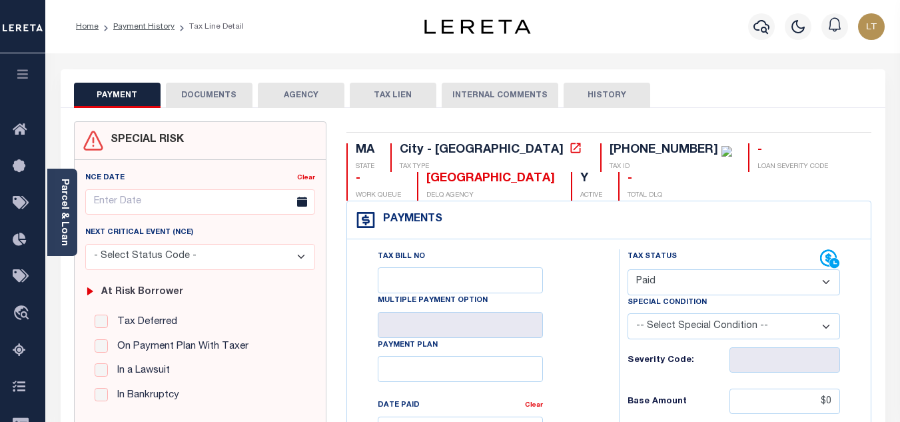
click at [217, 98] on button "DOCUMENTS" at bounding box center [209, 95] width 87 height 25
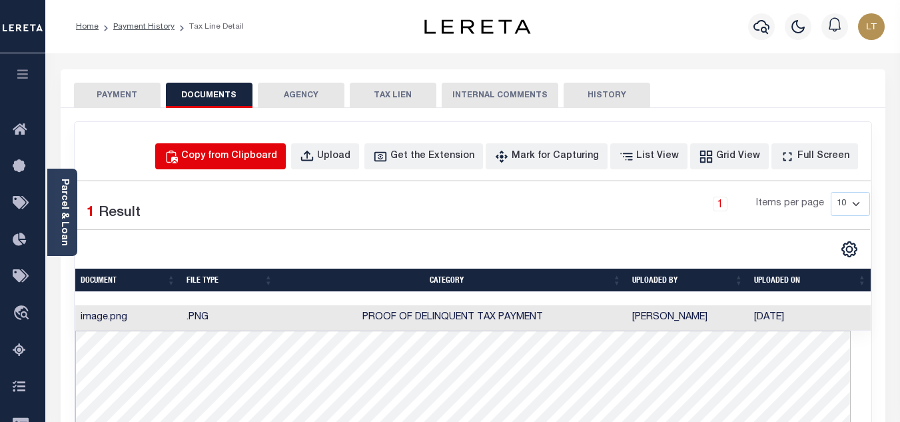
click at [250, 153] on div "Copy from Clipboard" at bounding box center [229, 156] width 96 height 15
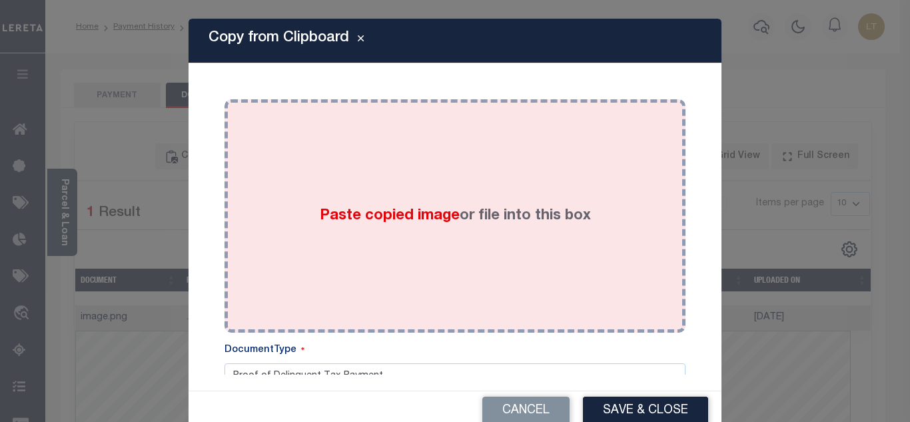
click at [380, 166] on div "Paste copied image or file into this box" at bounding box center [454, 215] width 441 height 213
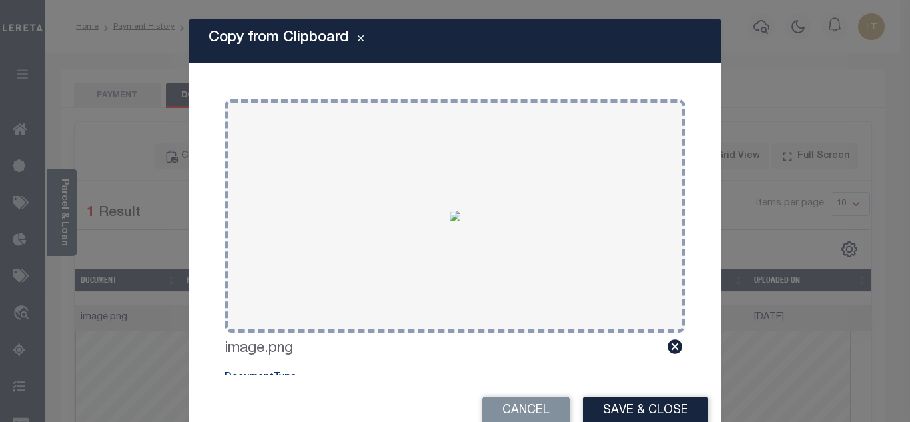
click at [643, 400] on button "Save & Close" at bounding box center [645, 410] width 125 height 29
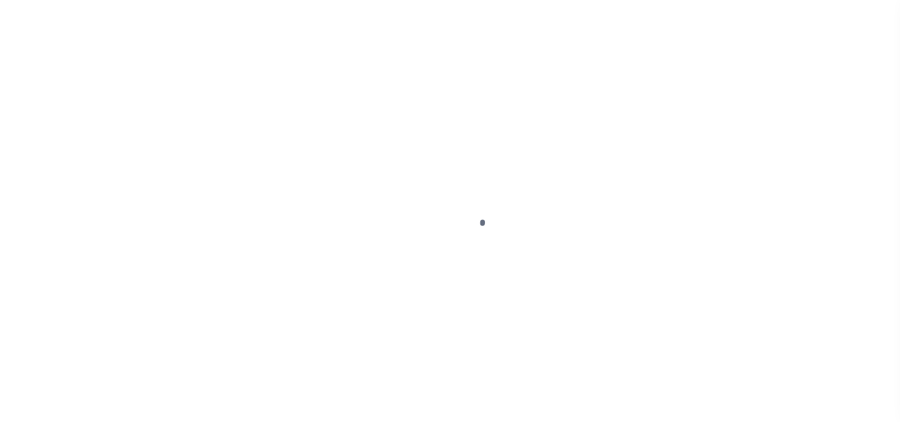
select select "PYD"
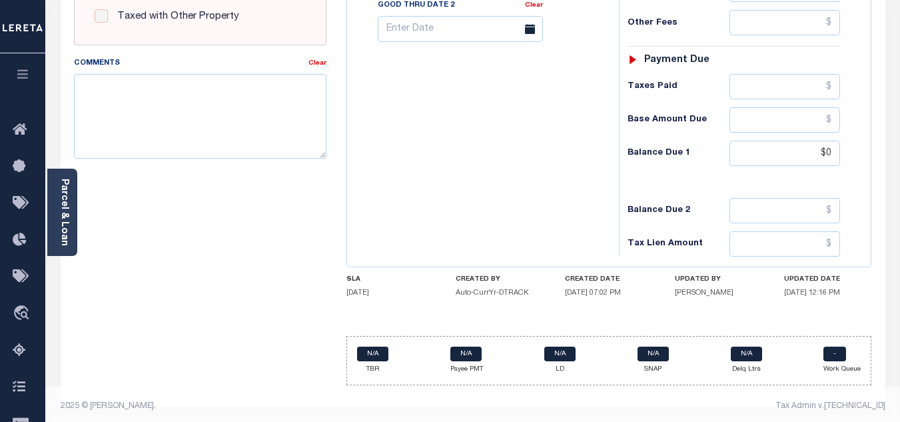
scroll to position [587, 0]
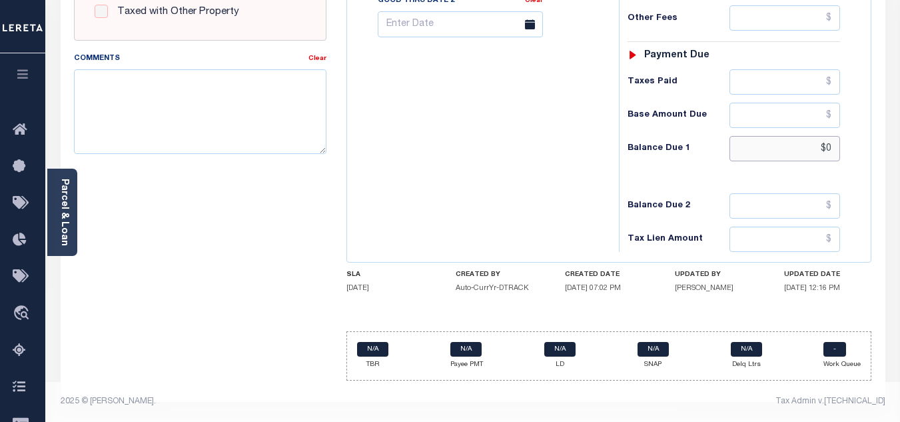
click at [832, 147] on input "$0" at bounding box center [784, 148] width 111 height 25
type input "$0.00"
type input "[DATE]"
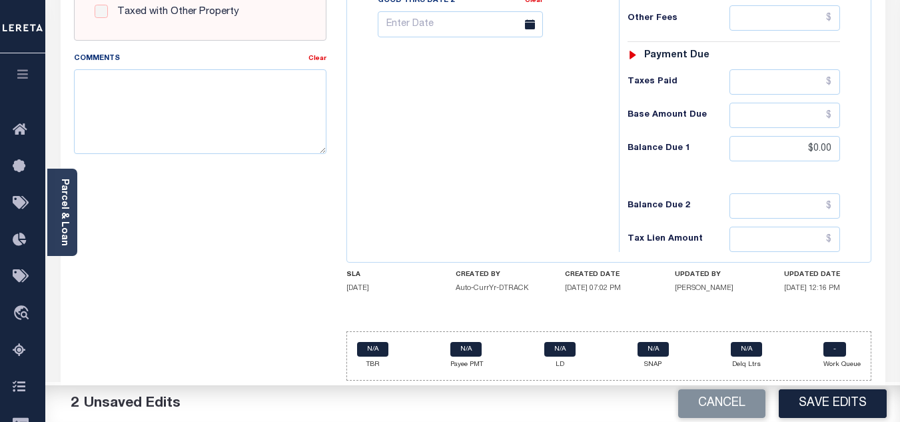
click at [843, 404] on button "Save Edits" at bounding box center [833, 403] width 108 height 29
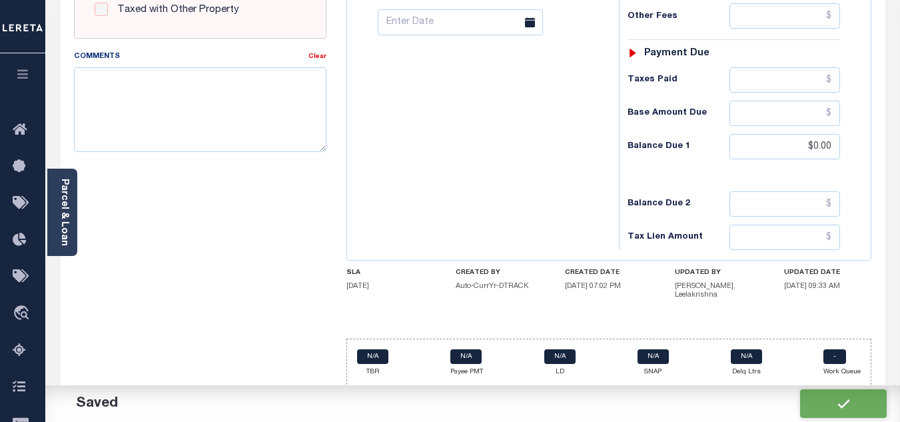
checkbox input "false"
type input "$0"
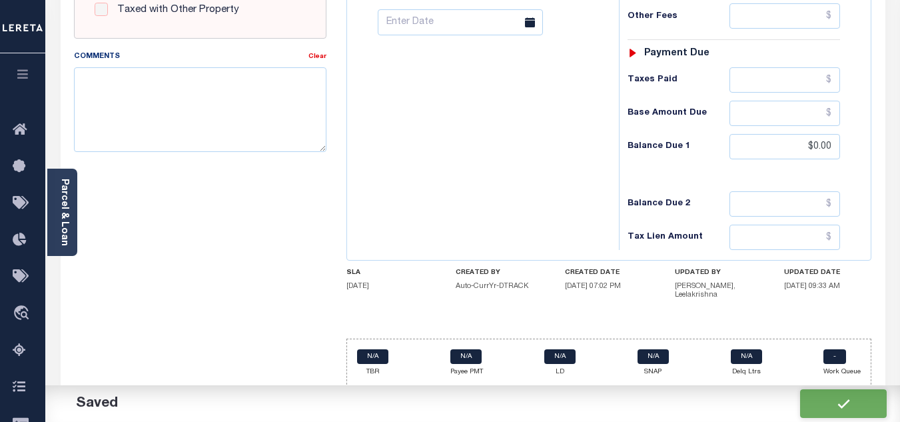
type input "$0"
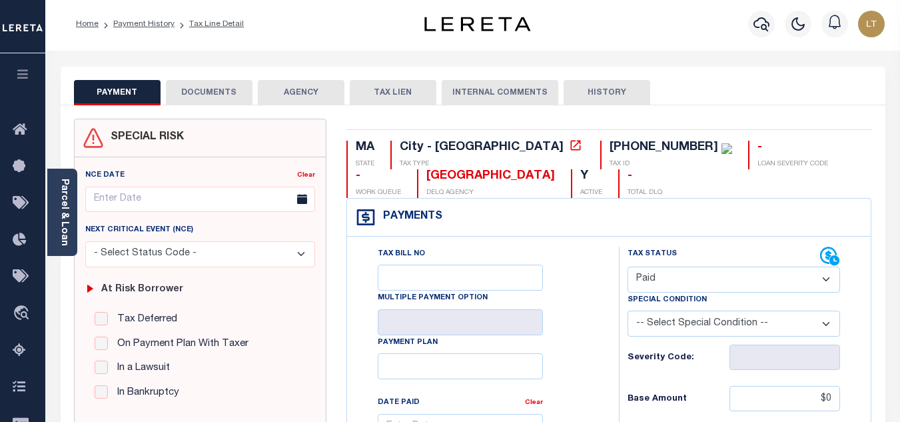
scroll to position [0, 0]
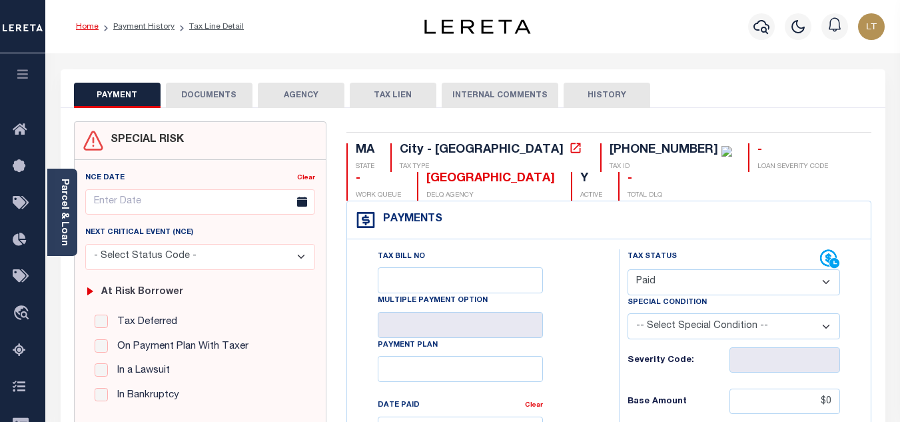
click at [85, 27] on link "Home" at bounding box center [87, 27] width 23 height 8
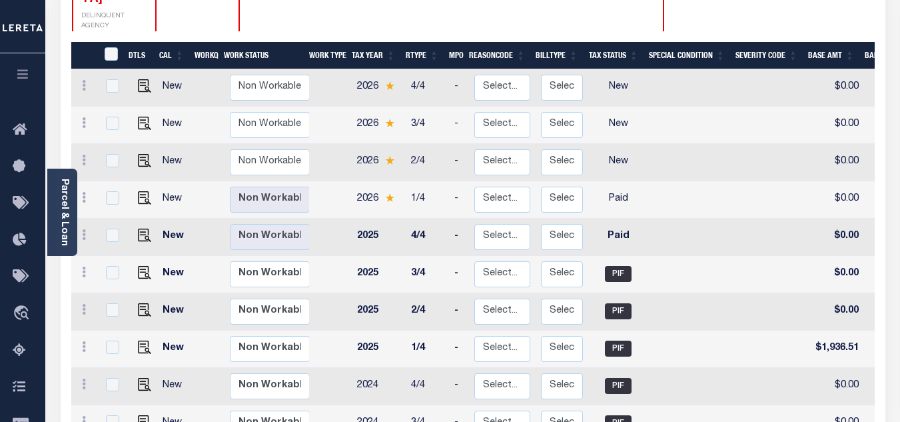
scroll to position [266, 0]
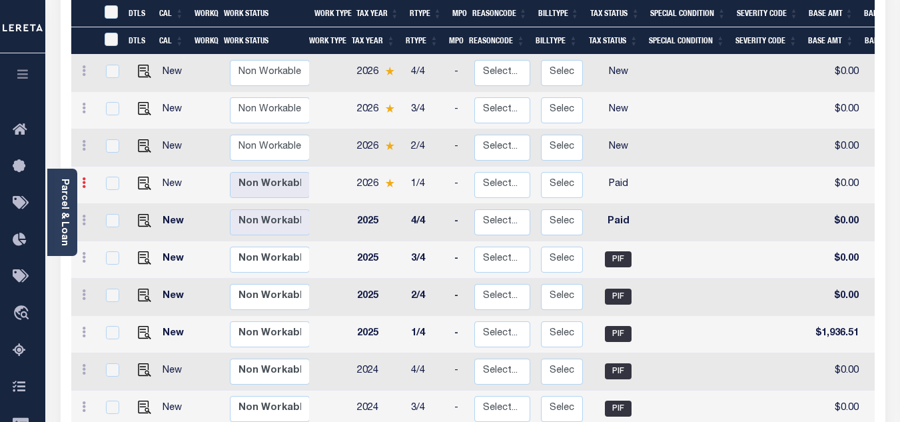
click at [82, 177] on icon at bounding box center [84, 182] width 4 height 11
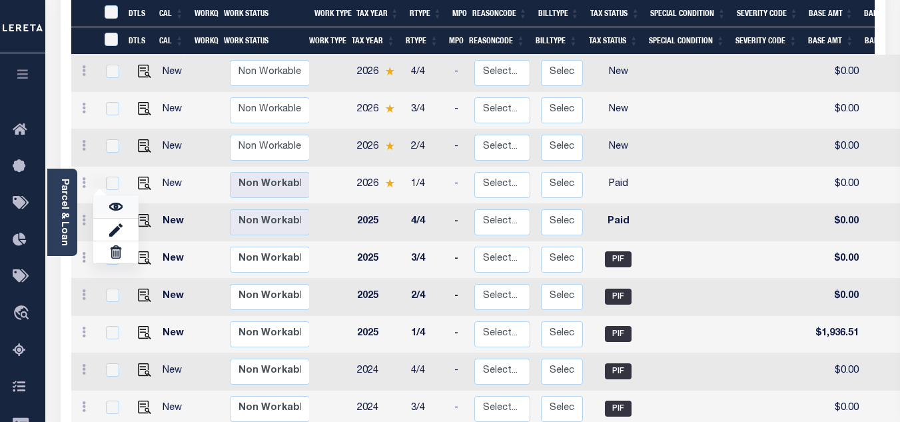
click at [107, 195] on link at bounding box center [115, 206] width 45 height 22
checkbox input "true"
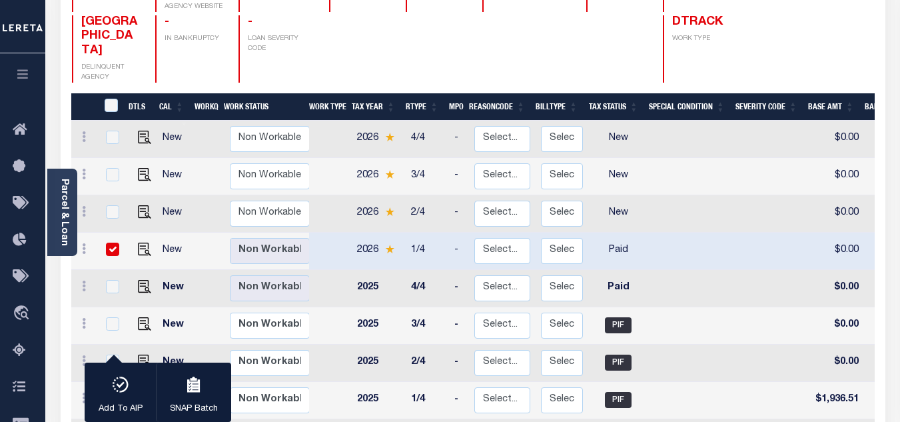
scroll to position [0, 0]
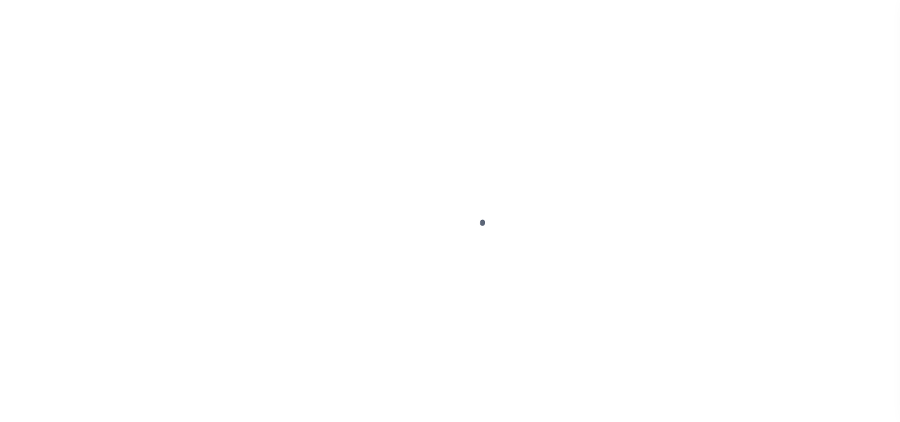
select select "PYD"
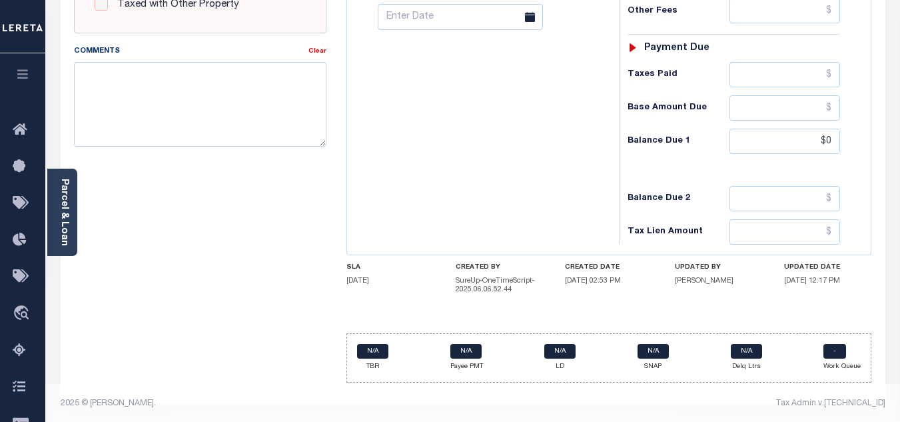
scroll to position [596, 0]
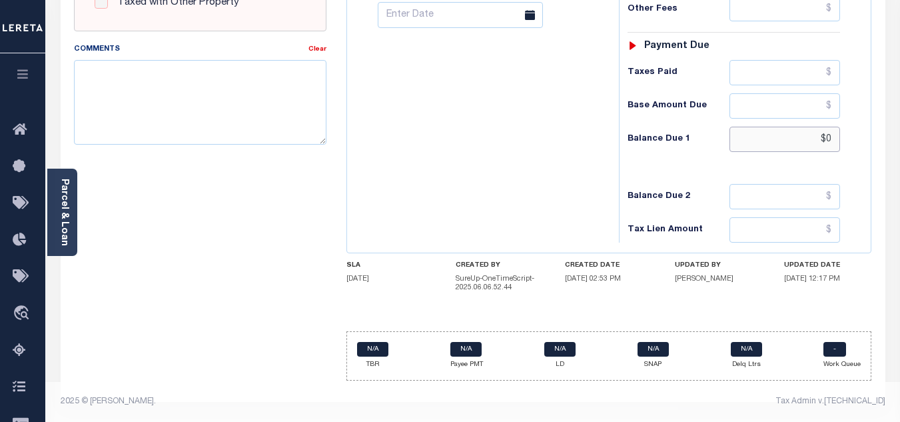
click at [830, 137] on input "$0" at bounding box center [784, 139] width 111 height 25
type input "$0.00"
type input "09/04/2025"
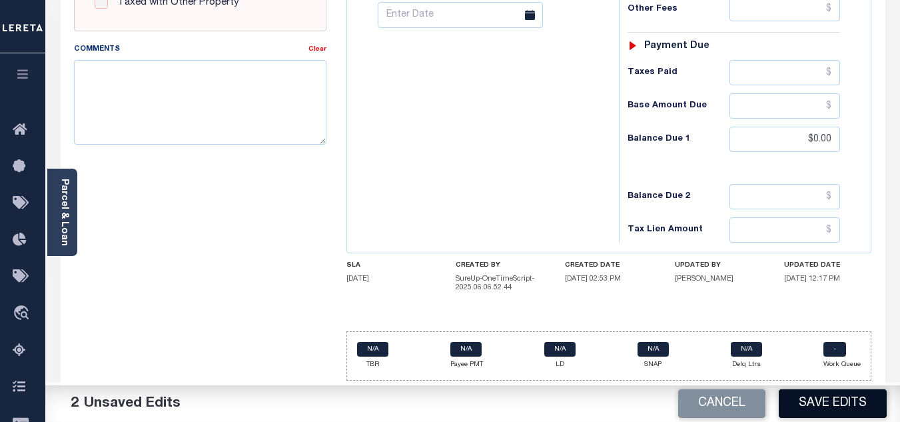
click at [845, 397] on button "Save Edits" at bounding box center [833, 403] width 108 height 29
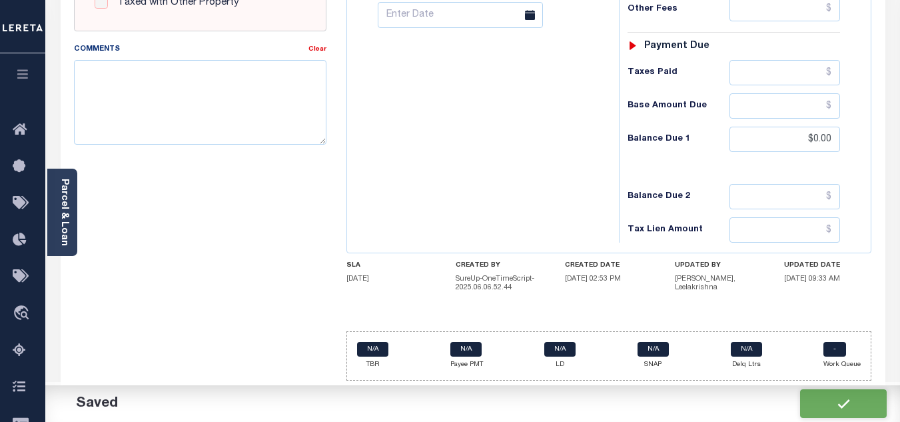
checkbox input "false"
type input "$0"
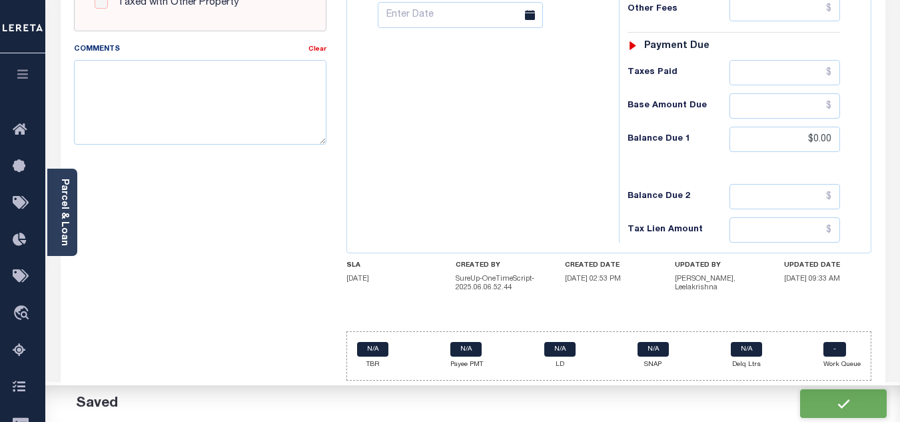
type input "$0"
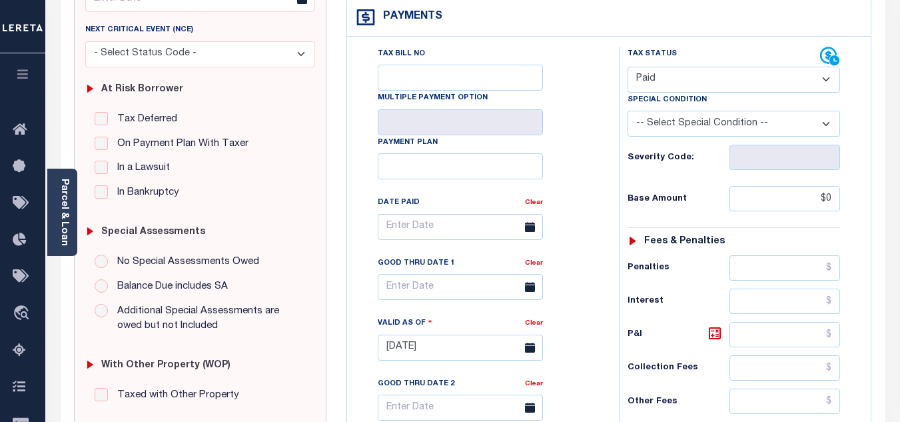
scroll to position [196, 0]
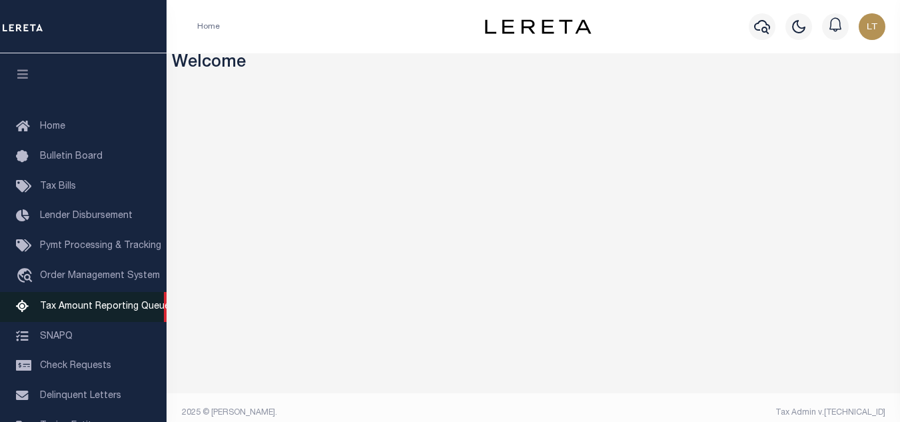
click at [89, 308] on span "Tax Amount Reporting Queue" at bounding box center [105, 306] width 130 height 9
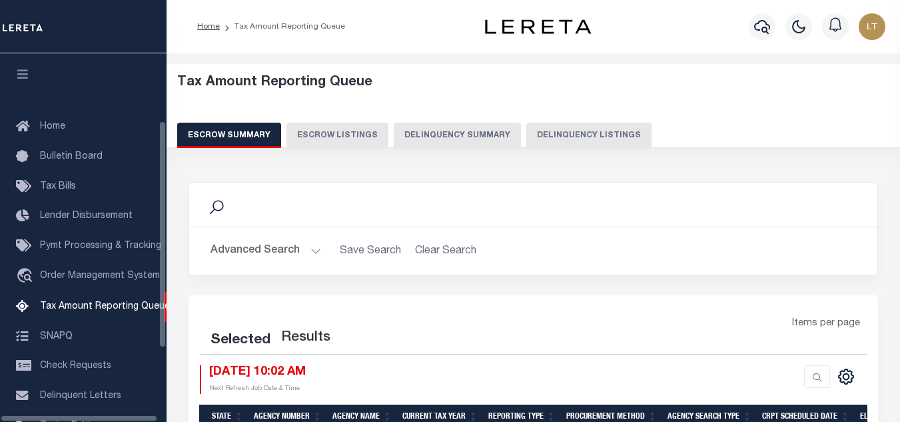
select select "100"
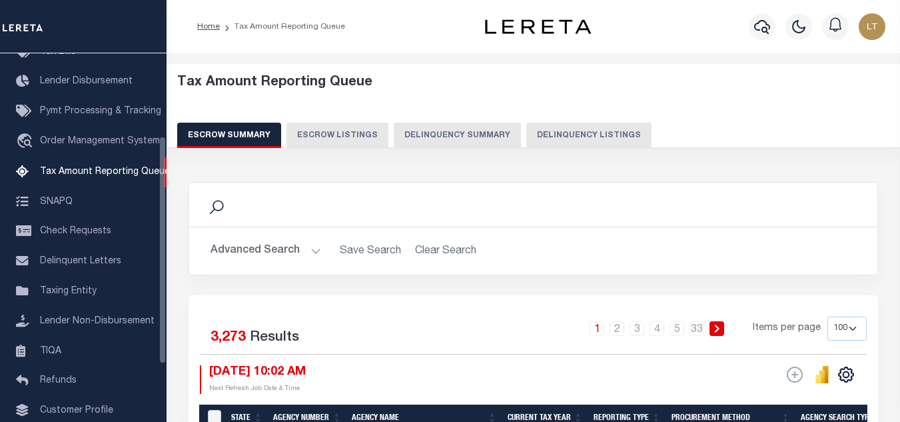
drag, startPoint x: 589, startPoint y: 123, endPoint x: 589, endPoint y: 134, distance: 11.3
click at [588, 123] on button "Delinquency Listings" at bounding box center [588, 135] width 125 height 25
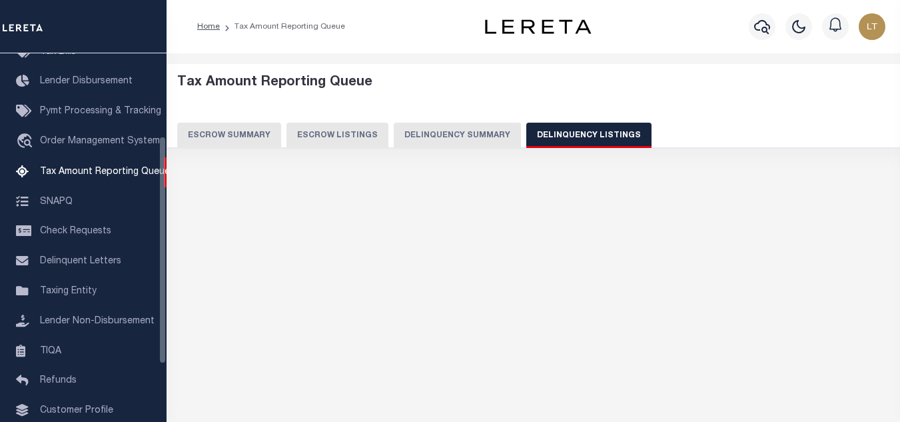
click at [589, 134] on button "Delinquency Listings" at bounding box center [588, 135] width 125 height 25
select select "100"
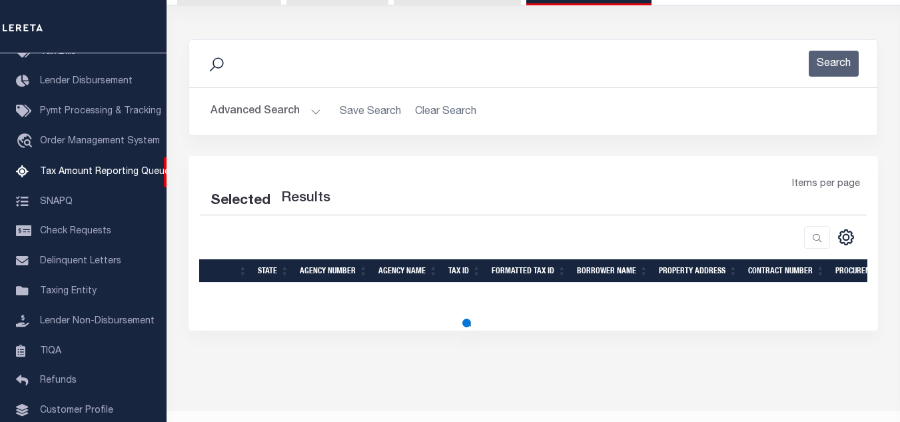
scroll to position [171, 0]
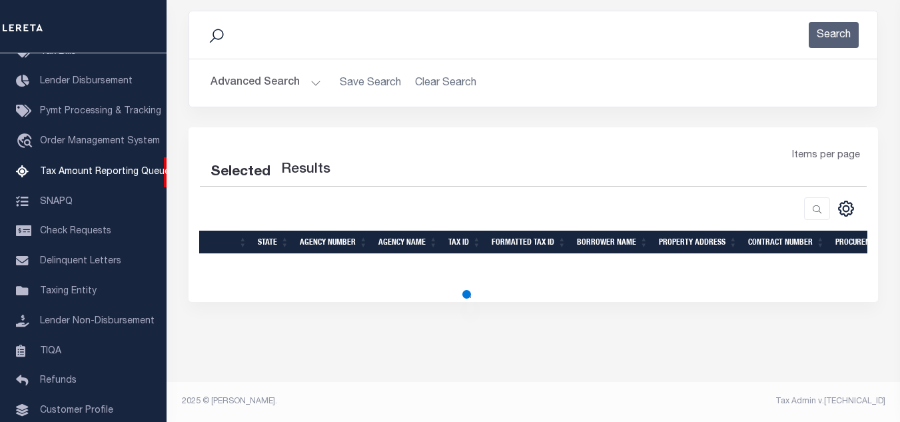
select select "100"
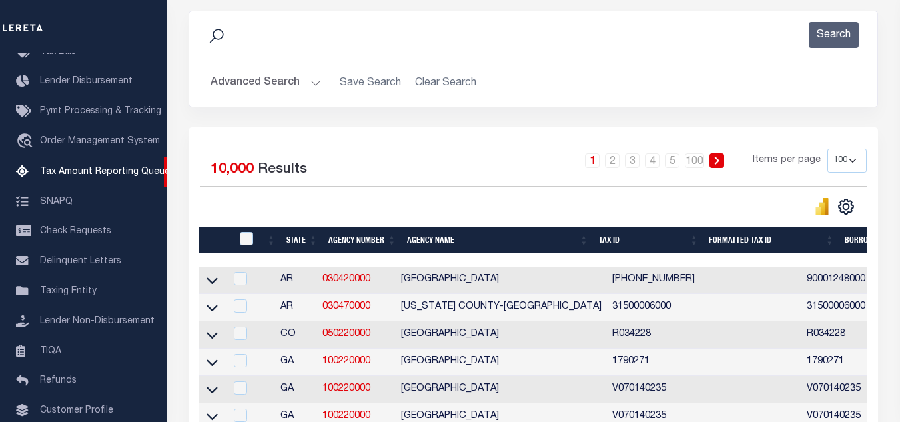
click at [249, 84] on button "Advanced Search" at bounding box center [265, 83] width 111 height 26
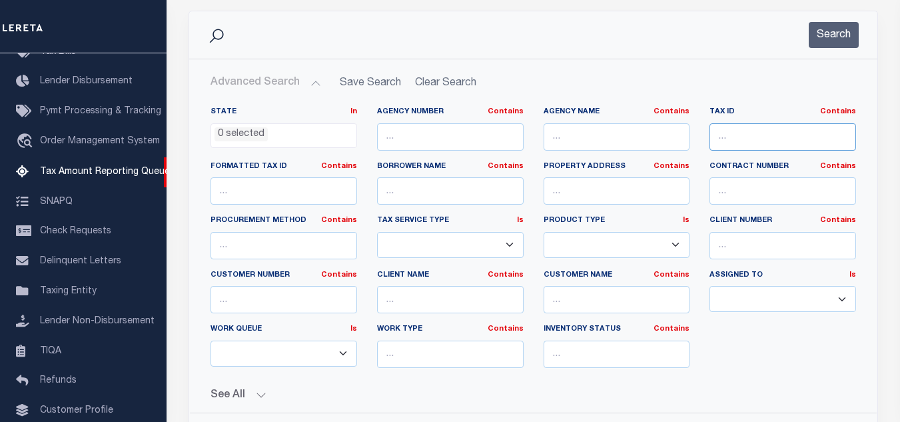
click at [747, 137] on input "text" at bounding box center [782, 136] width 147 height 27
paste input "18-00909-000"
type input "18-00909-000"
click at [832, 30] on button "Search" at bounding box center [834, 35] width 50 height 26
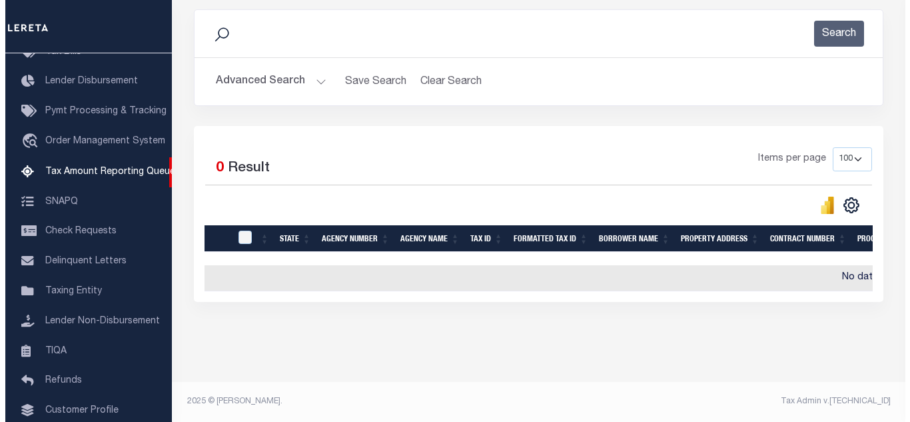
scroll to position [0, 0]
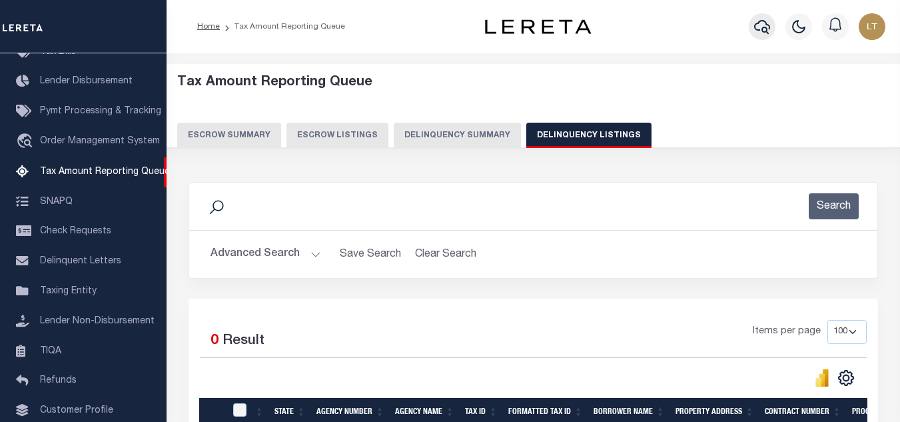
click at [762, 22] on icon "button" at bounding box center [762, 27] width 16 height 14
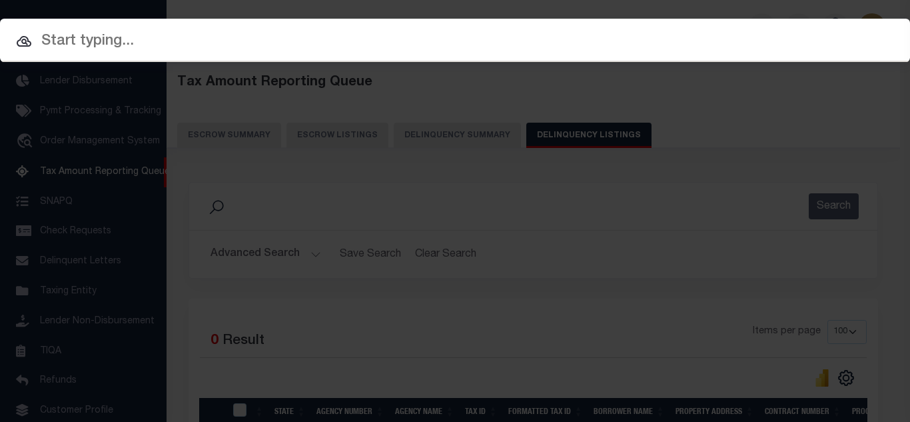
paste input "18-00909-000"
type input "18-00909-000"
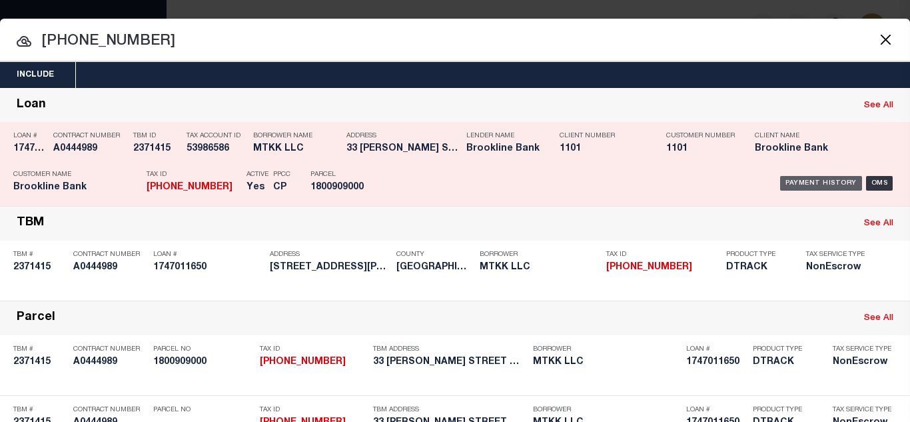
click at [815, 177] on div "Payment History" at bounding box center [821, 183] width 82 height 15
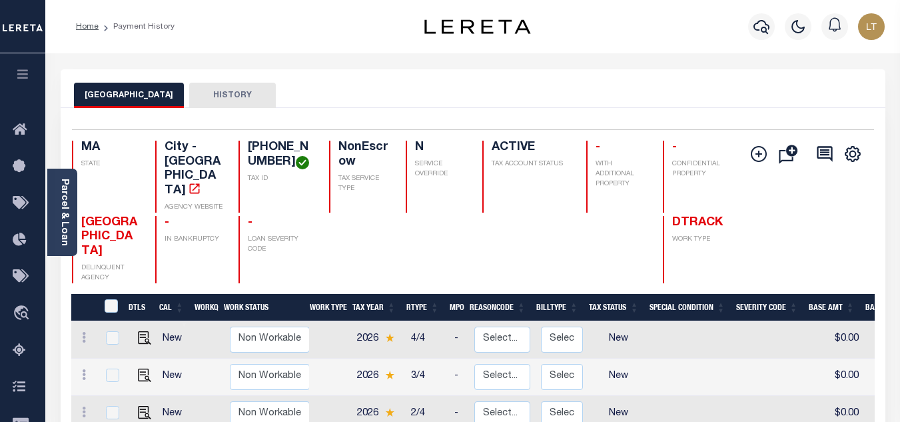
scroll to position [133, 0]
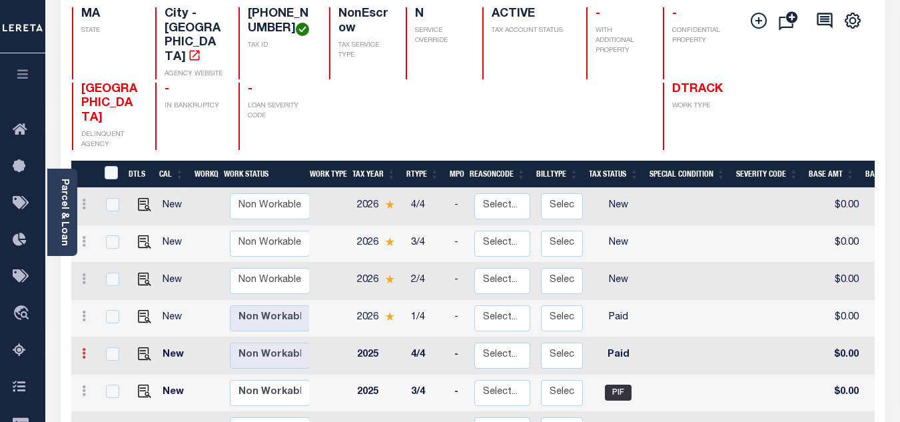
click at [83, 348] on icon at bounding box center [84, 353] width 4 height 11
click at [109, 370] on img at bounding box center [115, 376] width 13 height 13
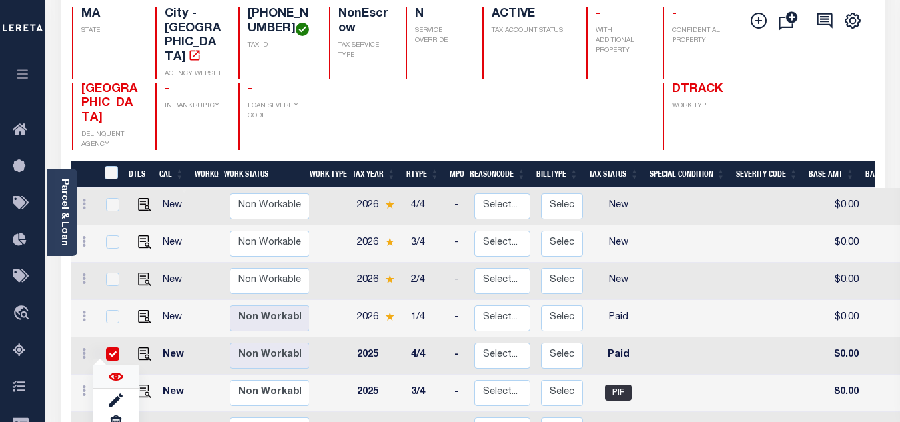
checkbox input "true"
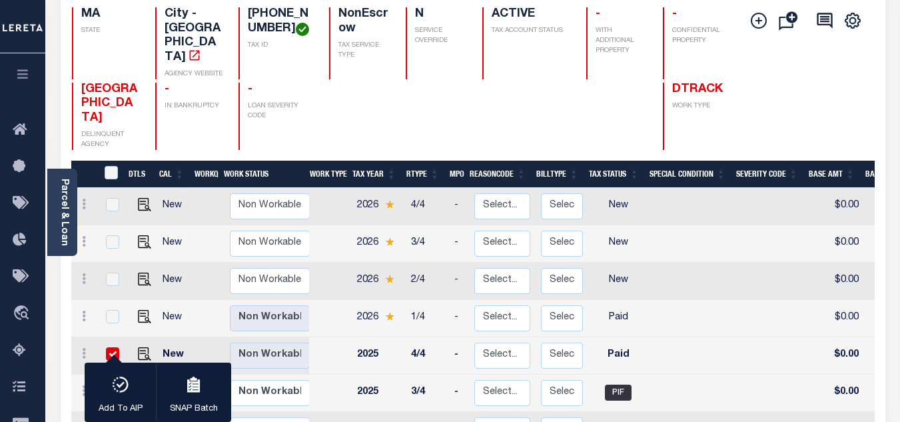
click at [111, 347] on input "checkbox" at bounding box center [112, 353] width 13 height 13
checkbox input "false"
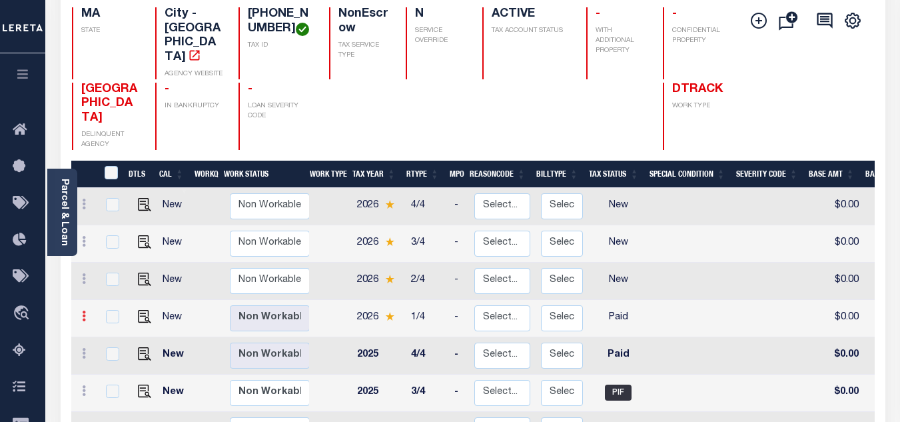
click at [85, 310] on icon at bounding box center [84, 315] width 4 height 11
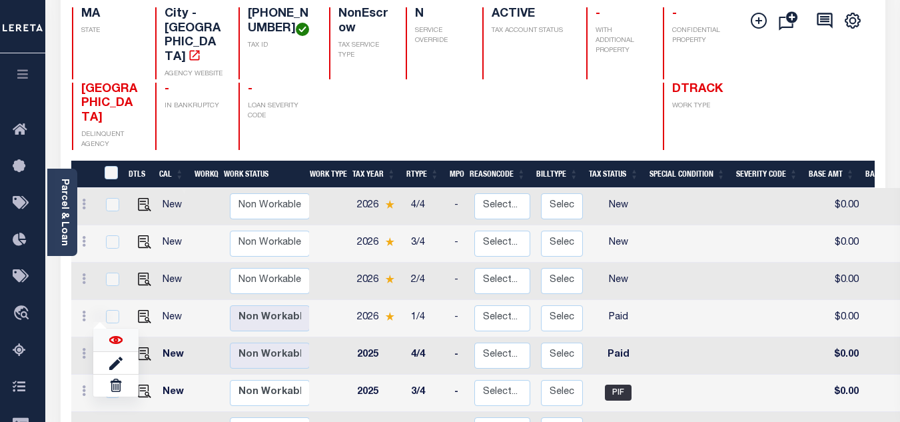
click at [112, 333] on img at bounding box center [115, 339] width 13 height 13
checkbox input "true"
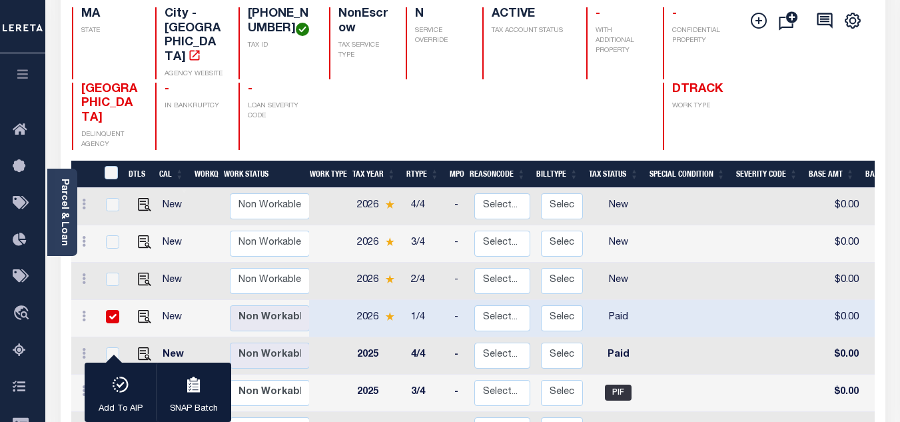
click at [107, 310] on input "checkbox" at bounding box center [112, 316] width 13 height 13
checkbox input "false"
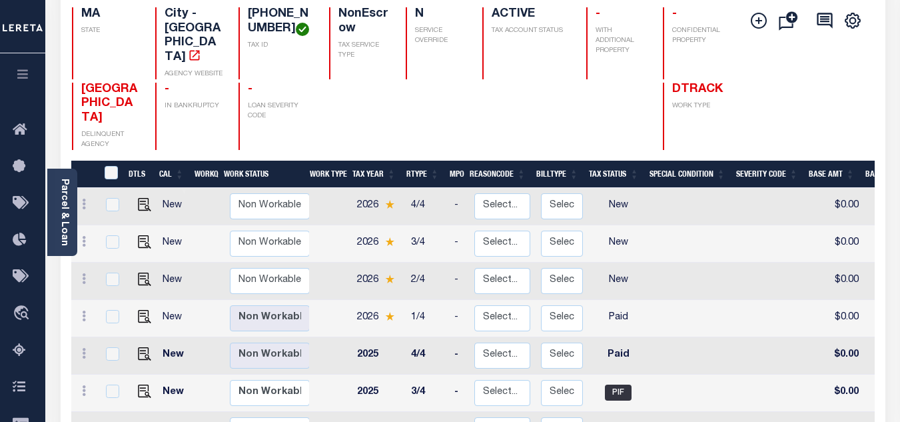
click at [85, 310] on div at bounding box center [85, 318] width 16 height 16
checkbox input "true"
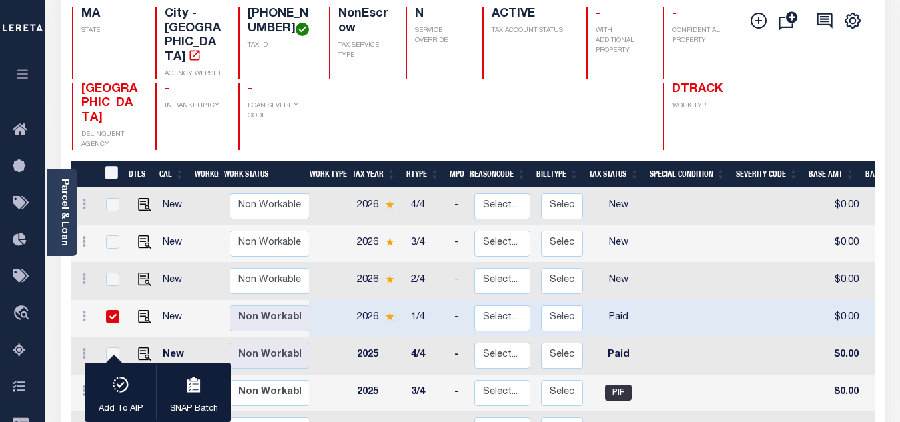
click at [114, 310] on input "checkbox" at bounding box center [112, 316] width 13 height 13
checkbox input "false"
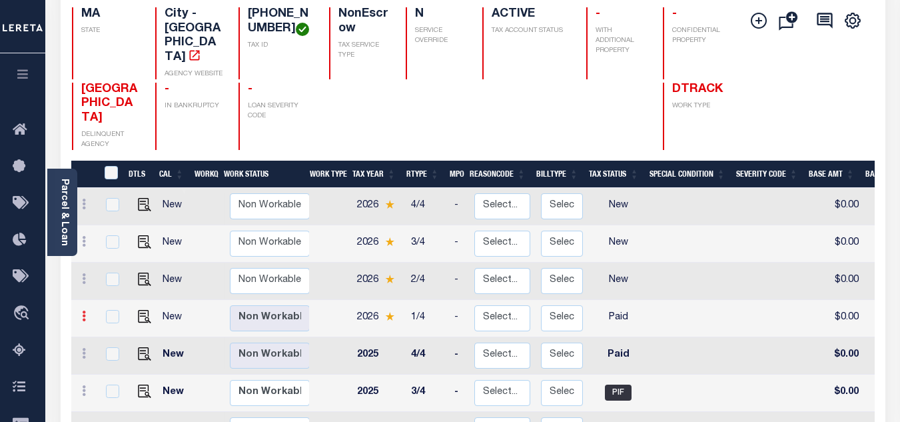
click at [85, 310] on icon at bounding box center [84, 315] width 4 height 11
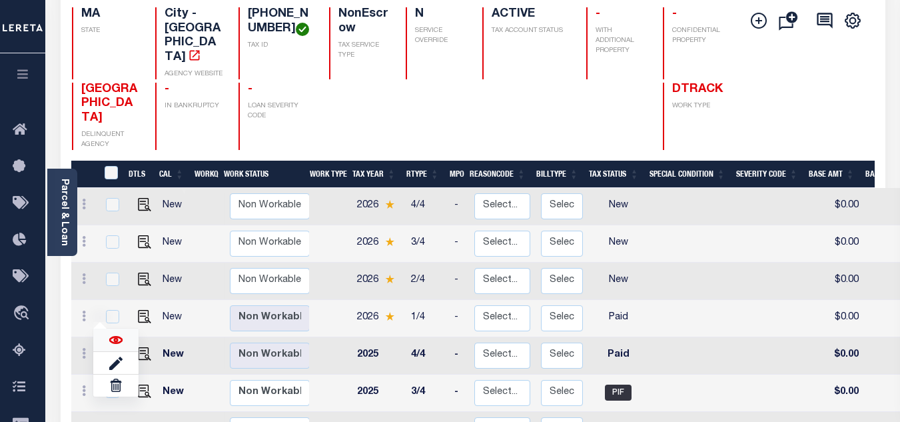
click at [116, 333] on img at bounding box center [115, 339] width 13 height 13
checkbox input "true"
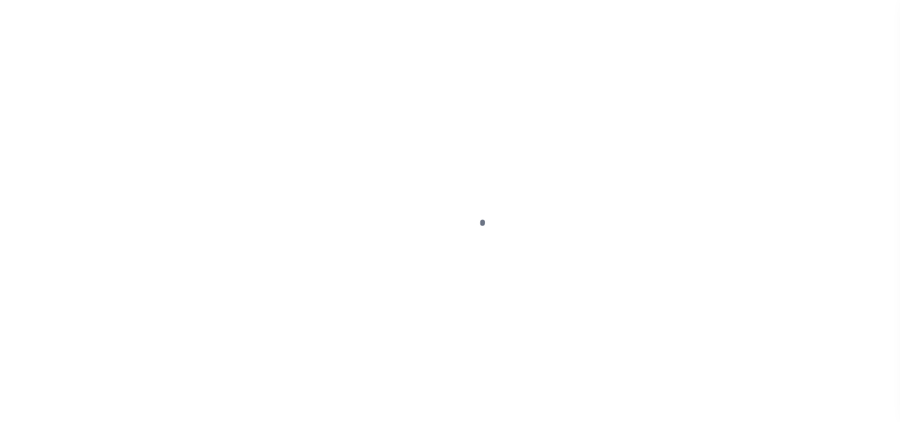
select select "PYD"
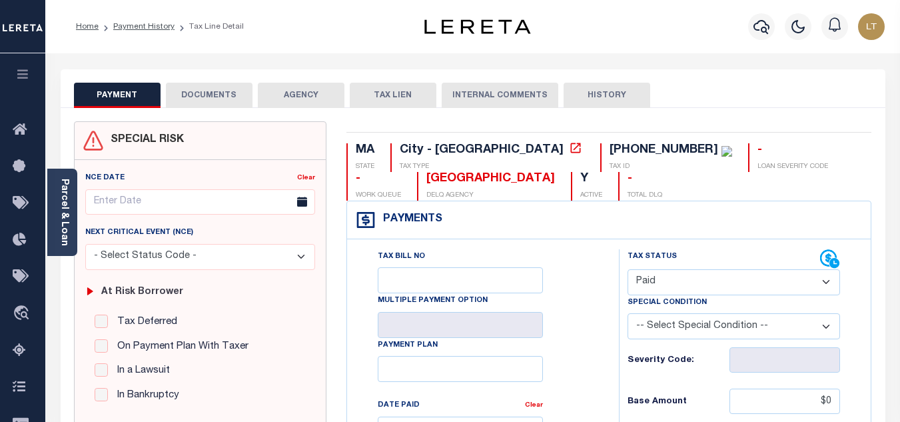
click at [199, 93] on button "DOCUMENTS" at bounding box center [209, 95] width 87 height 25
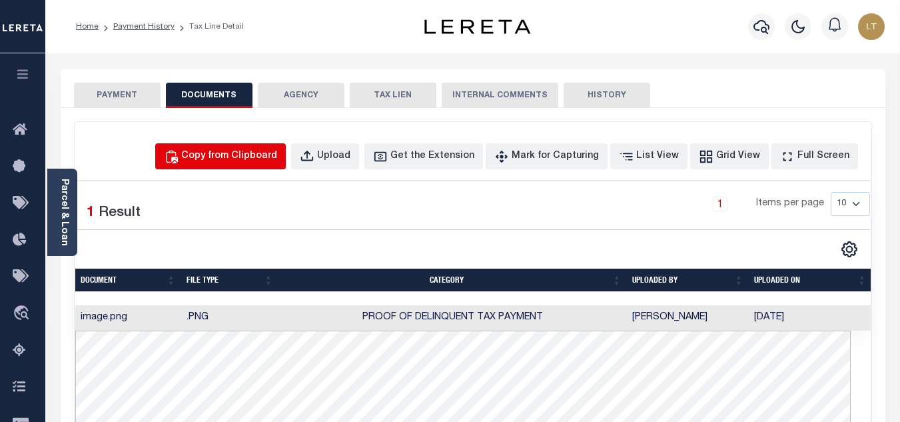
click at [243, 161] on div "Copy from Clipboard" at bounding box center [229, 156] width 96 height 15
select select "POP"
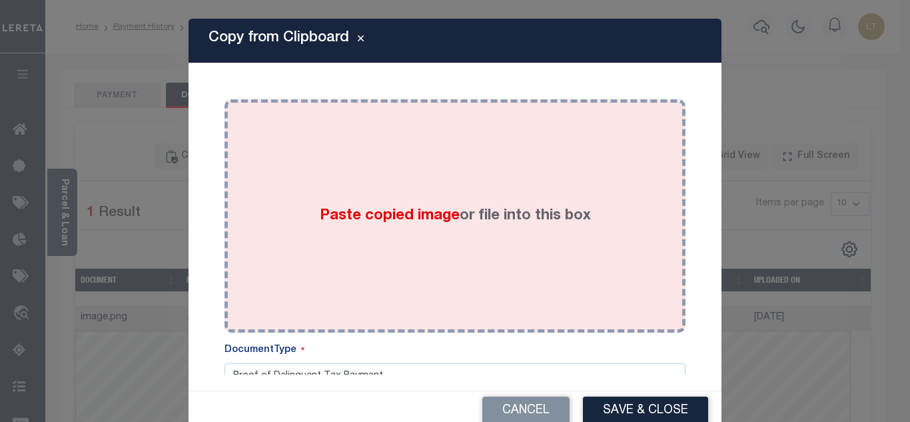
click at [379, 202] on div "Paste copied image or file into this box" at bounding box center [454, 215] width 441 height 213
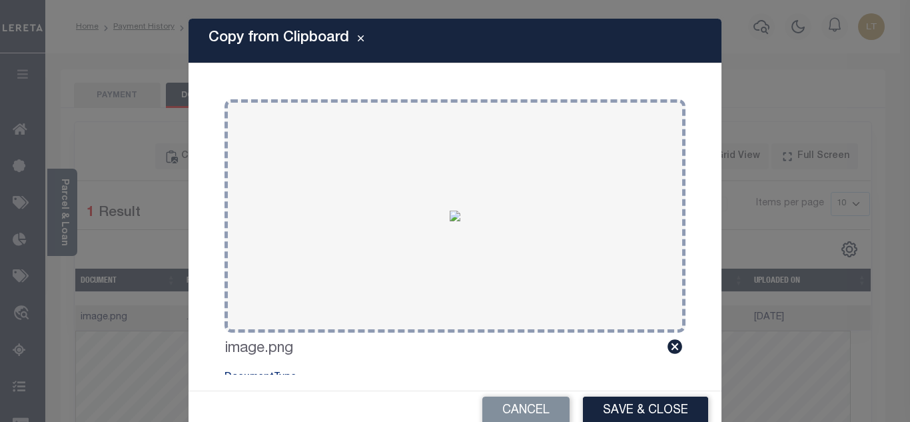
click at [639, 412] on button "Save & Close" at bounding box center [645, 410] width 125 height 29
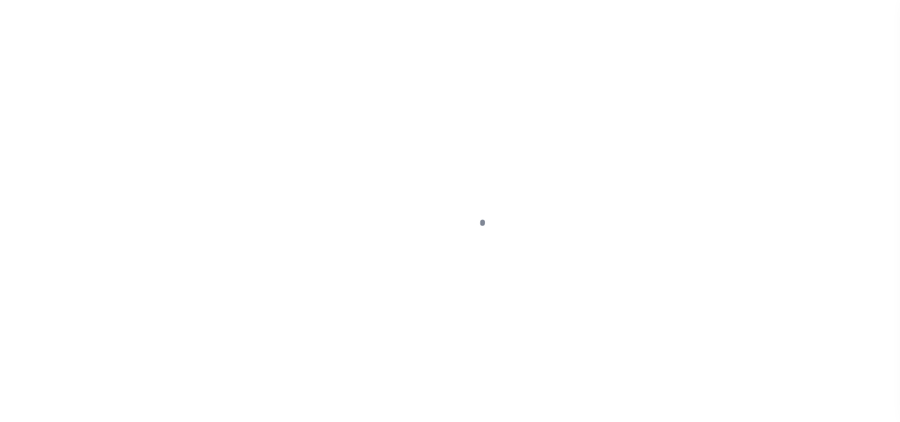
select select "PYD"
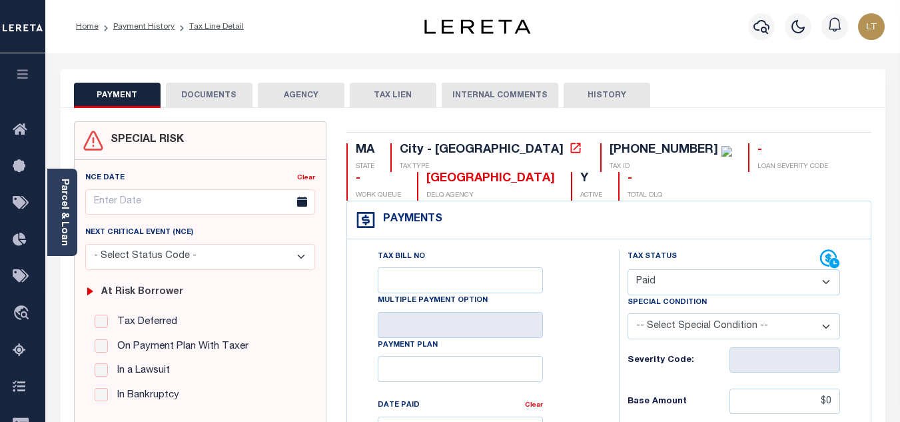
click at [207, 101] on button "DOCUMENTS" at bounding box center [209, 95] width 87 height 25
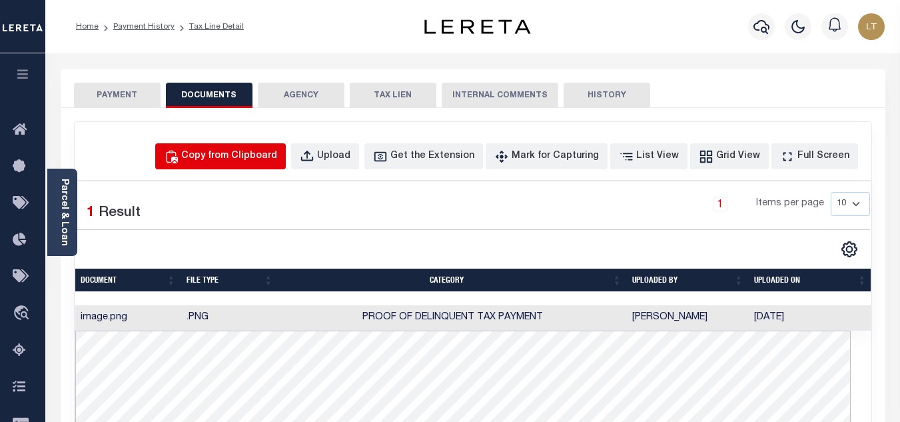
click at [241, 160] on div "Copy from Clipboard" at bounding box center [229, 156] width 96 height 15
select select "POP"
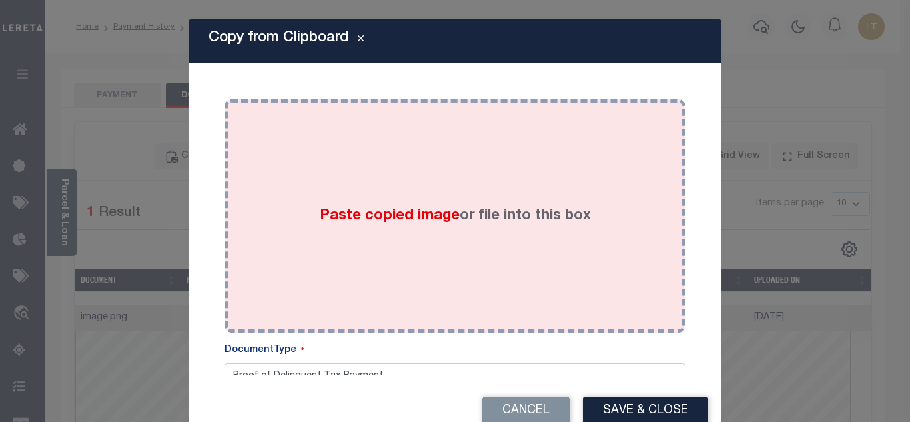
click at [368, 290] on div "Paste copied image or file into this box" at bounding box center [454, 215] width 441 height 213
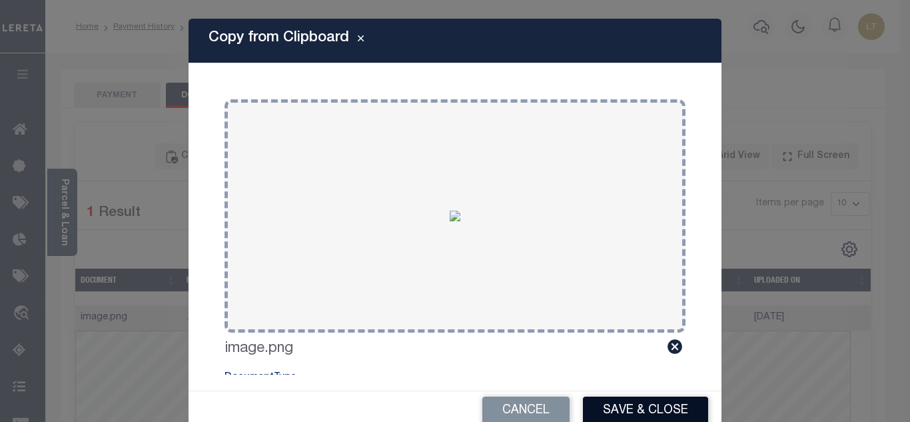
click at [629, 404] on button "Save & Close" at bounding box center [645, 410] width 125 height 29
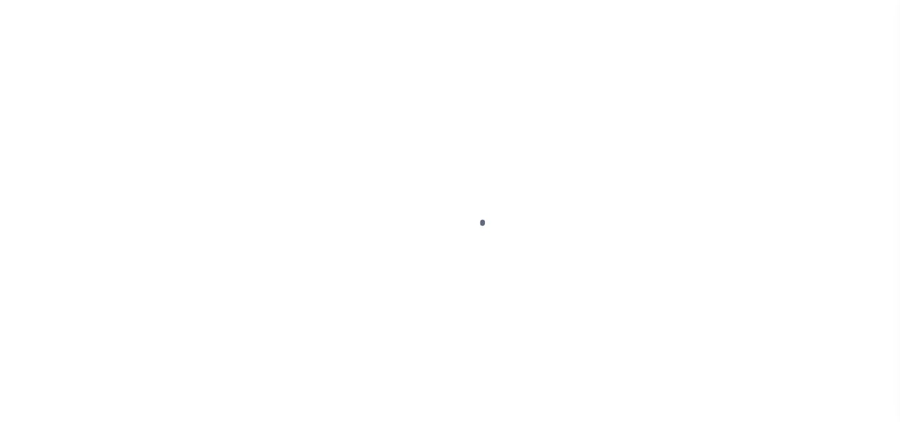
select select "PYD"
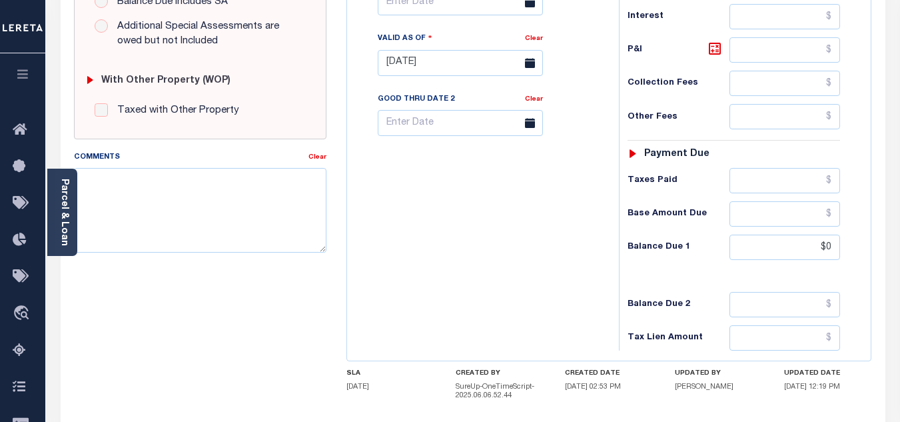
scroll to position [596, 0]
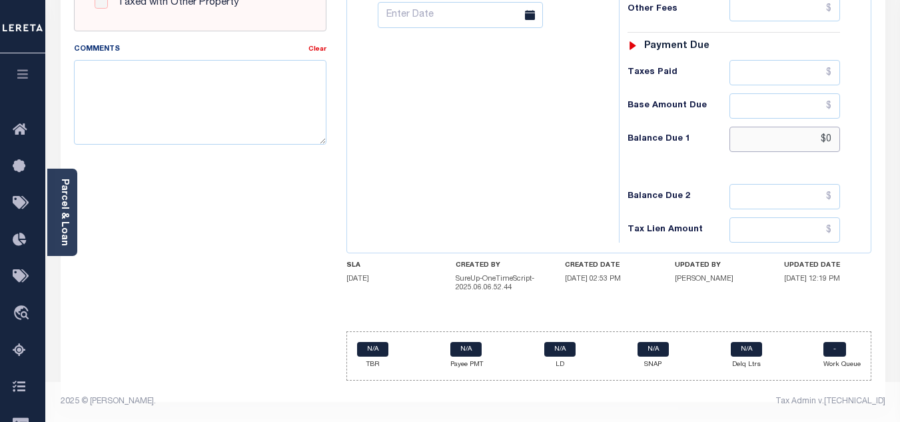
click at [830, 138] on input "$0" at bounding box center [784, 139] width 111 height 25
type input "$0.00"
type input "[DATE]"
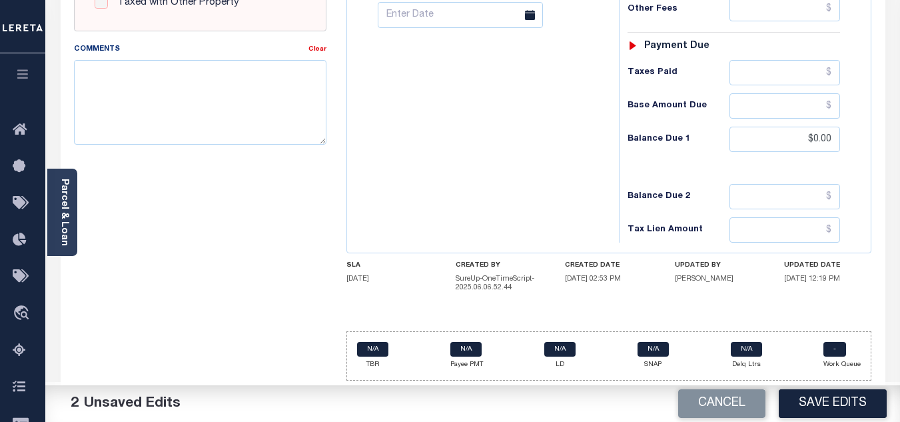
click at [849, 400] on button "Save Edits" at bounding box center [833, 403] width 108 height 29
checkbox input "false"
type input "$0"
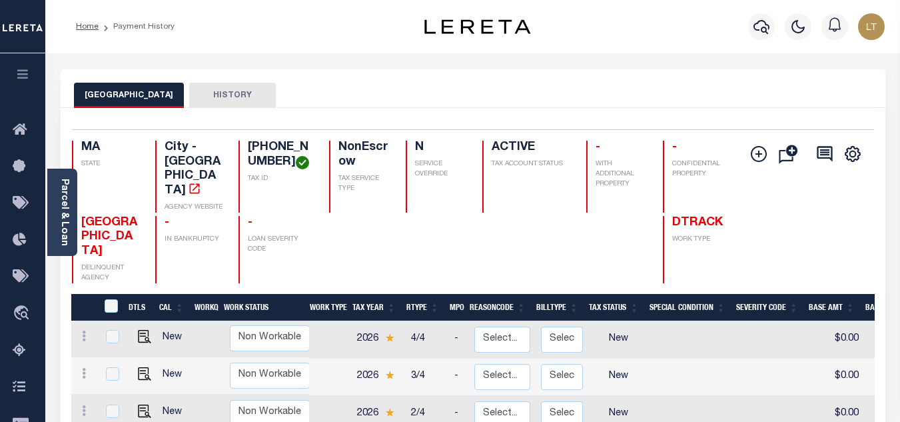
scroll to position [67, 0]
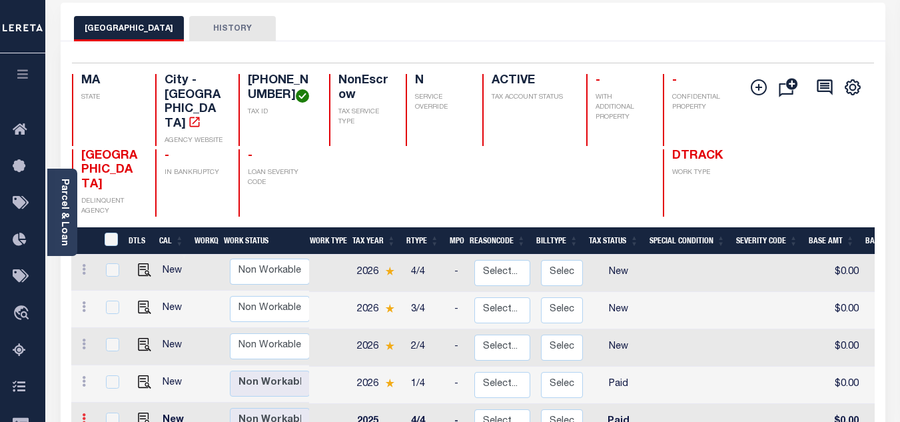
click at [85, 413] on icon at bounding box center [84, 418] width 4 height 11
click at [117, 363] on img at bounding box center [115, 369] width 13 height 13
checkbox input "true"
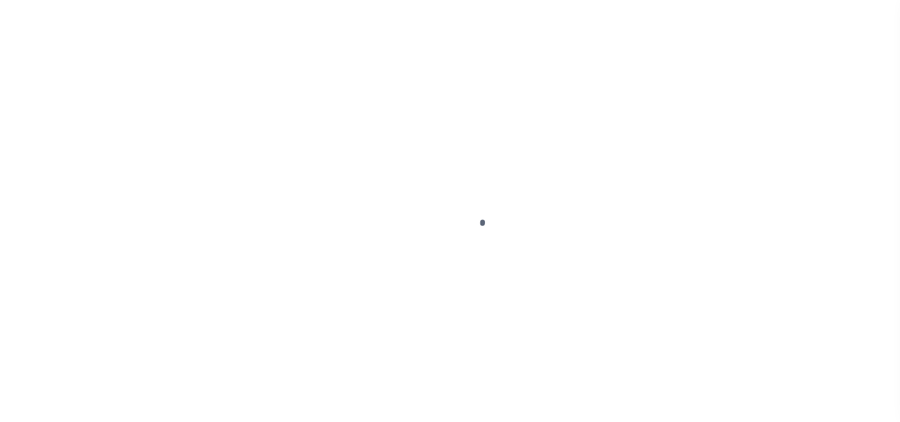
select select "PYD"
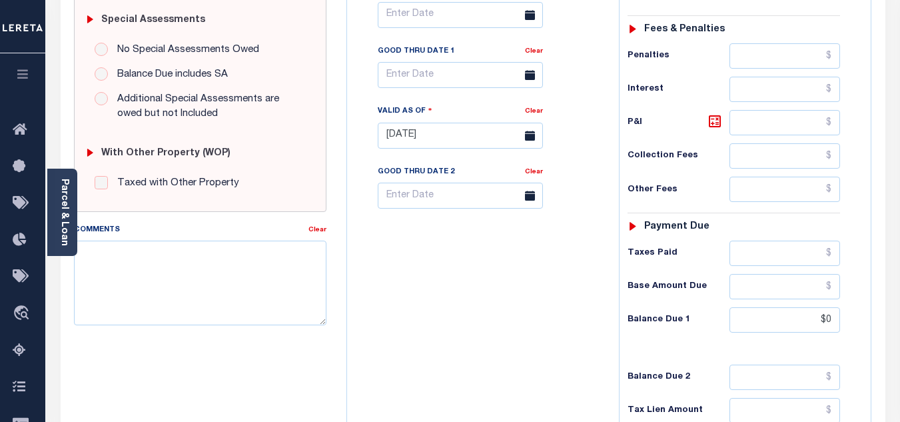
scroll to position [466, 0]
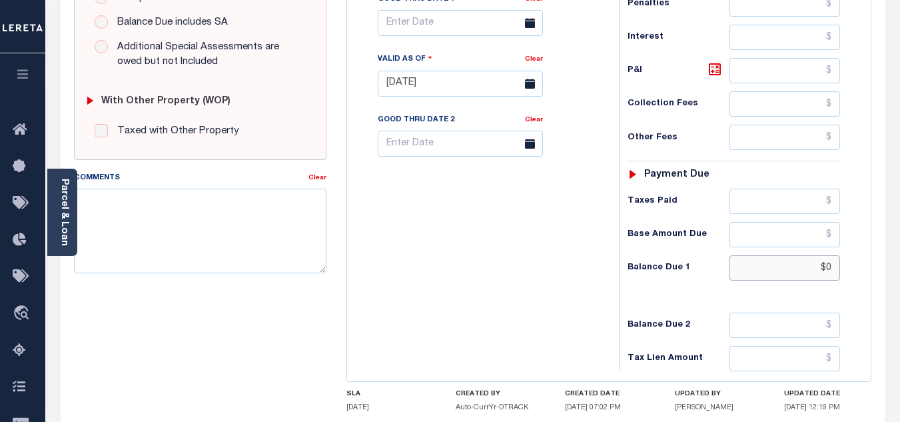
click at [833, 270] on input "$0" at bounding box center [784, 267] width 111 height 25
type input "$0.00"
type input "[DATE]"
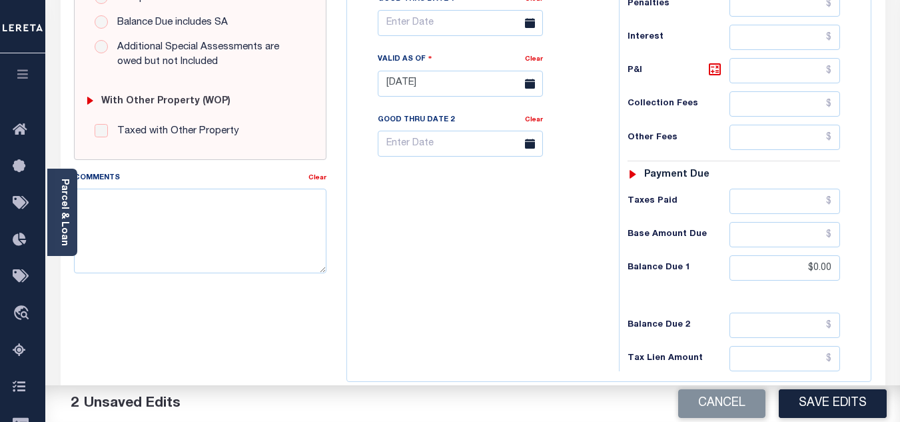
click at [837, 408] on button "Save Edits" at bounding box center [833, 403] width 108 height 29
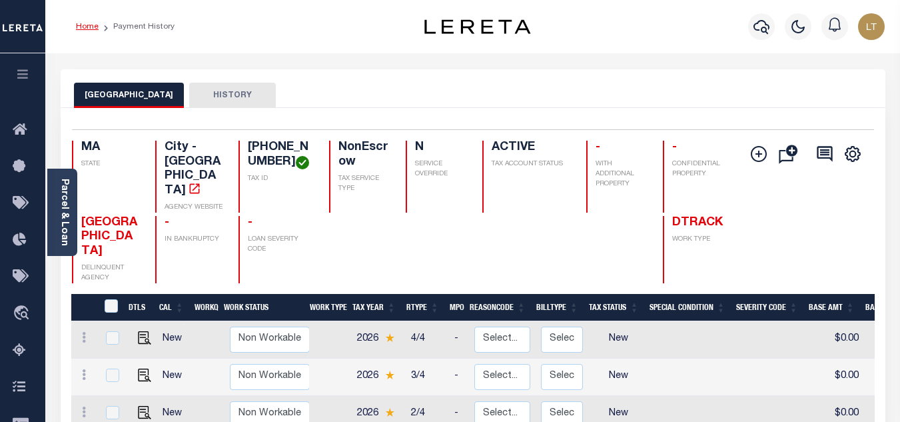
click at [79, 26] on link "Home" at bounding box center [87, 27] width 23 height 8
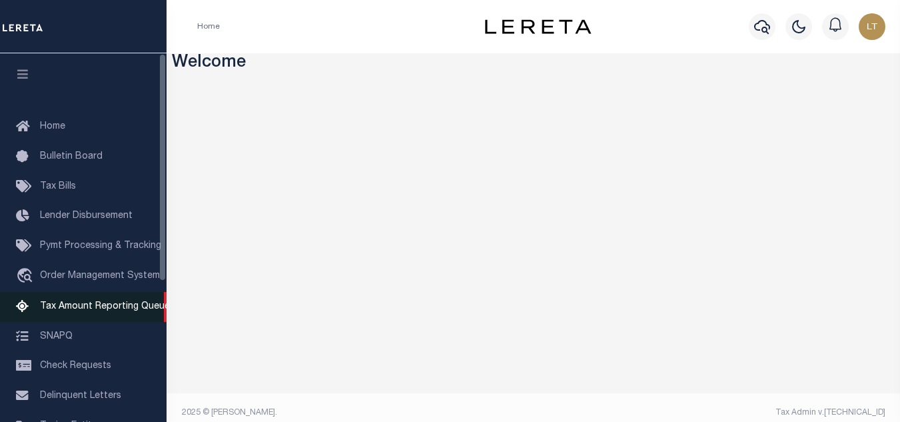
click at [141, 310] on span "Tax Amount Reporting Queue" at bounding box center [105, 306] width 130 height 9
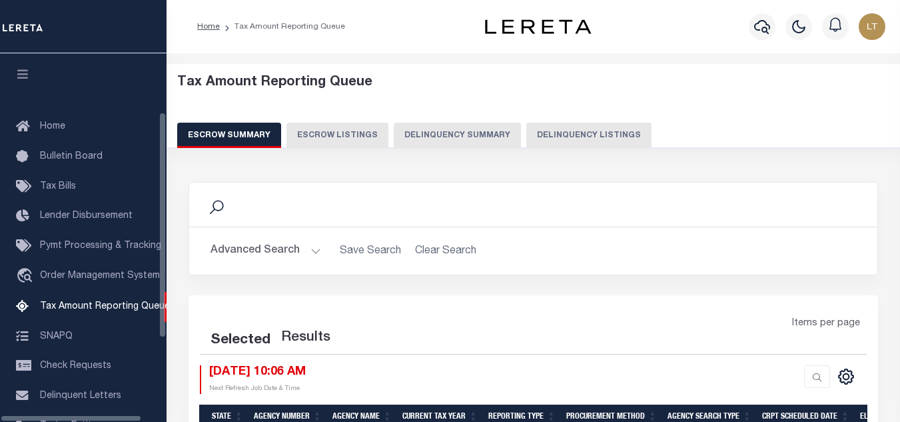
select select "100"
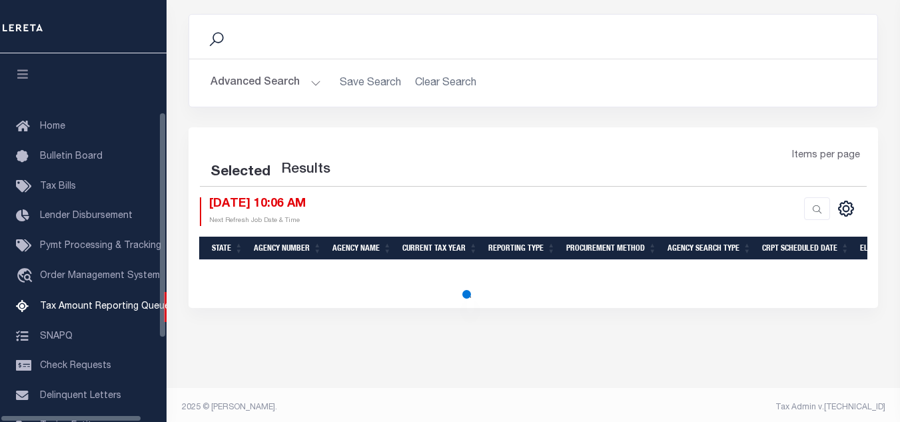
scroll to position [135, 0]
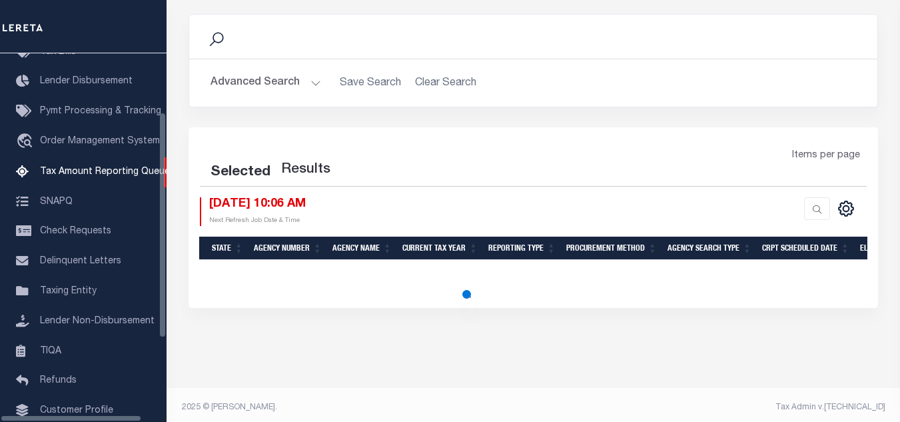
select select "100"
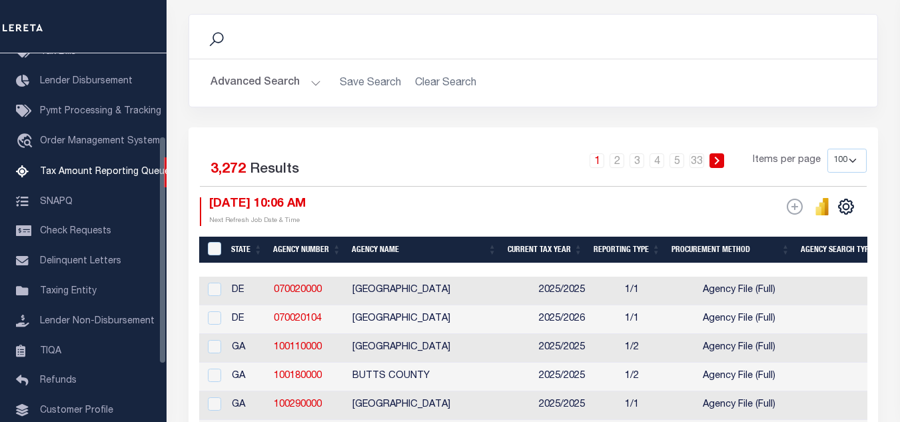
scroll to position [266, 0]
